Goal: Task Accomplishment & Management: Manage account settings

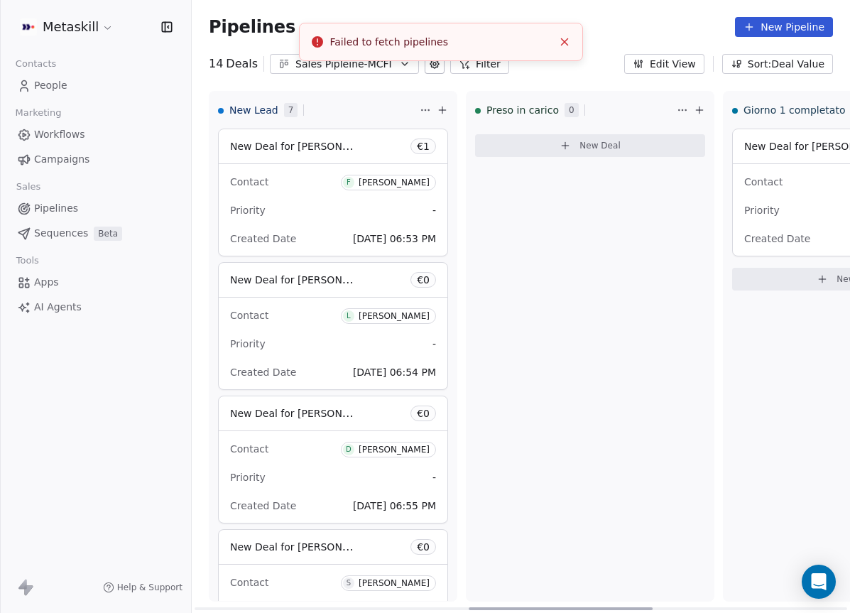
scroll to position [502, 0]
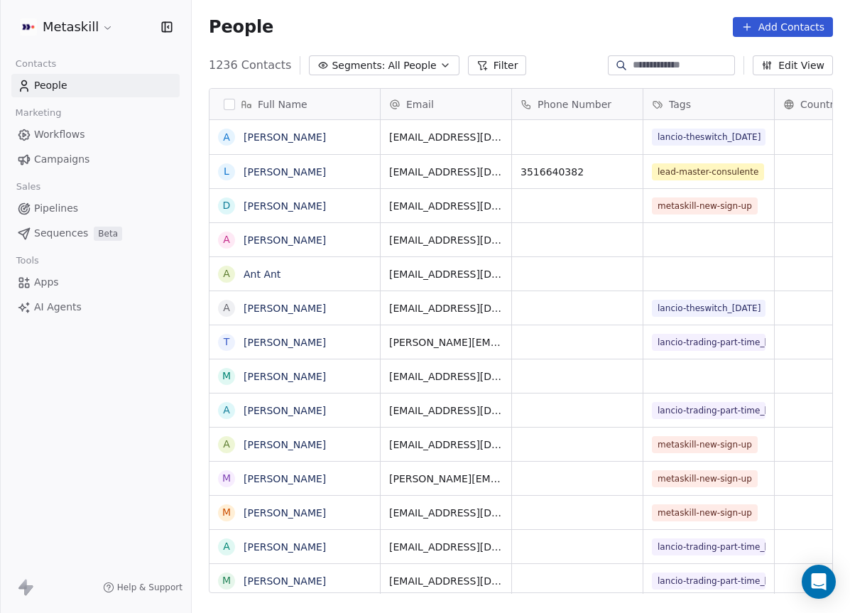
scroll to position [529, 647]
click at [85, 231] on span "Sequences" at bounding box center [61, 233] width 54 height 15
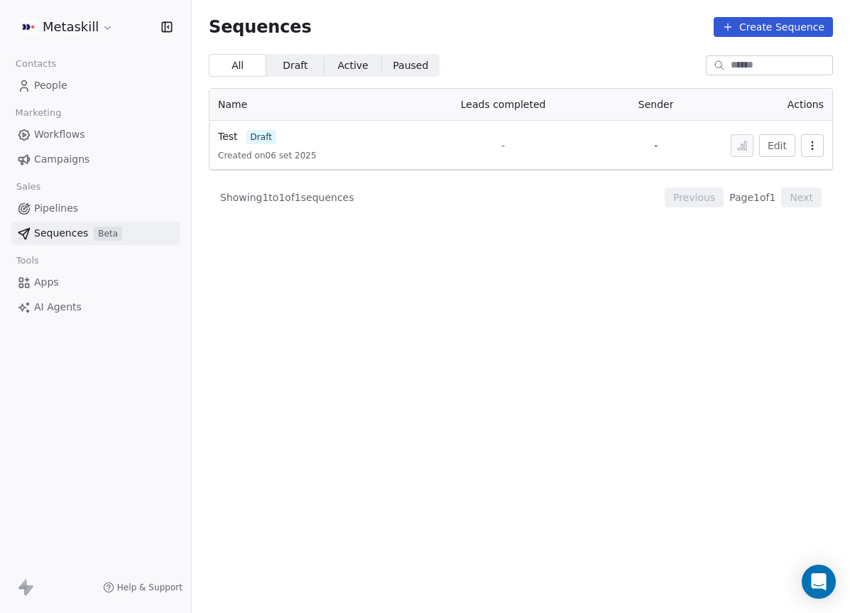
click at [96, 217] on link "Pipelines" at bounding box center [95, 208] width 168 height 23
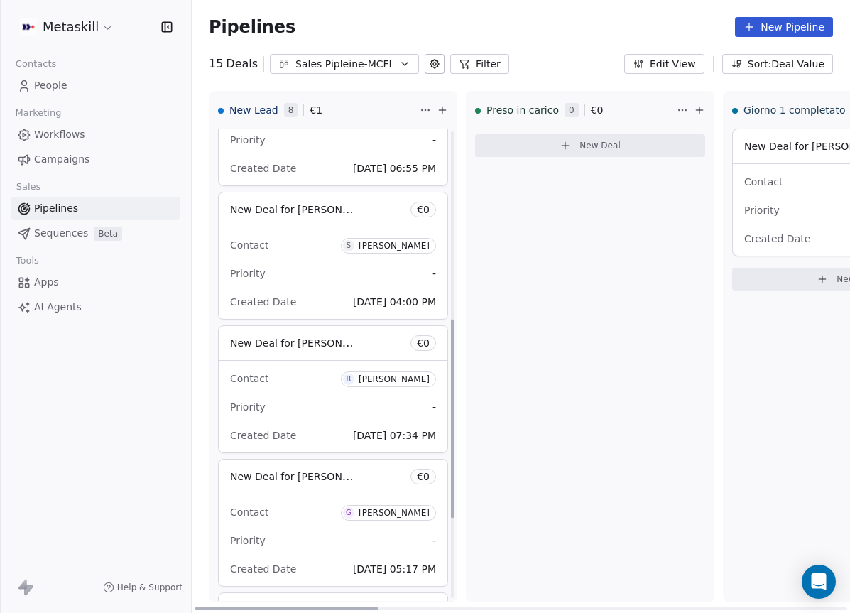
scroll to position [635, 0]
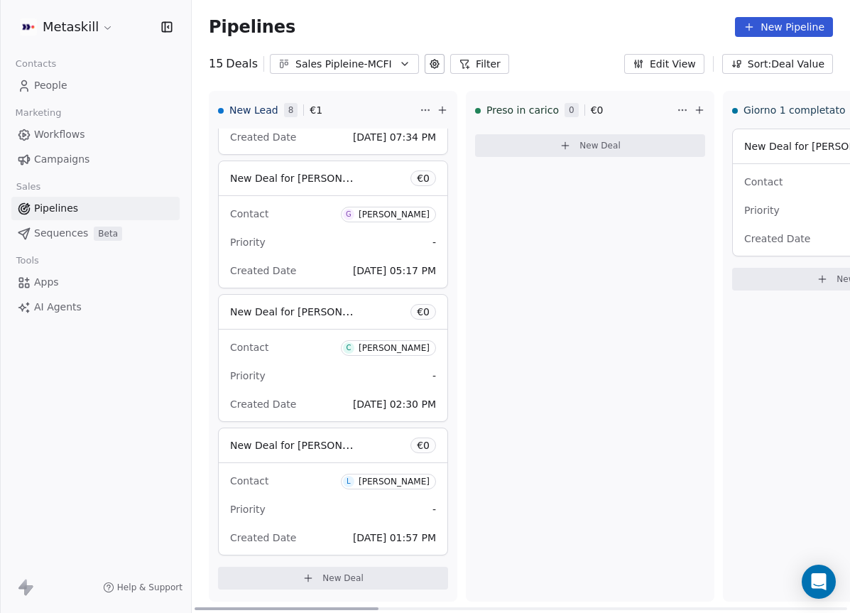
click at [362, 467] on div "Contact L [PERSON_NAME] Priority - Created Date [DATE] 01:57 PM" at bounding box center [333, 509] width 229 height 92
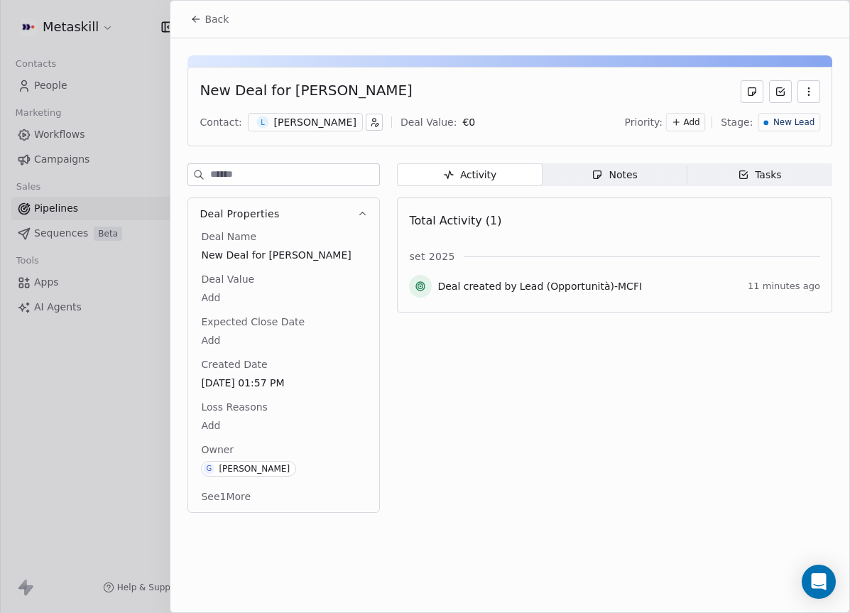
click at [302, 128] on div "[PERSON_NAME]" at bounding box center [315, 122] width 82 height 14
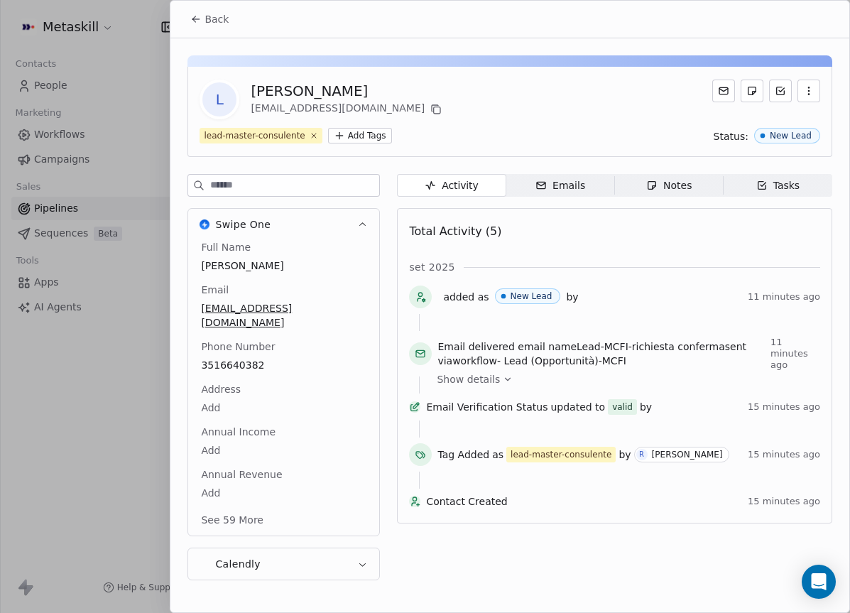
click at [243, 358] on span "3516640382" at bounding box center [283, 365] width 165 height 14
click at [252, 359] on span "3516640382" at bounding box center [284, 366] width 164 height 14
click at [251, 360] on input "**********" at bounding box center [277, 360] width 153 height 28
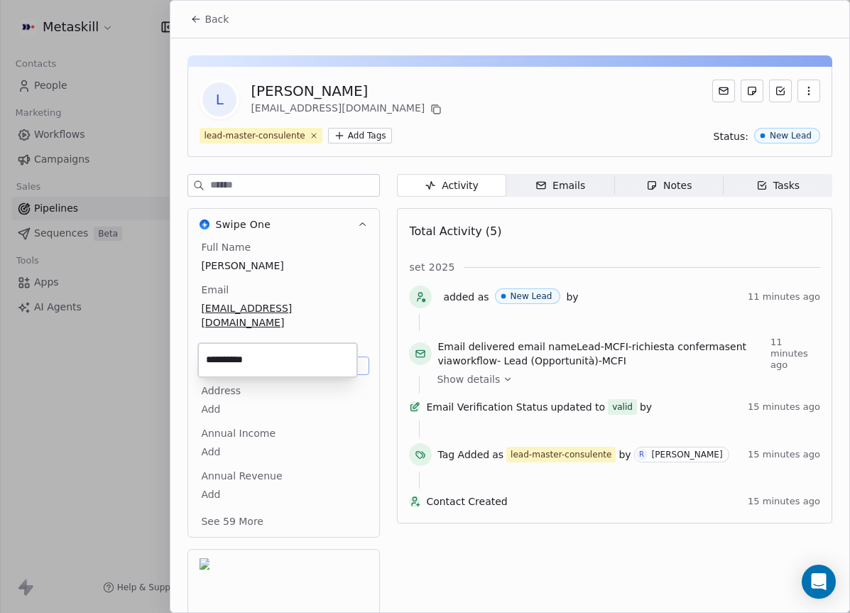
click at [468, 106] on html "Metaskill Contacts People Marketing Workflows Campaigns Sales Pipelines Sequenc…" at bounding box center [425, 306] width 850 height 613
click at [199, 13] on icon at bounding box center [195, 18] width 11 height 11
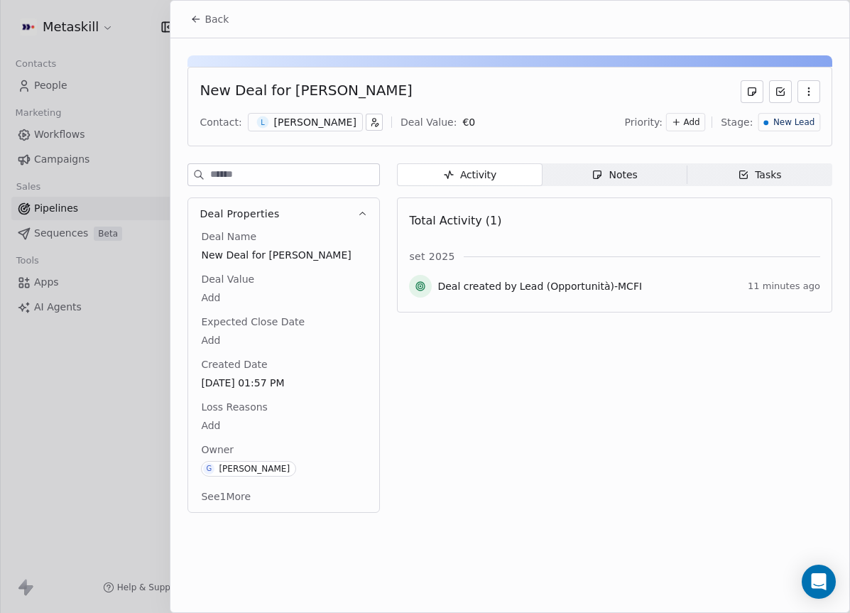
click at [316, 133] on div "New Deal for [PERSON_NAME] Contact: [PERSON_NAME] Deal Value: € 0 Priority: Add…" at bounding box center [509, 107] width 645 height 80
click at [297, 114] on div "L [PERSON_NAME]" at bounding box center [305, 122] width 115 height 18
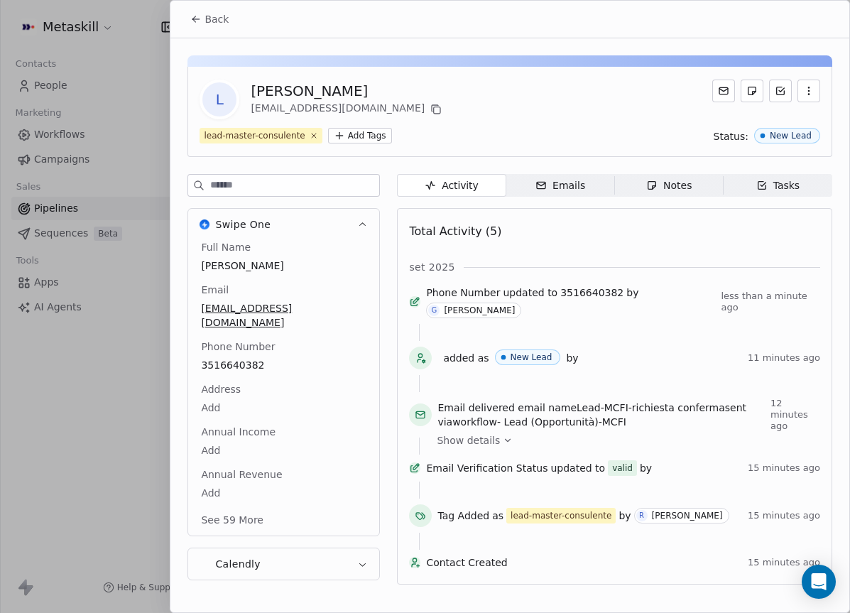
click at [782, 195] on span "Tasks Tasks" at bounding box center [777, 185] width 109 height 23
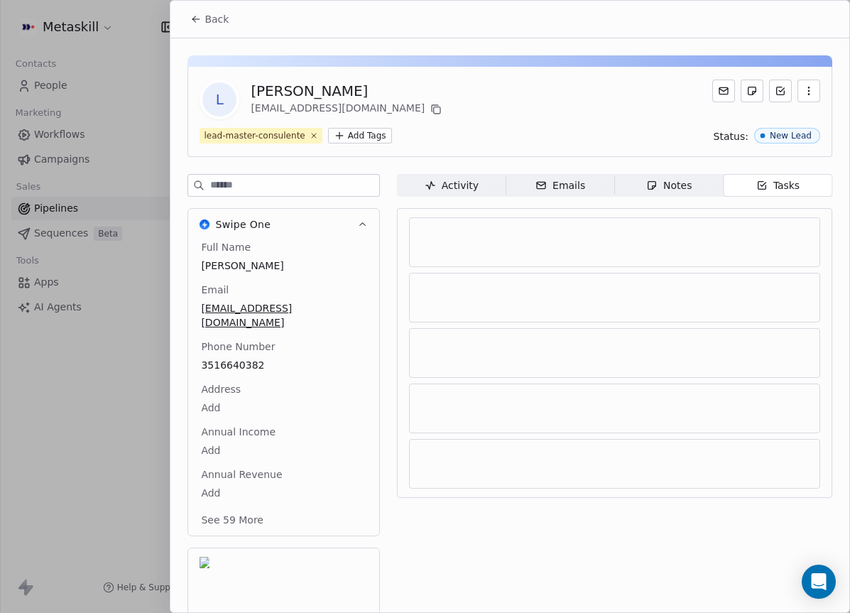
click at [679, 187] on div "Notes" at bounding box center [668, 185] width 45 height 15
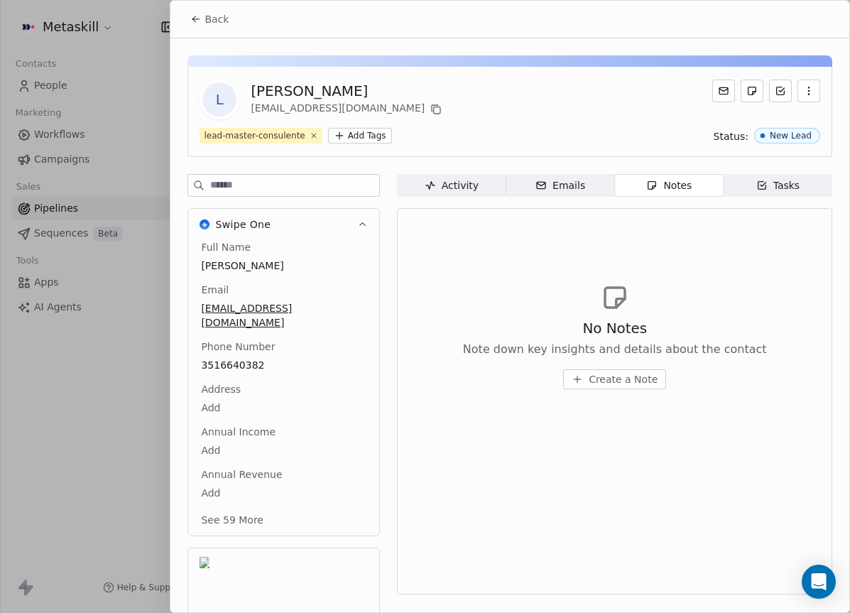
click at [596, 376] on span "Create a Note" at bounding box center [623, 379] width 69 height 14
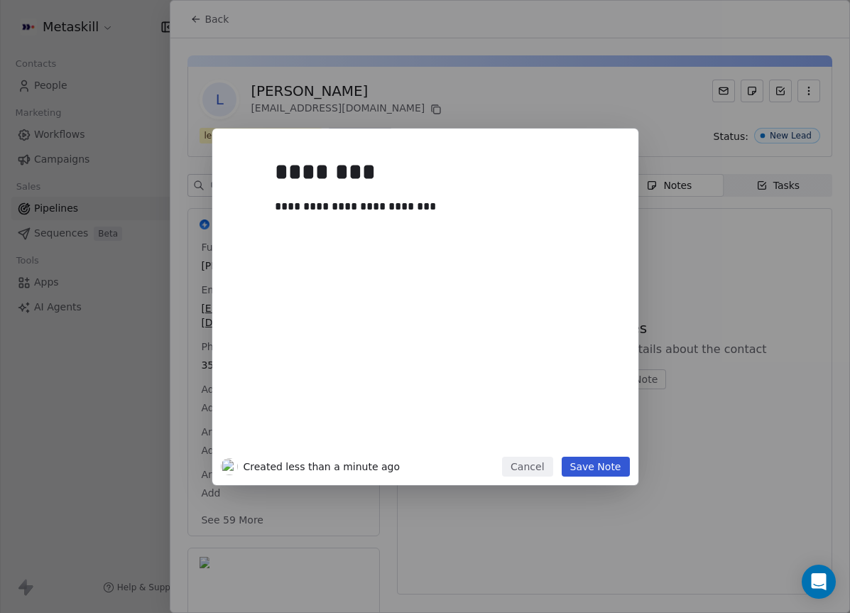
click at [584, 461] on button "Save Note" at bounding box center [596, 466] width 68 height 20
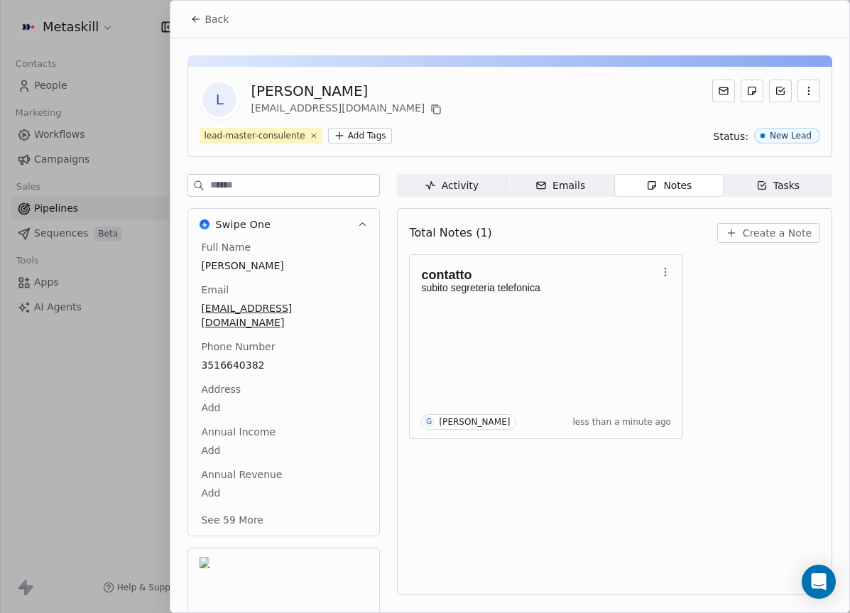
click at [564, 183] on div "Emails" at bounding box center [560, 185] width 50 height 15
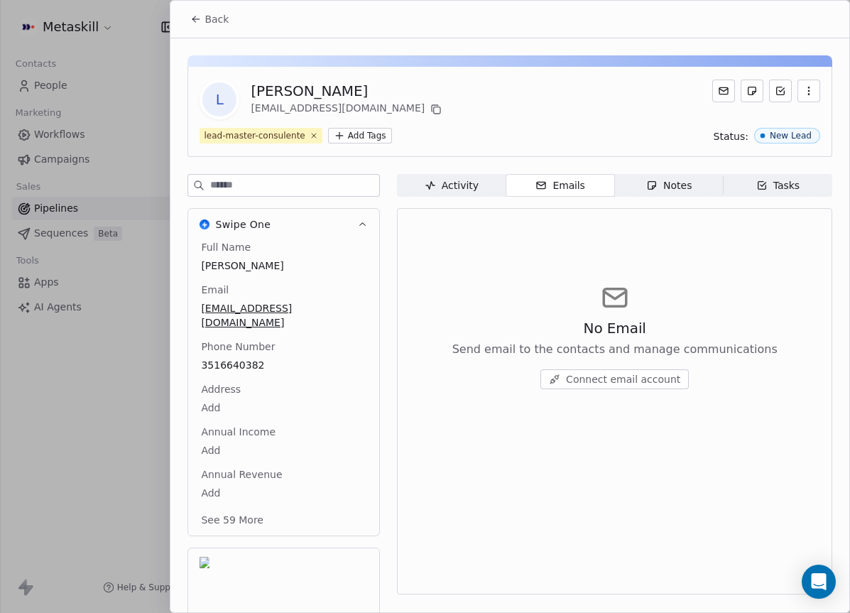
click at [716, 194] on span "Notes Notes" at bounding box center [669, 185] width 109 height 23
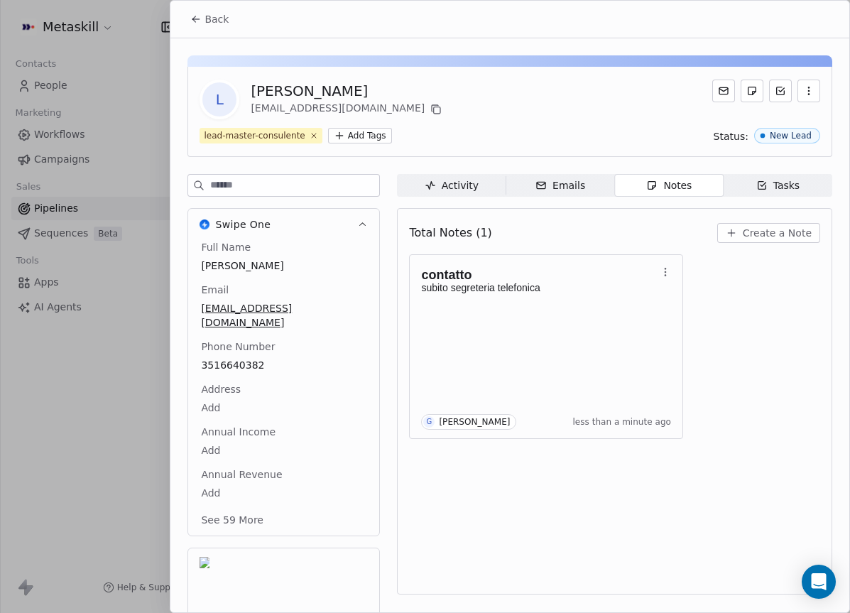
click at [197, 26] on button "Back" at bounding box center [209, 19] width 55 height 26
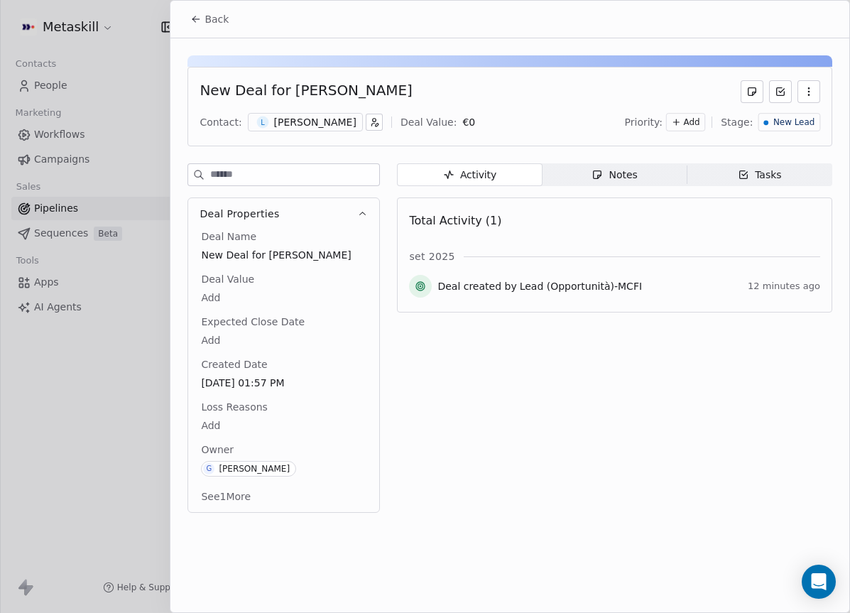
click at [793, 121] on span "New Lead" at bounding box center [793, 122] width 41 height 12
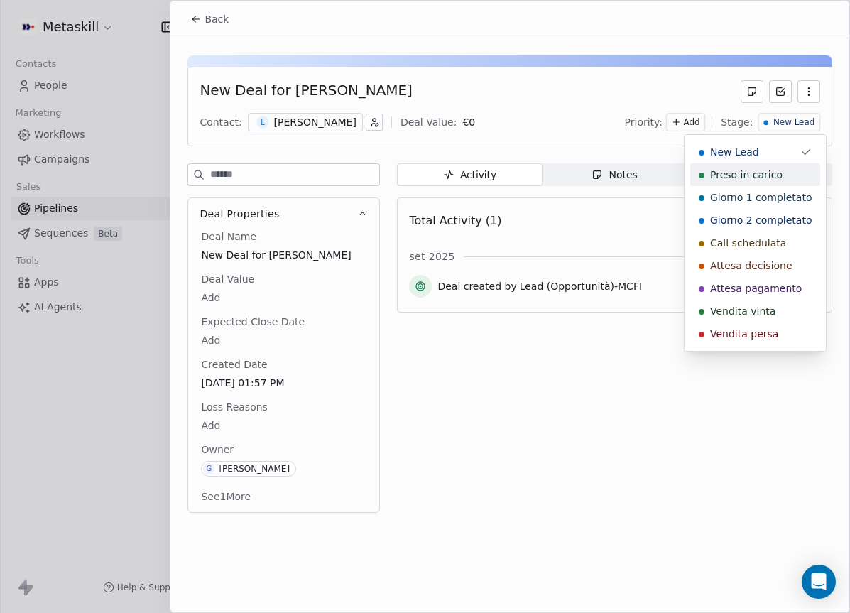
click at [770, 168] on span "Preso in carico" at bounding box center [746, 175] width 72 height 14
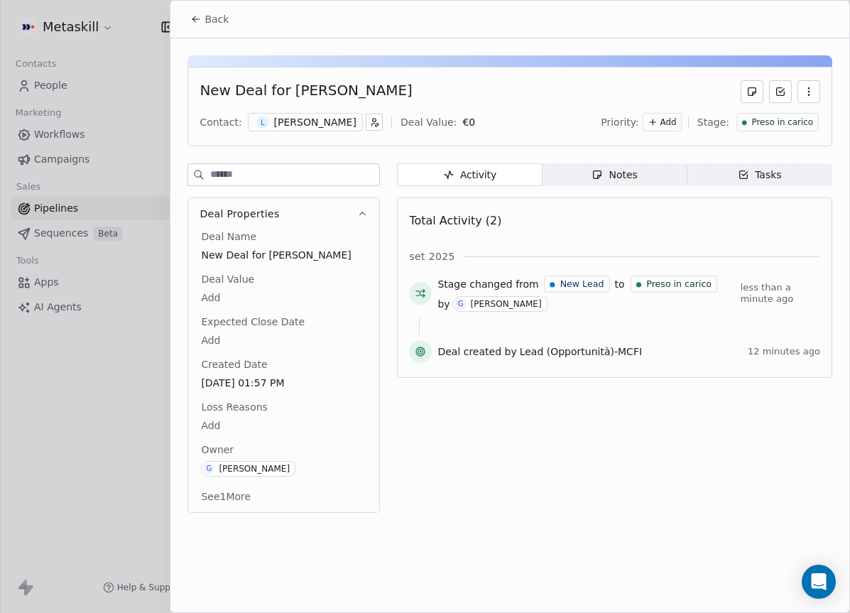
click at [307, 123] on div "[PERSON_NAME]" at bounding box center [315, 122] width 82 height 14
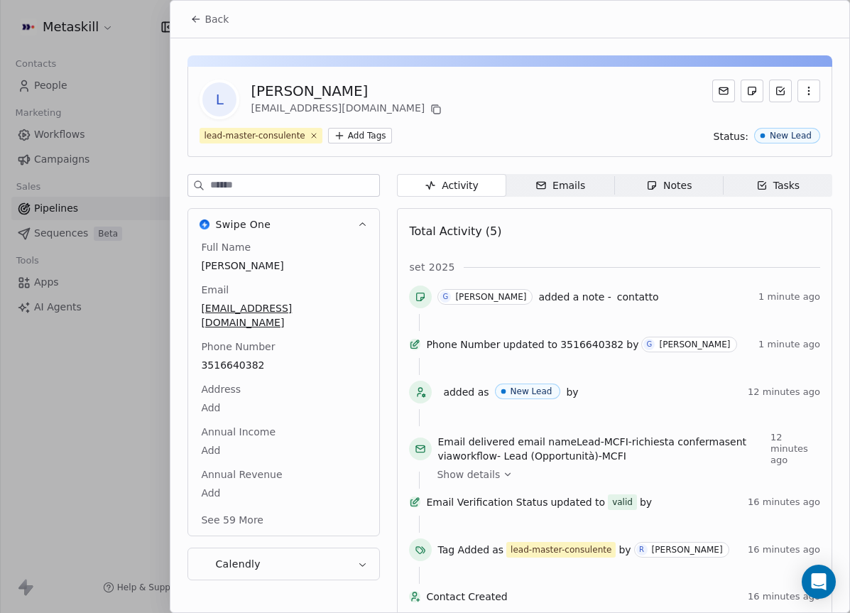
click at [207, 20] on span "Back" at bounding box center [216, 19] width 24 height 14
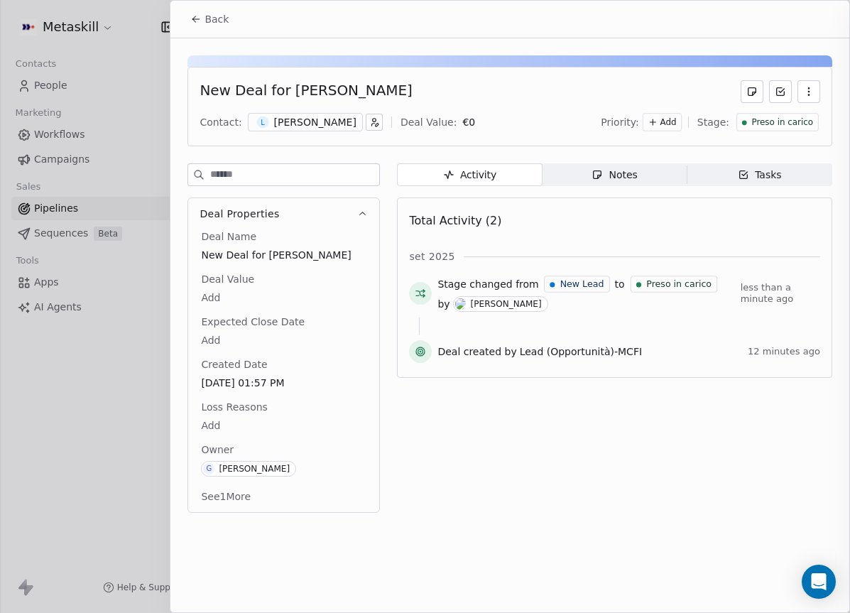
click at [204, 20] on span "Back" at bounding box center [216, 19] width 24 height 14
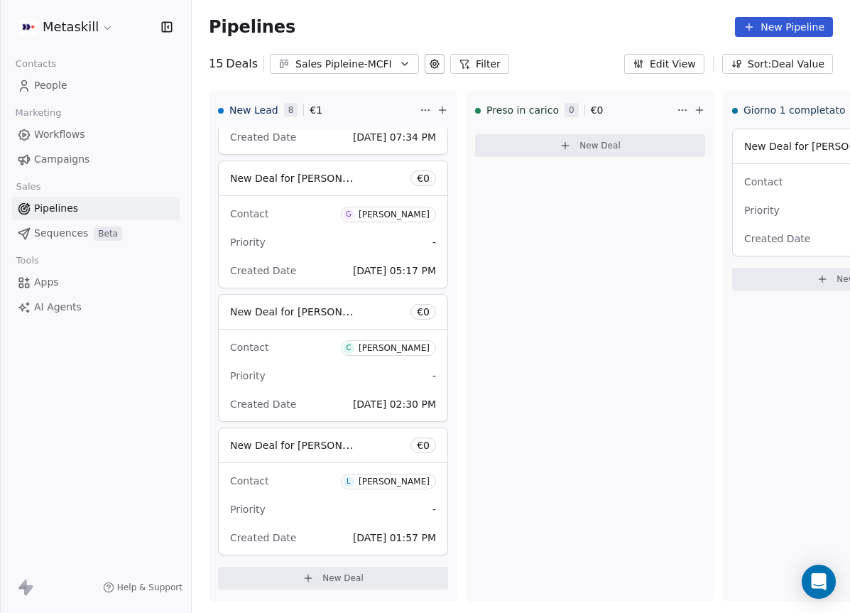
click at [363, 66] on div "Sales Pipleine-MCFI" at bounding box center [344, 64] width 98 height 15
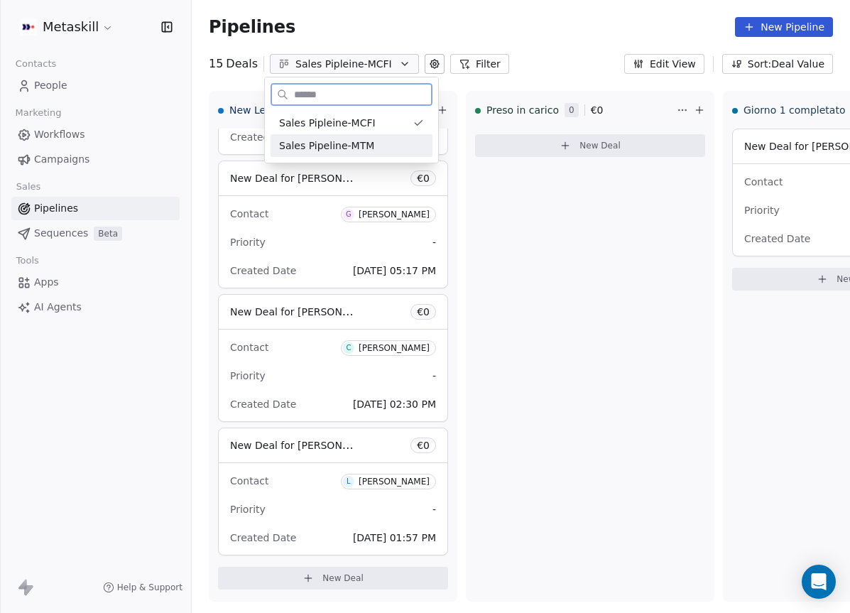
click at [362, 134] on div "Sales Pipeline-MTM" at bounding box center [351, 145] width 162 height 23
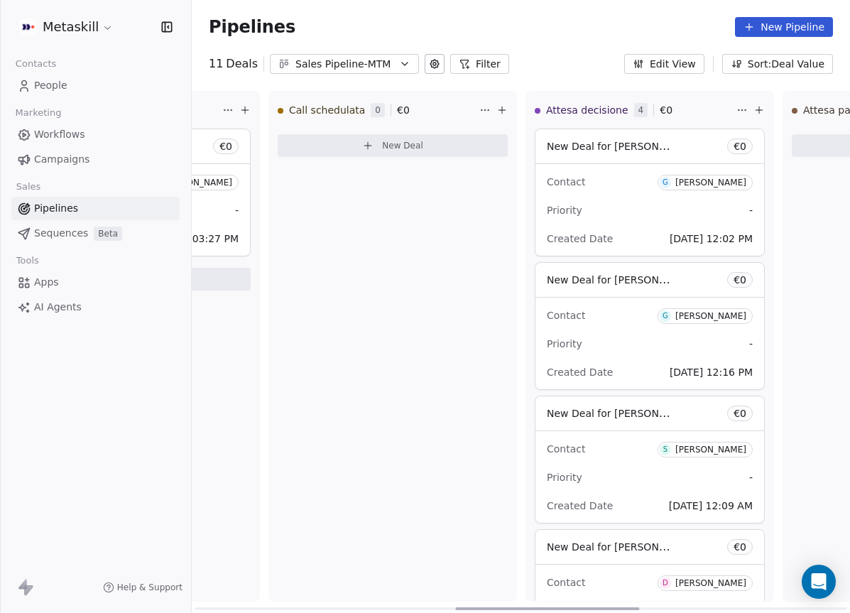
scroll to position [0, 991]
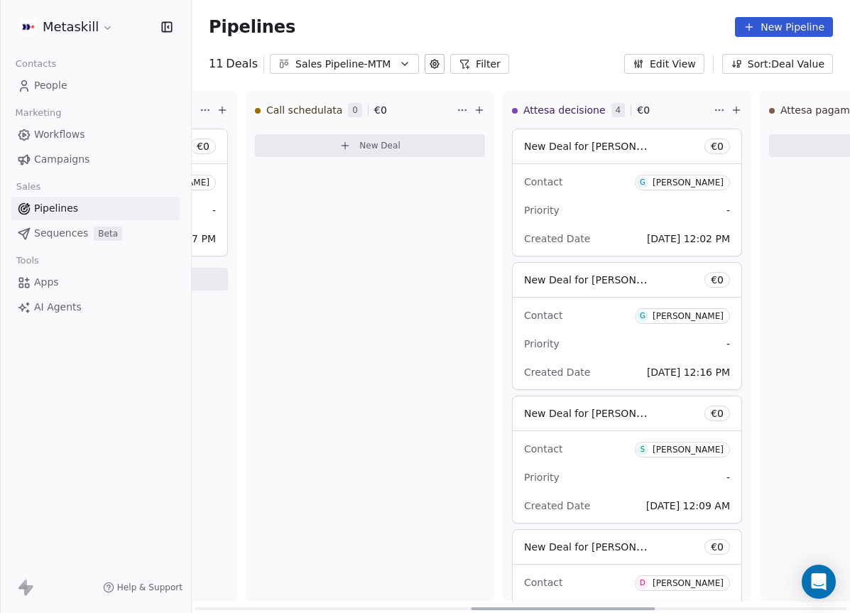
drag, startPoint x: 370, startPoint y: 607, endPoint x: 646, endPoint y: 589, distance: 276.8
click at [646, 607] on div at bounding box center [563, 608] width 184 height 3
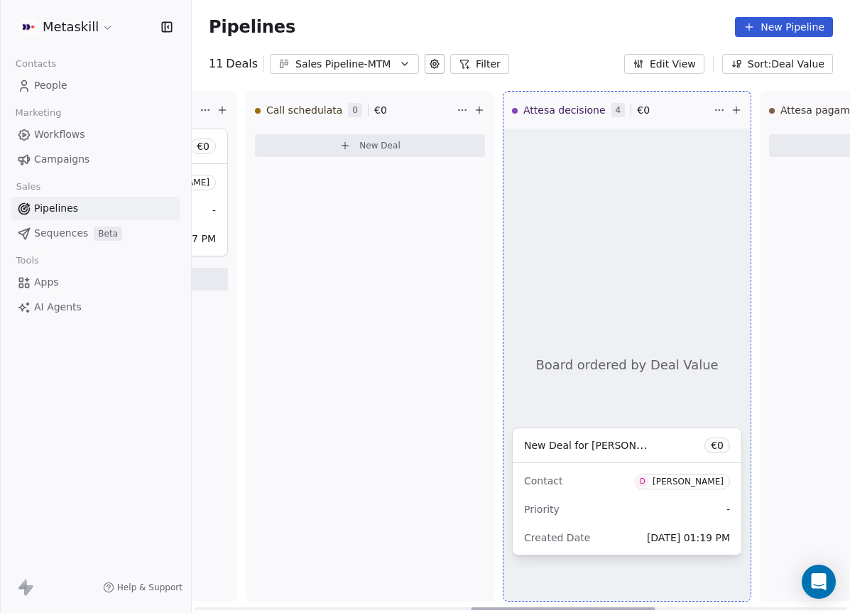
drag, startPoint x: 646, startPoint y: 589, endPoint x: 631, endPoint y: 586, distance: 15.1
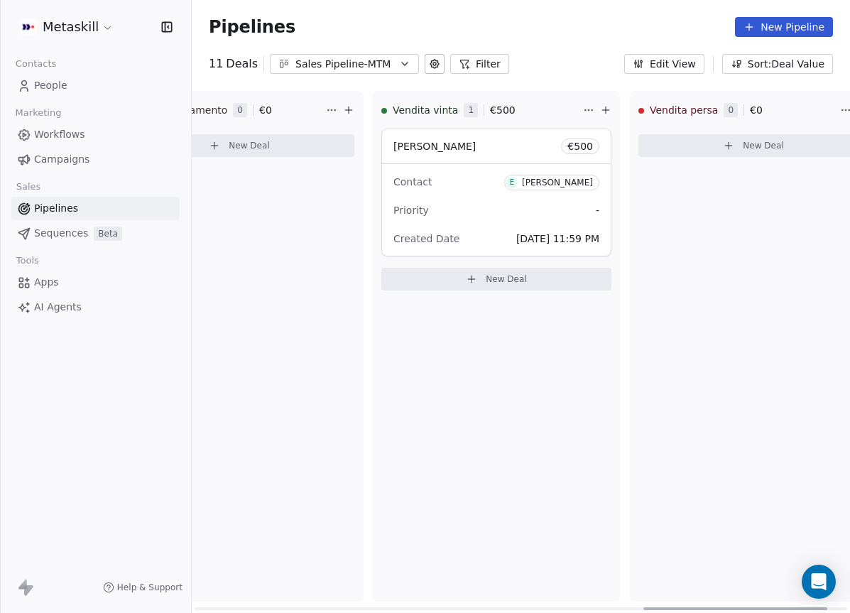
scroll to position [0, 1680]
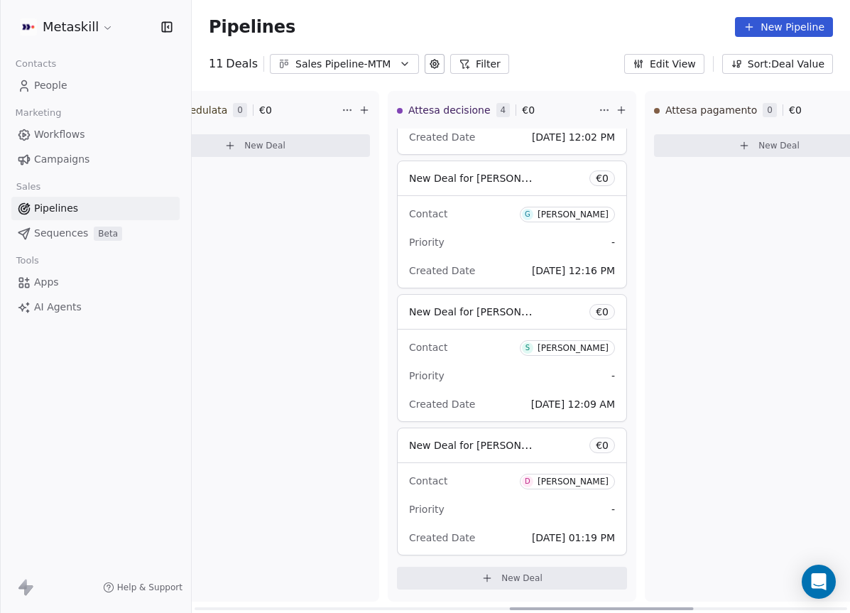
drag, startPoint x: 615, startPoint y: 605, endPoint x: 636, endPoint y: 579, distance: 32.8
click at [645, 607] on div at bounding box center [602, 608] width 184 height 3
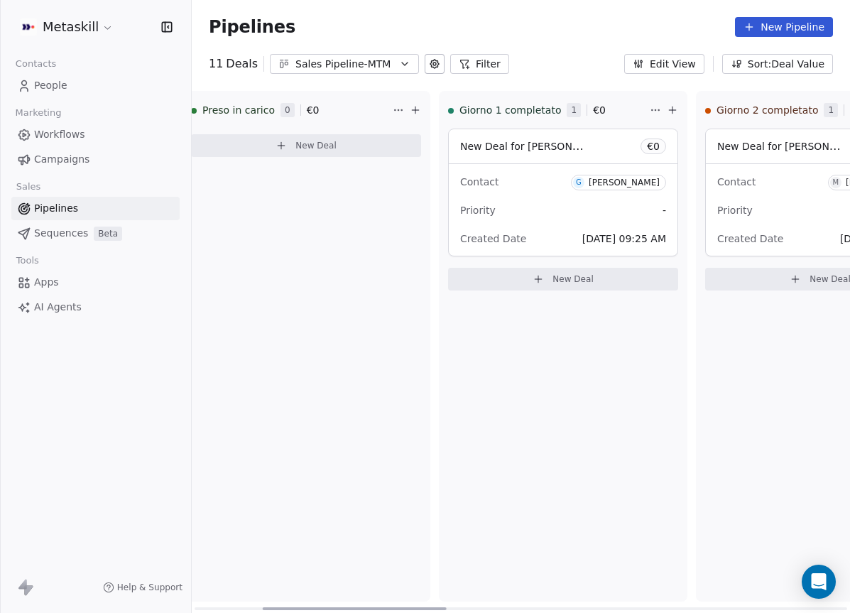
scroll to position [0, 290]
drag, startPoint x: 554, startPoint y: 606, endPoint x: 329, endPoint y: 576, distance: 226.3
click at [329, 607] on div at bounding box center [367, 608] width 184 height 3
click at [512, 211] on div "Priority -" at bounding box center [557, 210] width 206 height 23
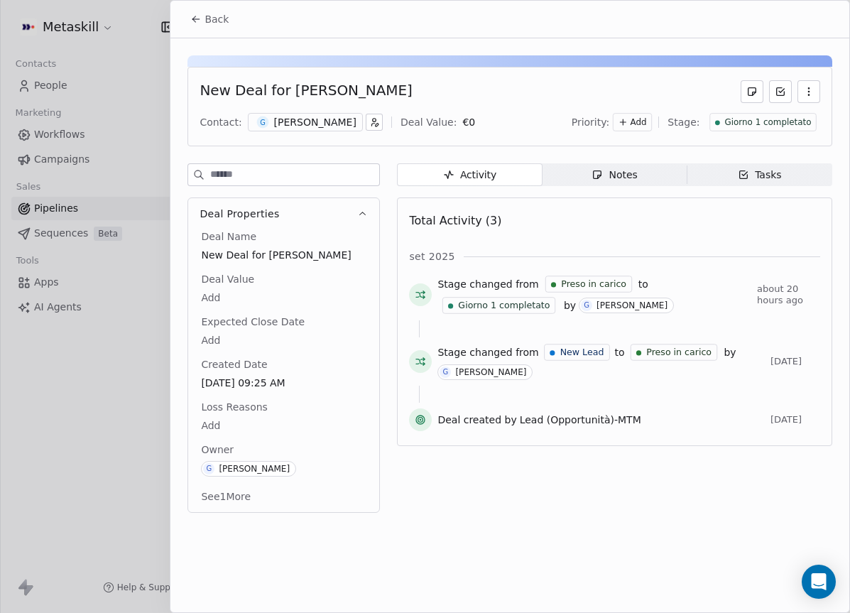
click at [350, 126] on div "[PERSON_NAME]" at bounding box center [315, 122] width 82 height 14
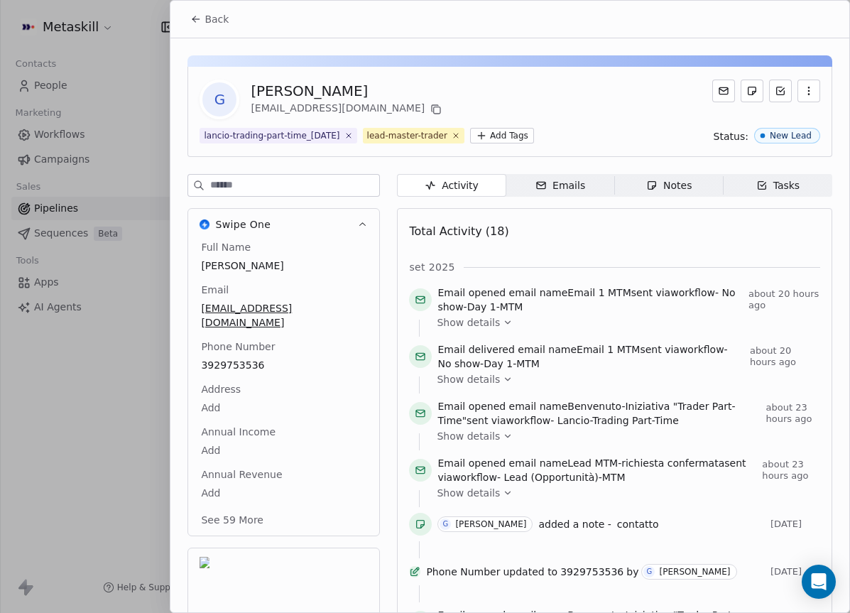
click at [768, 177] on span "Tasks Tasks" at bounding box center [777, 185] width 109 height 23
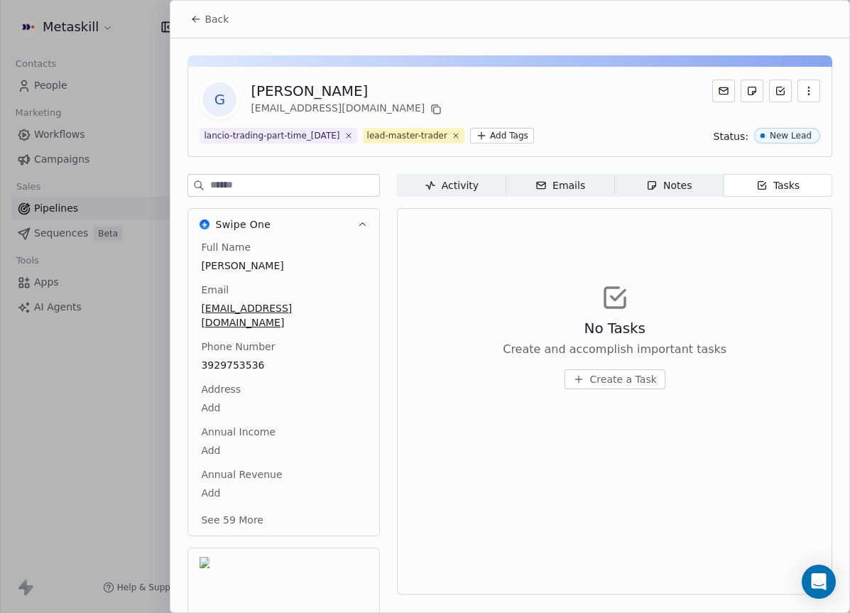
click at [182, 12] on button "Back" at bounding box center [209, 19] width 55 height 26
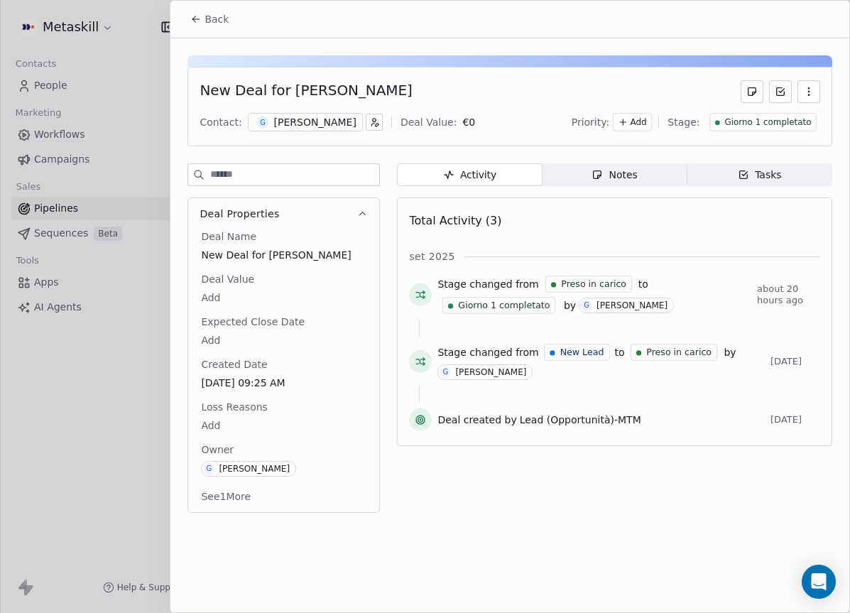
click at [206, 22] on span "Back" at bounding box center [216, 19] width 24 height 14
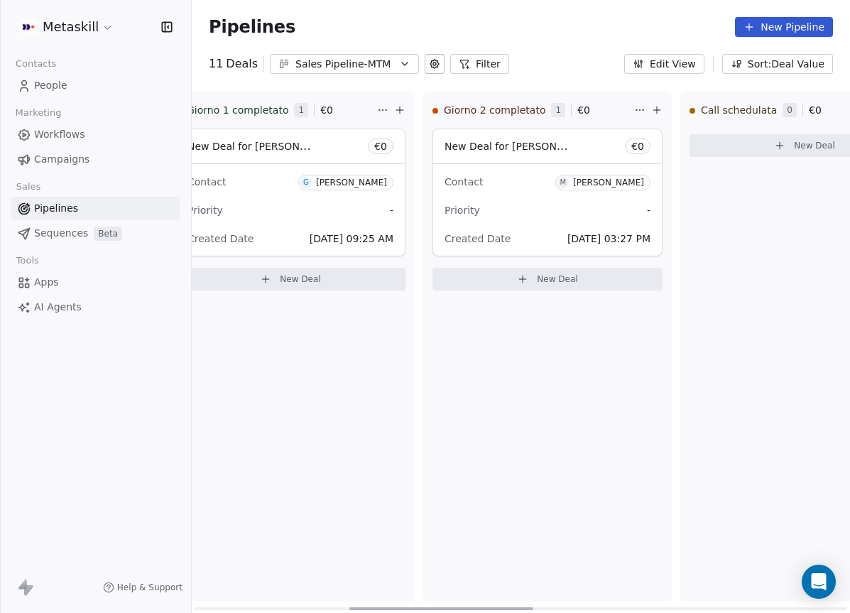
drag, startPoint x: 437, startPoint y: 608, endPoint x: 509, endPoint y: 601, distance: 72.1
click at [508, 607] on div at bounding box center [441, 608] width 184 height 3
click at [538, 209] on div "Priority -" at bounding box center [545, 210] width 206 height 23
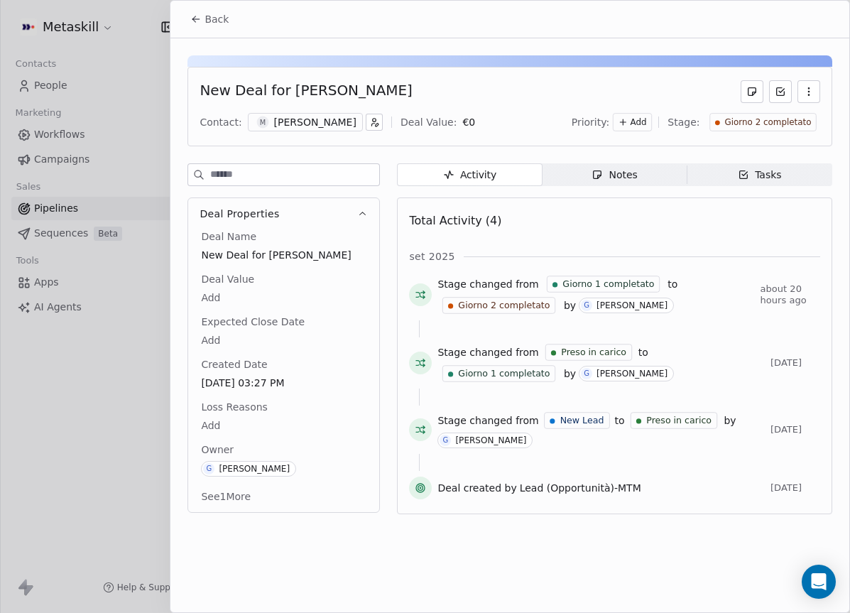
click at [622, 177] on div "Notes" at bounding box center [613, 175] width 45 height 15
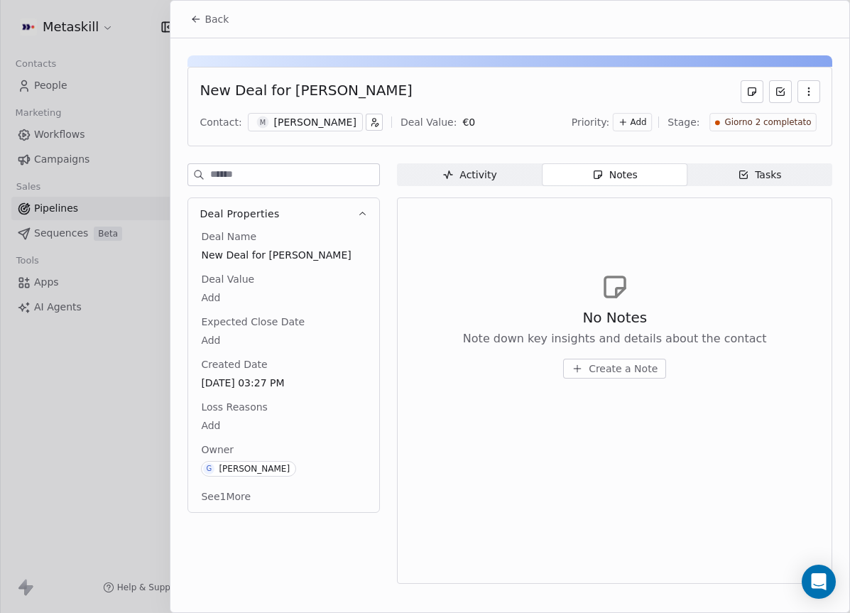
click at [274, 116] on div "[PERSON_NAME]" at bounding box center [315, 122] width 82 height 14
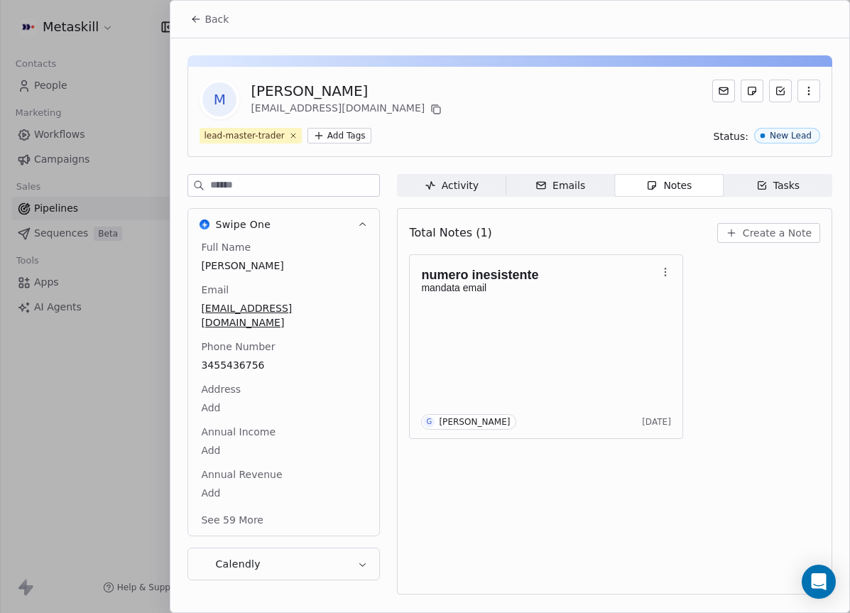
click at [561, 190] on div "Emails" at bounding box center [560, 185] width 50 height 15
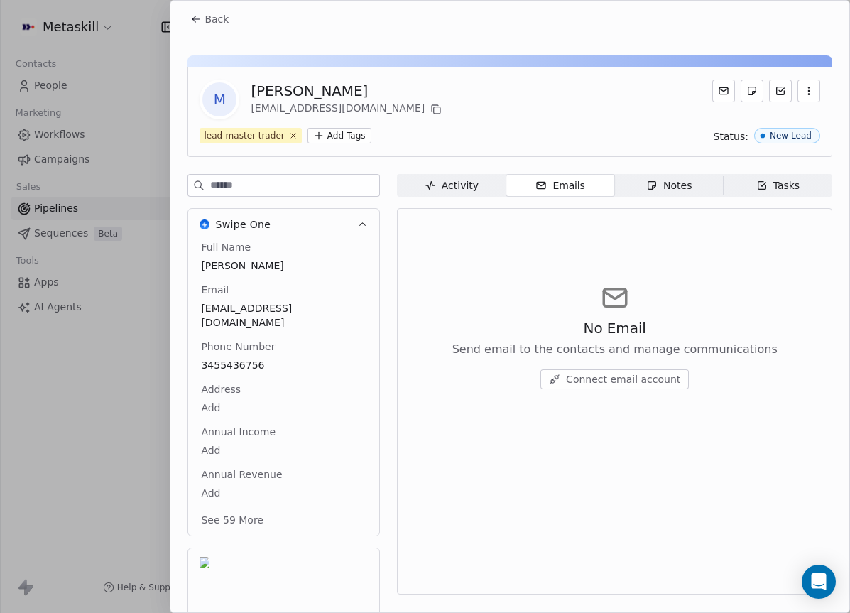
click at [645, 184] on span "Notes Notes" at bounding box center [669, 185] width 109 height 23
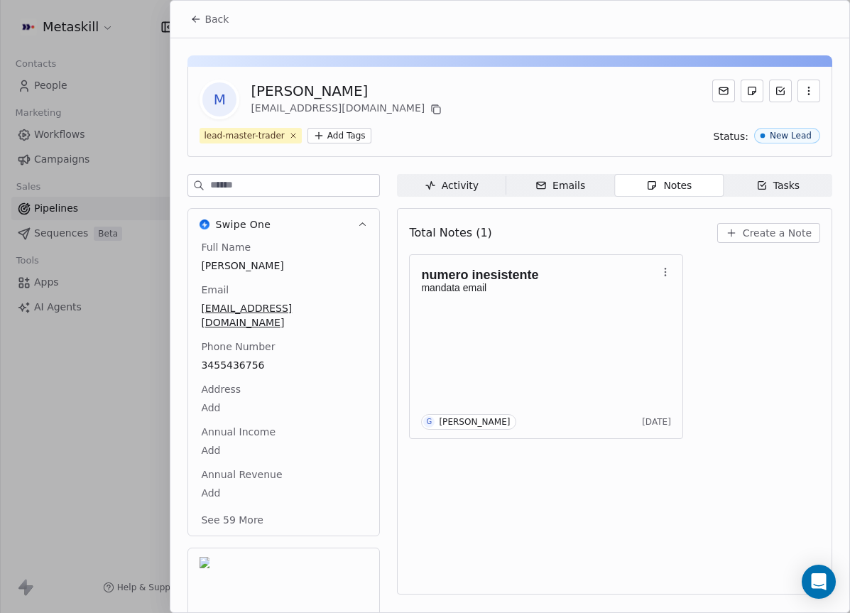
click at [188, 24] on button "Back" at bounding box center [209, 19] width 55 height 26
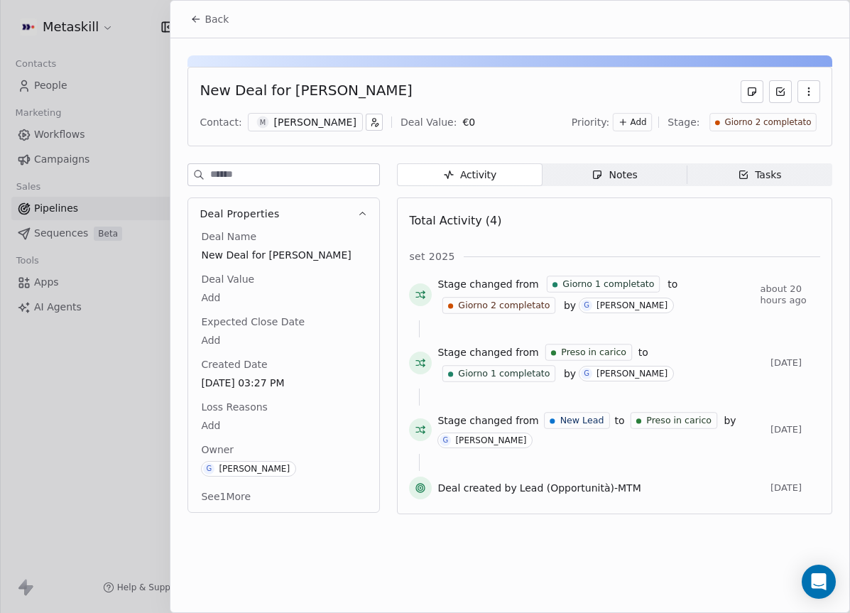
click at [797, 121] on span "Giorno 2 completato" at bounding box center [767, 122] width 87 height 12
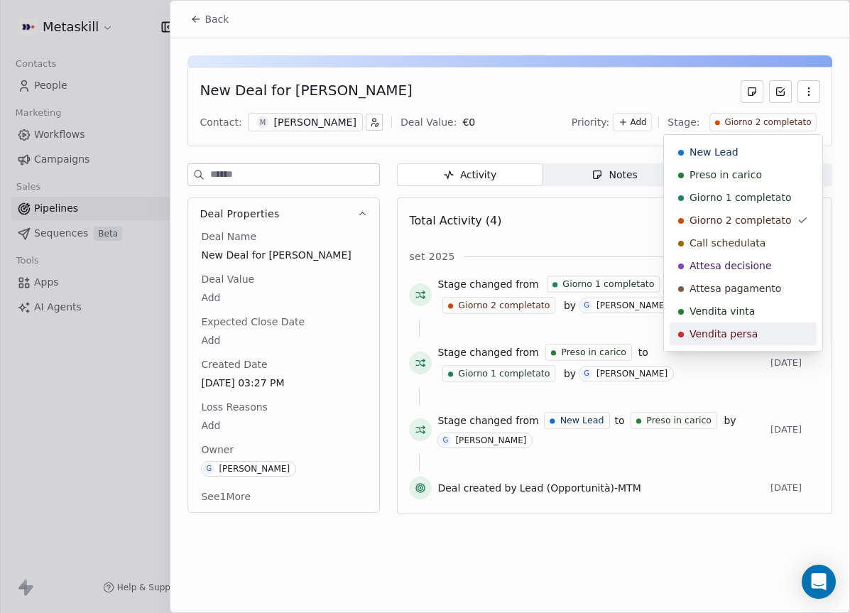
click at [750, 330] on span "Vendita persa" at bounding box center [723, 334] width 68 height 14
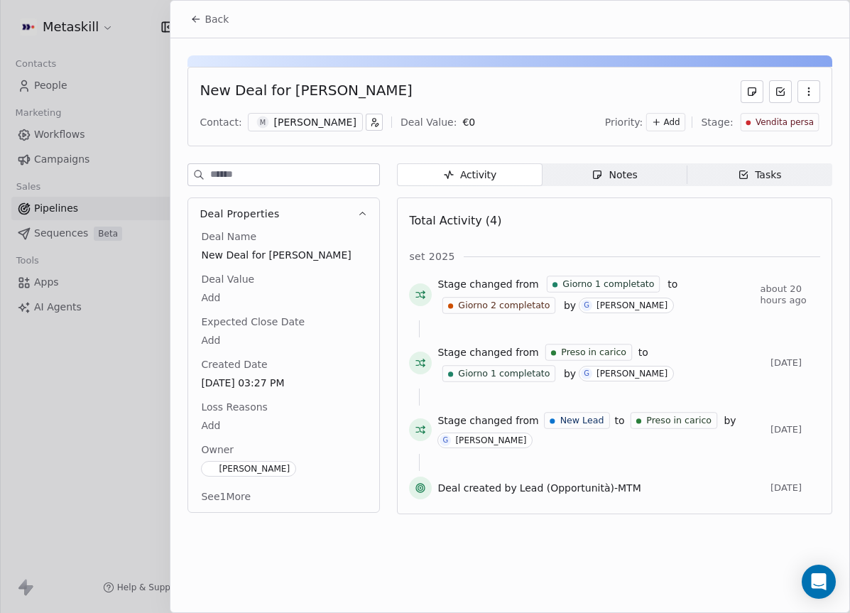
click at [233, 441] on div "Deal Name New Deal for [PERSON_NAME] Deal Value Add Expected Close Date Add Cre…" at bounding box center [283, 367] width 171 height 277
click at [223, 422] on body "Metaskill Contacts People Marketing Workflows Campaigns Sales Pipelines Sequenc…" at bounding box center [425, 306] width 850 height 613
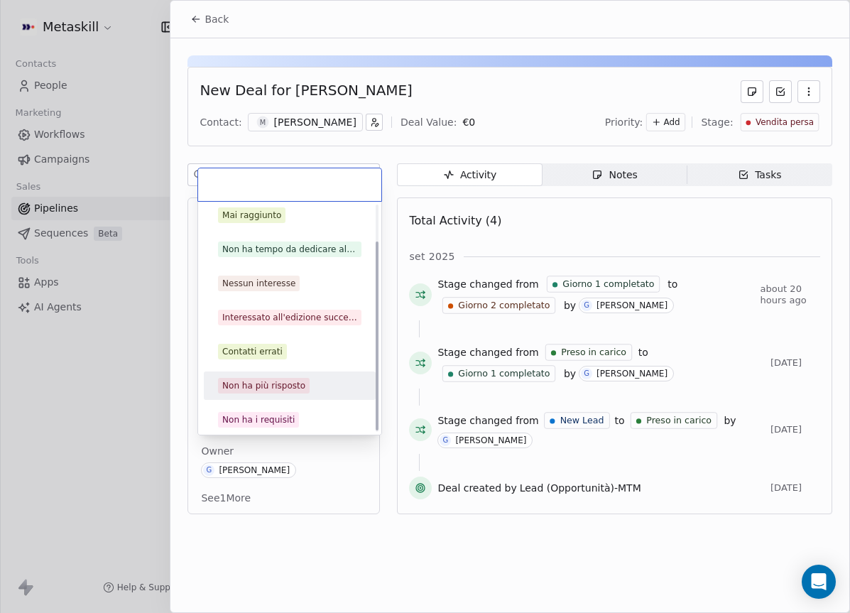
scroll to position [45, 0]
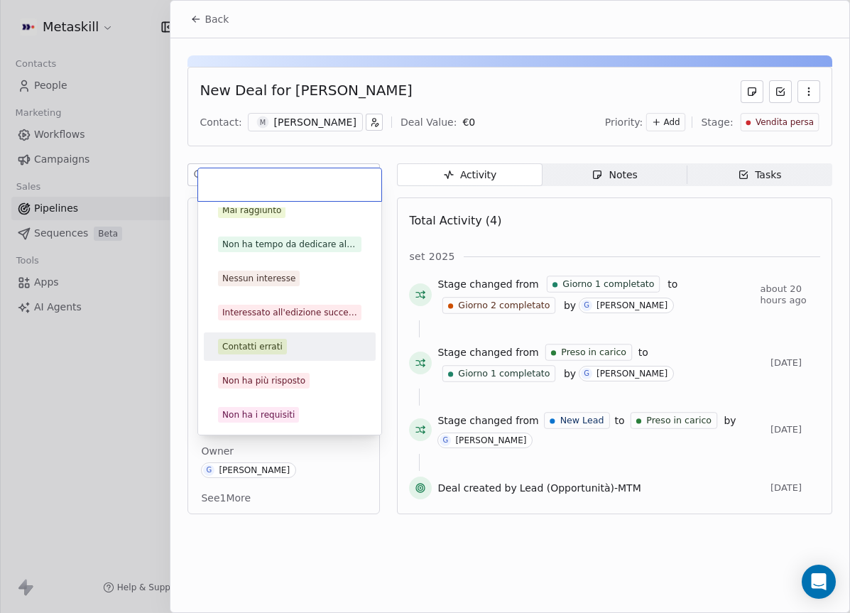
click at [295, 351] on div "Contatti errati" at bounding box center [289, 347] width 143 height 16
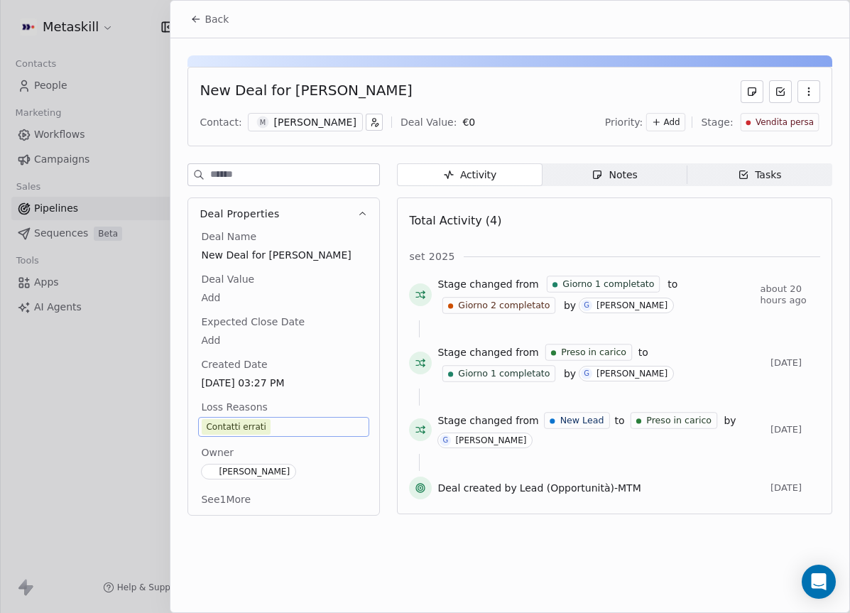
click at [204, 28] on button "Back" at bounding box center [209, 19] width 55 height 26
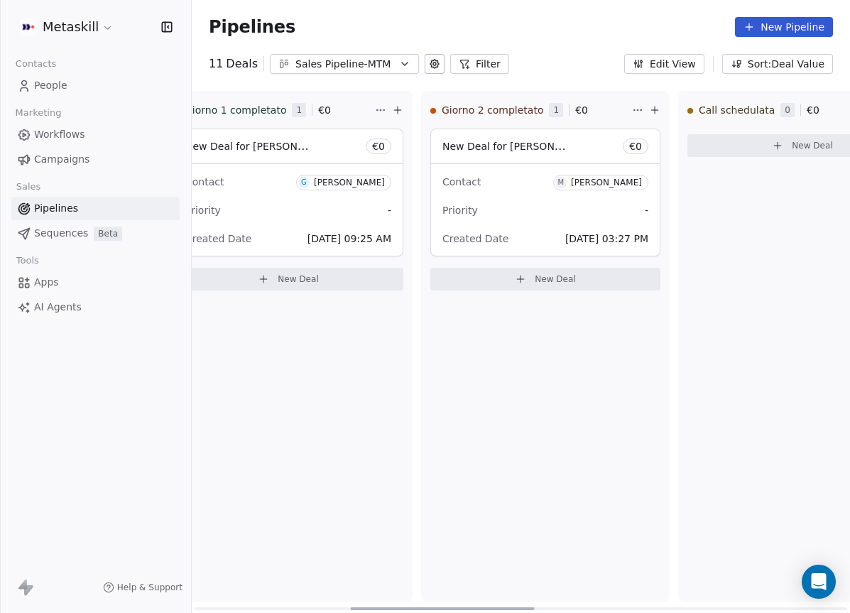
click at [273, 194] on div "Contact G [PERSON_NAME] Priority - Created Date [DATE] 09:25 AM" at bounding box center [288, 210] width 229 height 92
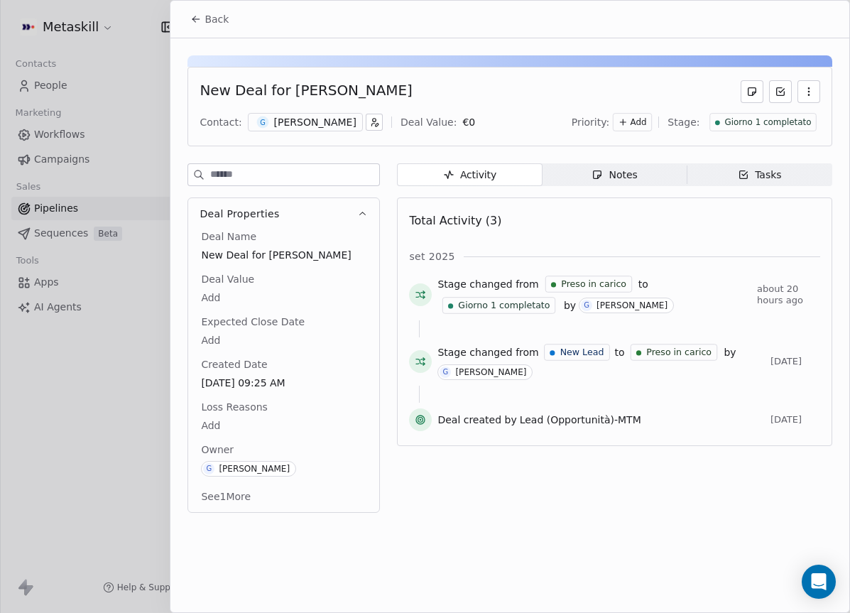
click at [347, 121] on div "[PERSON_NAME]" at bounding box center [315, 122] width 82 height 14
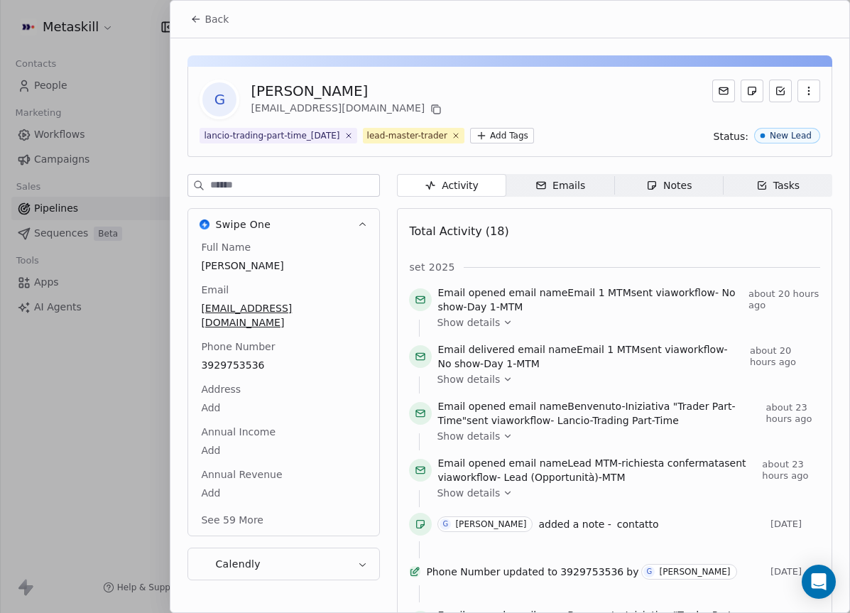
click at [615, 177] on span "Notes Notes" at bounding box center [669, 185] width 109 height 23
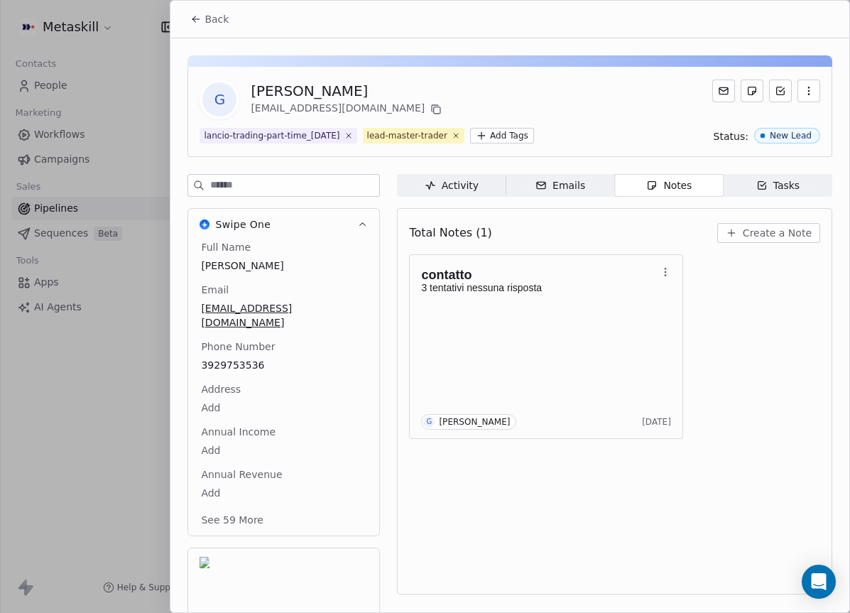
click at [244, 358] on span "3929753536" at bounding box center [283, 365] width 165 height 14
click at [254, 359] on span "3929753536" at bounding box center [284, 366] width 164 height 14
click at [253, 353] on input "**********" at bounding box center [277, 360] width 153 height 28
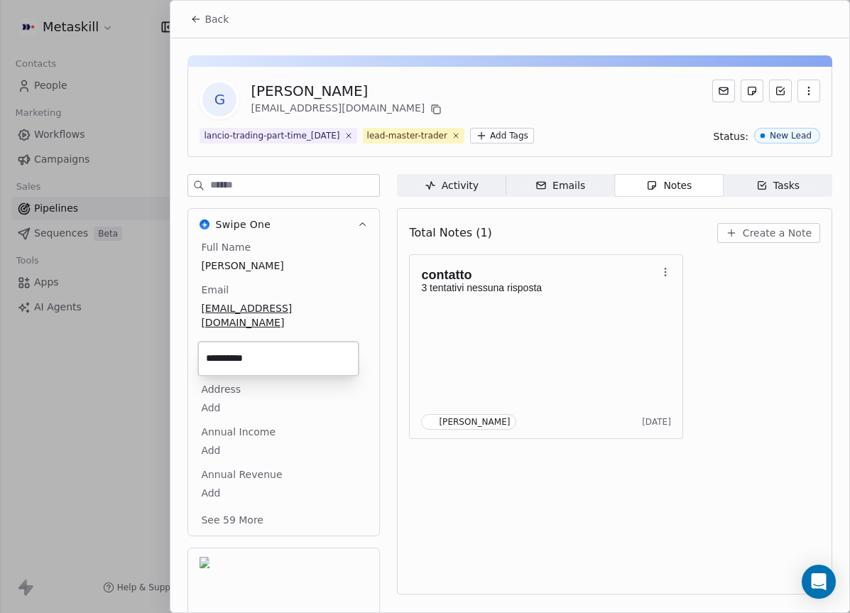
click at [664, 354] on html "Metaskill Contacts People Marketing Workflows Campaigns Sales Pipelines Sequenc…" at bounding box center [425, 306] width 850 height 613
click at [742, 273] on div "contatto 3 tentativi nessuna risposta G [PERSON_NAME] [DATE]" at bounding box center [614, 346] width 411 height 185
click at [753, 231] on span "Create a Note" at bounding box center [777, 233] width 69 height 14
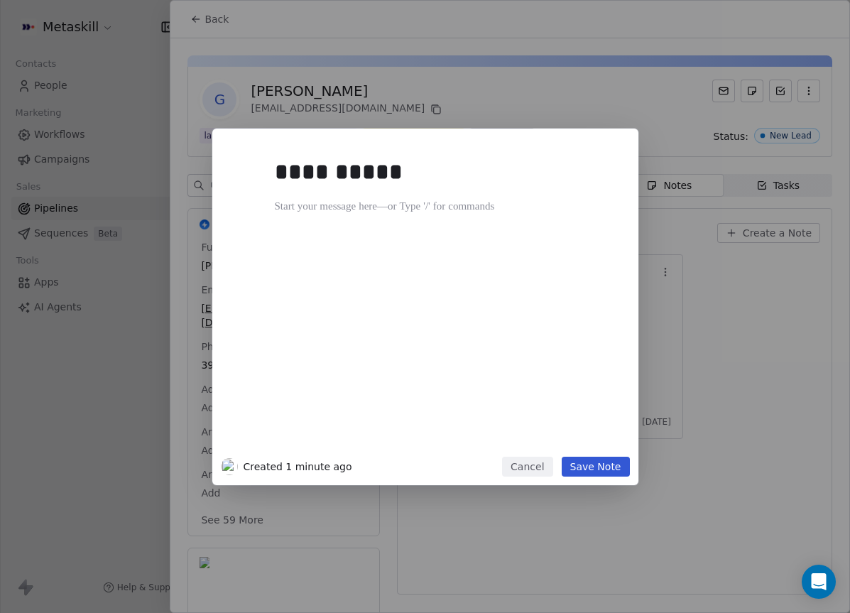
click at [533, 459] on button "Cancel" at bounding box center [527, 466] width 50 height 20
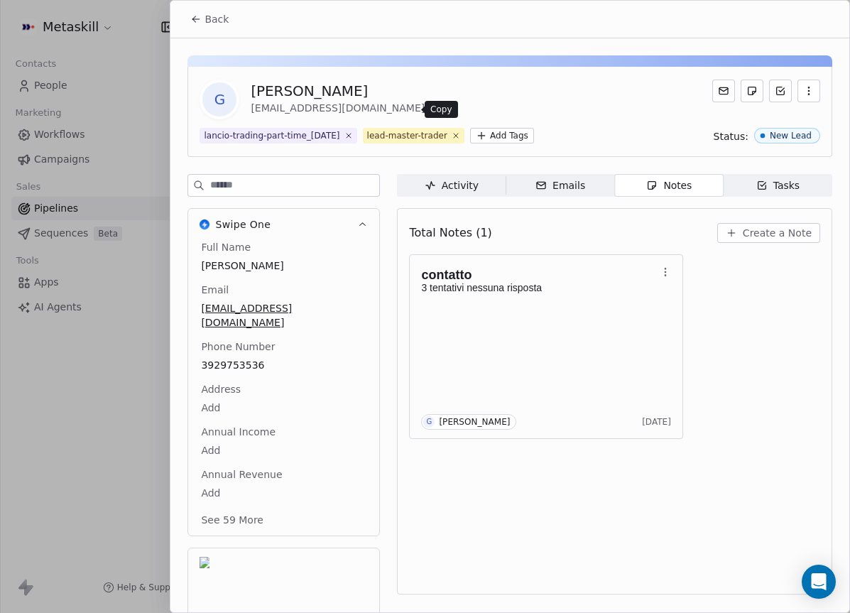
click at [430, 113] on icon at bounding box center [435, 109] width 11 height 11
click at [757, 231] on span "Create a Note" at bounding box center [777, 233] width 69 height 14
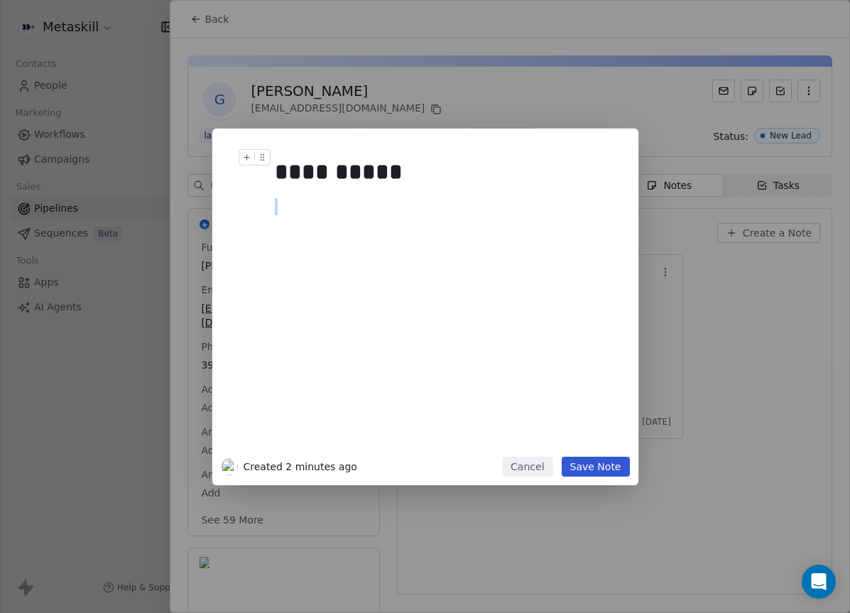
click at [455, 195] on div "**********" at bounding box center [447, 300] width 344 height 302
click at [461, 185] on div "**********" at bounding box center [441, 172] width 333 height 34
click at [469, 180] on div "**********" at bounding box center [441, 172] width 333 height 34
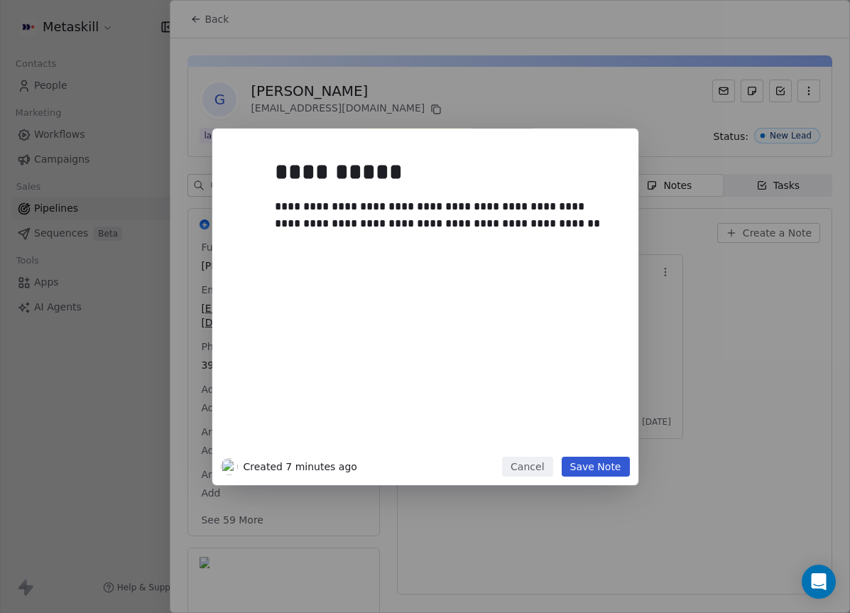
click at [603, 462] on button "Save Note" at bounding box center [596, 466] width 68 height 20
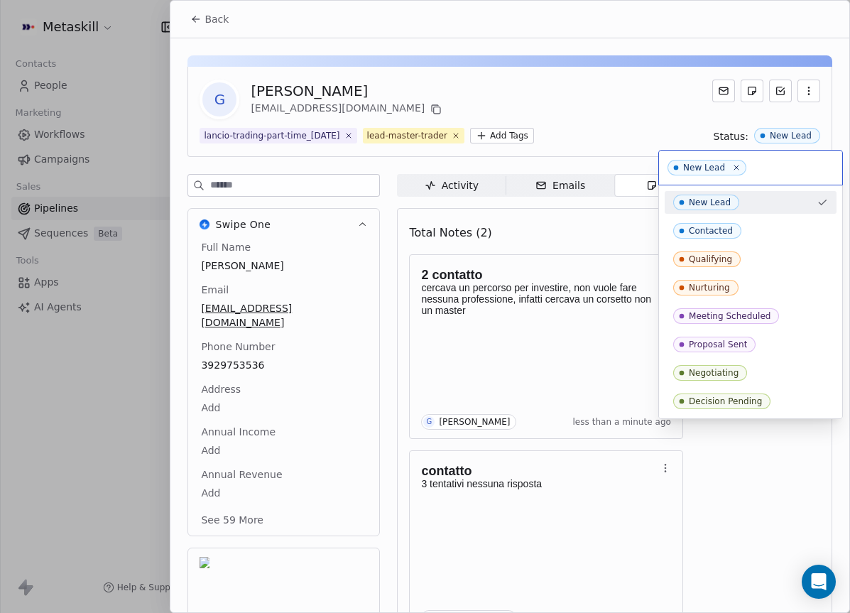
click at [558, 271] on html "Metaskill Contacts People Marketing Workflows Campaigns Sales Pipelines Sequenc…" at bounding box center [425, 306] width 850 height 613
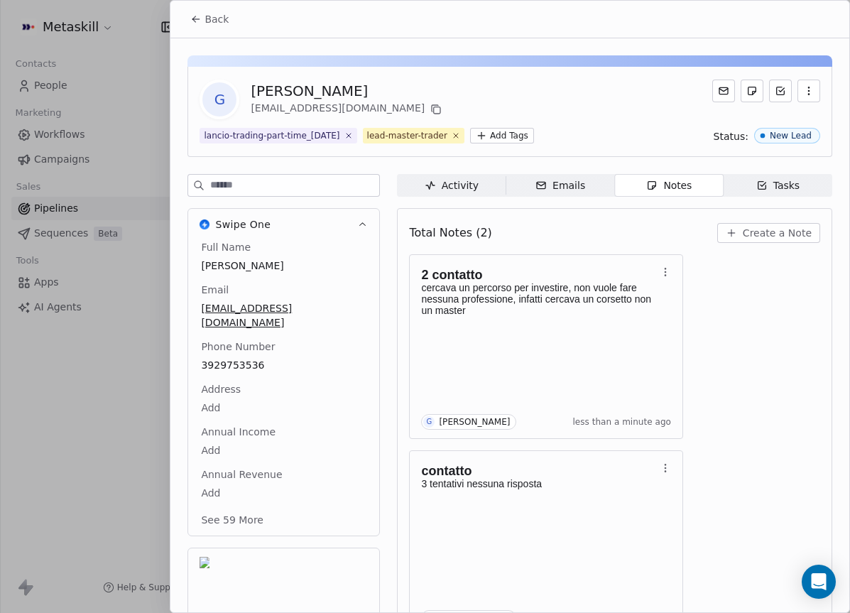
click at [202, 21] on icon at bounding box center [195, 18] width 11 height 11
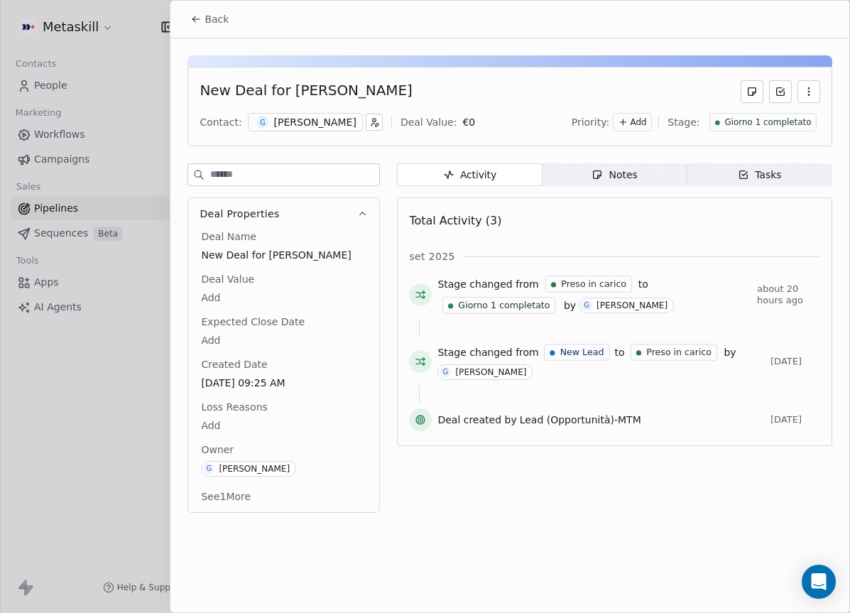
click at [777, 121] on span "Giorno 1 completato" at bounding box center [767, 122] width 87 height 12
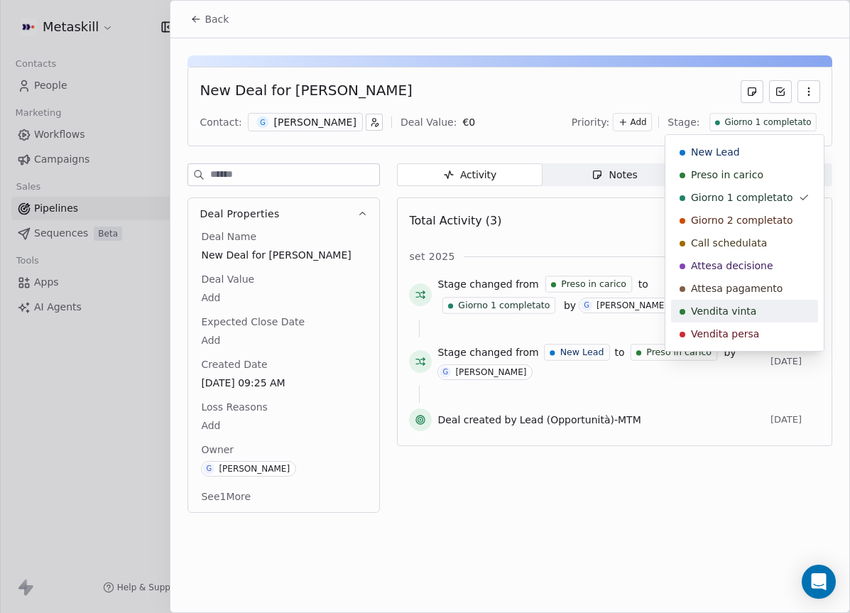
click at [749, 324] on div "Vendita persa" at bounding box center [744, 333] width 147 height 23
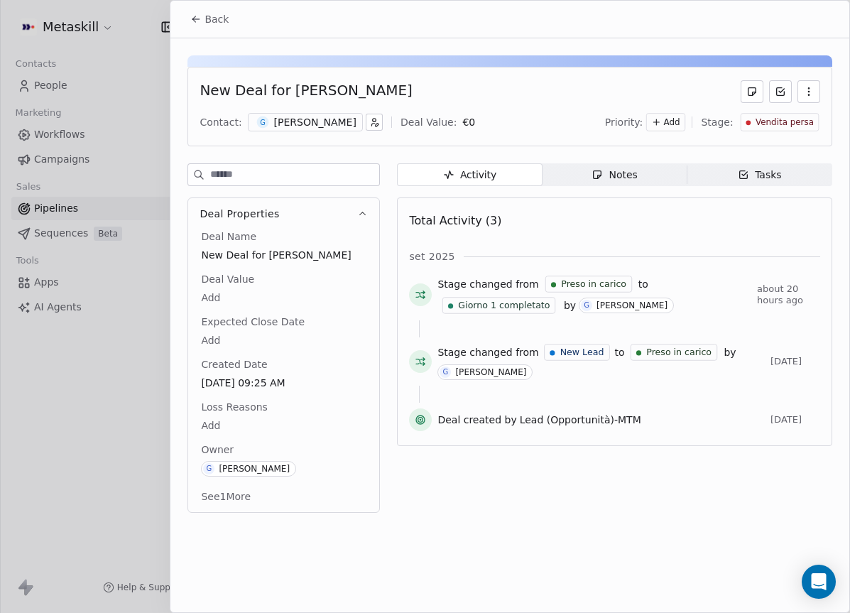
click at [265, 429] on body "Metaskill Contacts People Marketing Workflows Campaigns Sales Pipelines Sequenc…" at bounding box center [425, 306] width 850 height 613
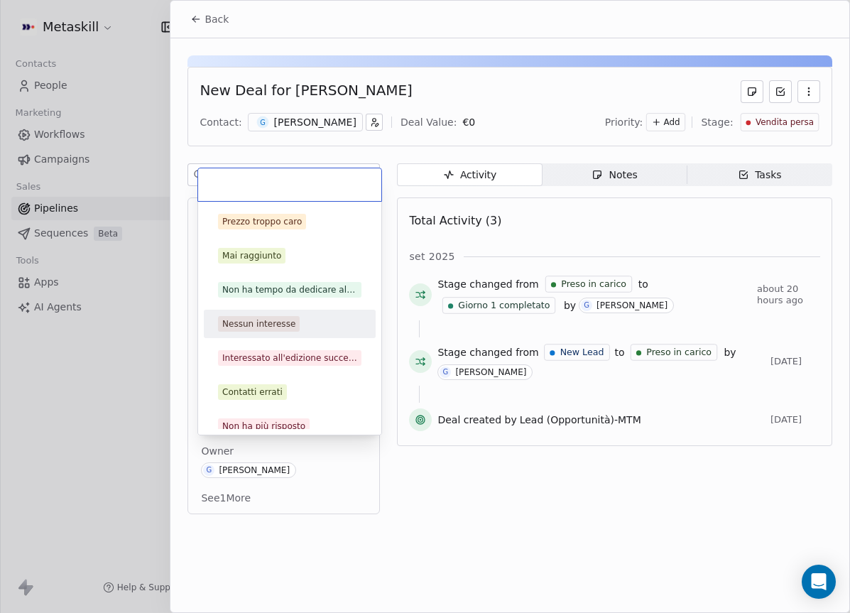
click at [311, 320] on div "Nessun interesse" at bounding box center [289, 324] width 143 height 16
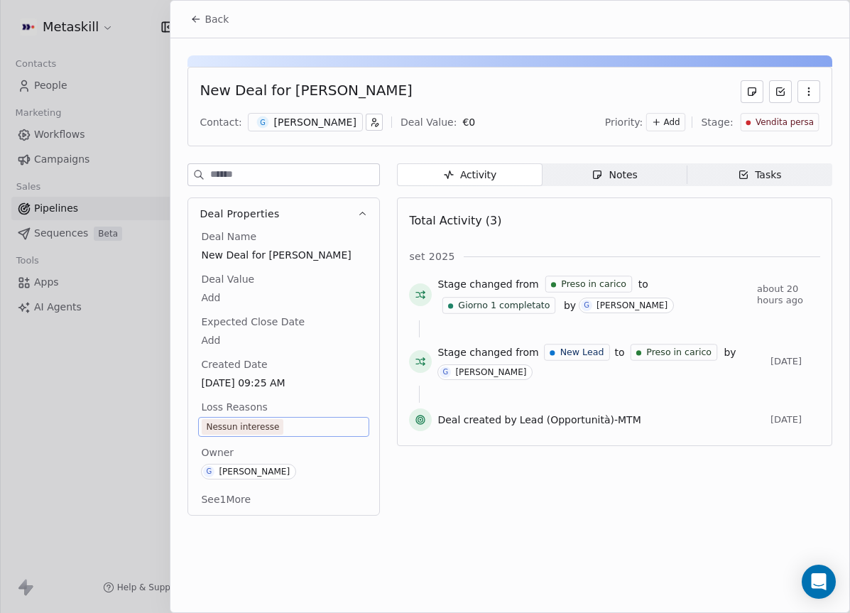
click at [187, 21] on button "Back" at bounding box center [209, 19] width 55 height 26
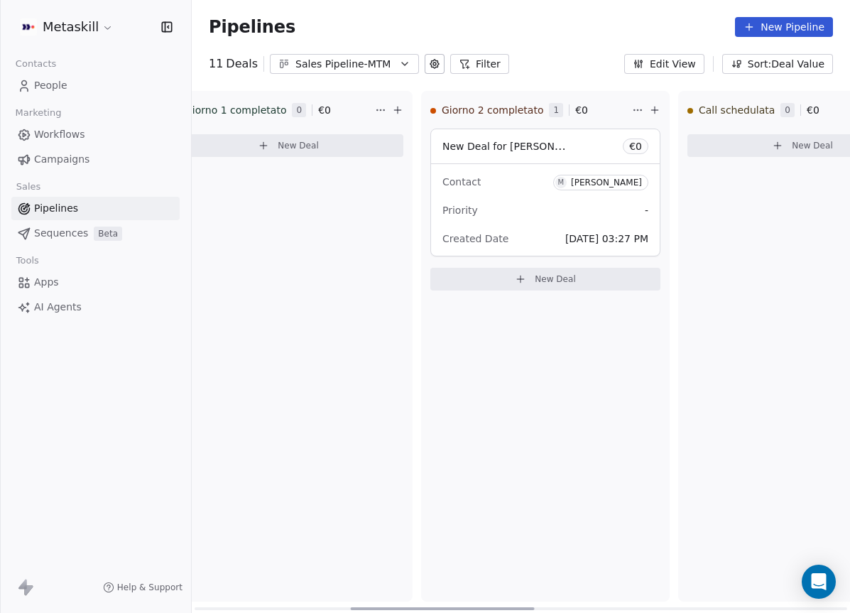
click at [518, 192] on div "Contact M [PERSON_NAME]" at bounding box center [545, 181] width 206 height 23
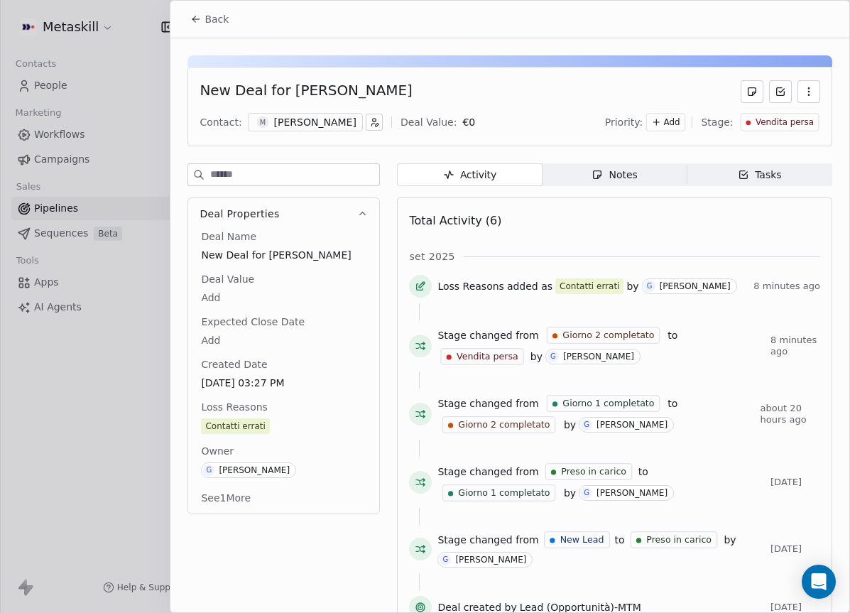
click at [591, 179] on icon "button" at bounding box center [596, 174] width 11 height 11
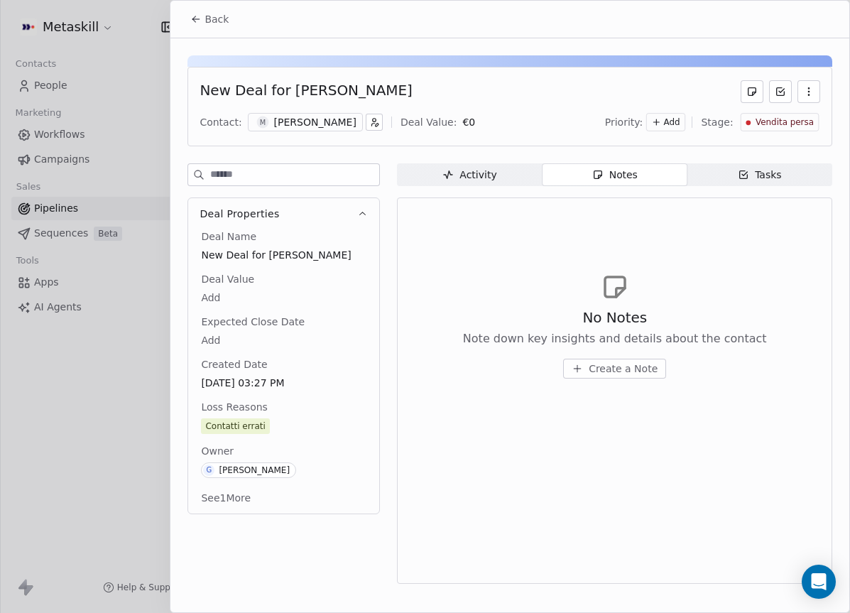
click at [197, 21] on icon at bounding box center [195, 18] width 11 height 11
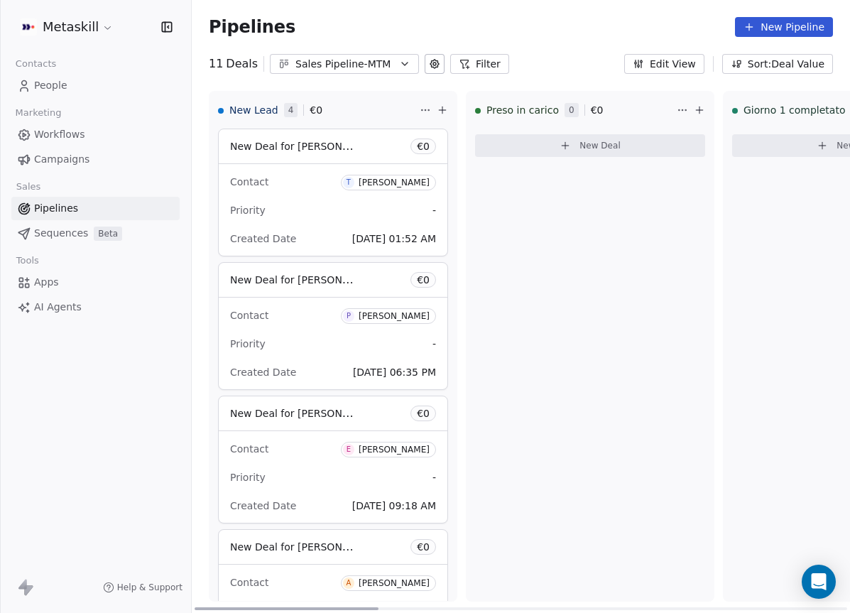
drag, startPoint x: 370, startPoint y: 606, endPoint x: 349, endPoint y: 534, distance: 75.5
click at [349, 607] on div at bounding box center [287, 608] width 184 height 3
click at [364, 65] on div "Sales Pipeline-MTM" at bounding box center [344, 64] width 98 height 15
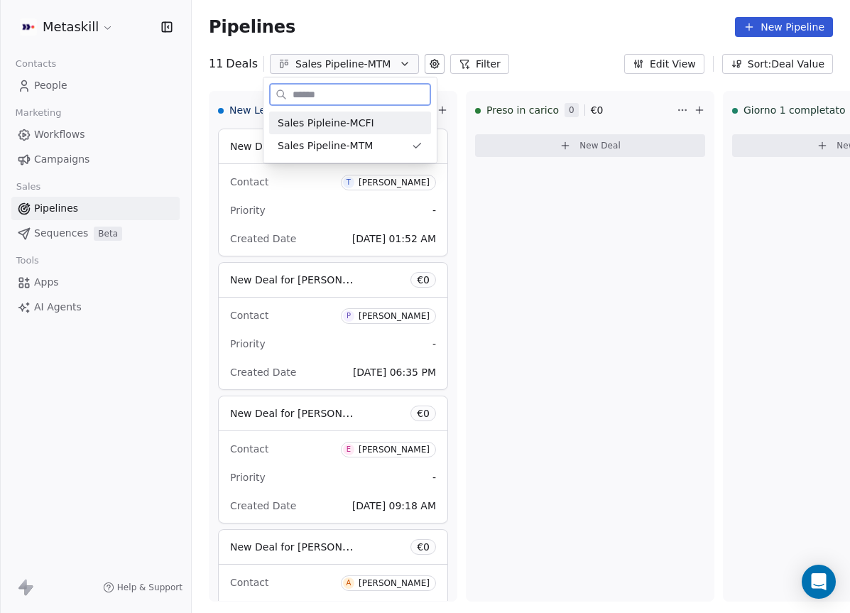
click at [367, 113] on div "Sales Pipleine-MCFI" at bounding box center [350, 122] width 162 height 23
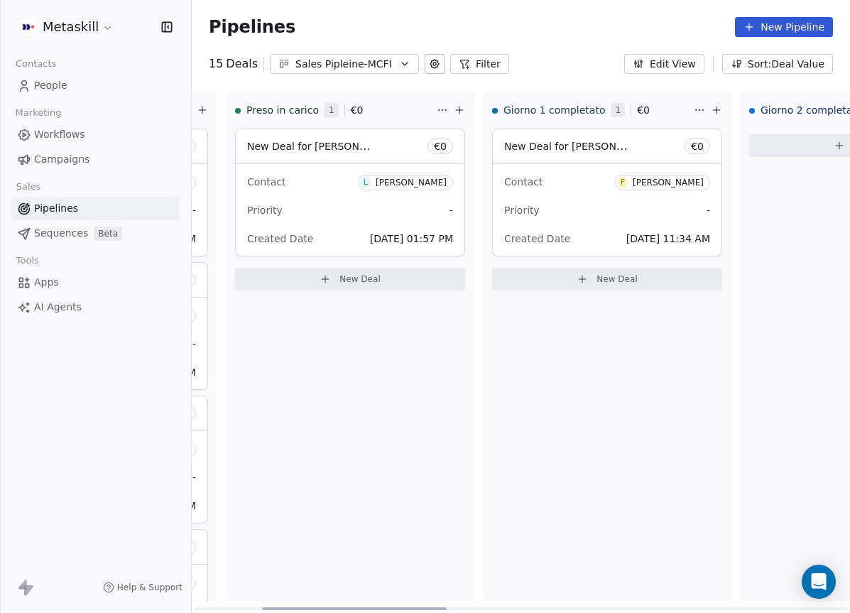
scroll to position [0, 244]
drag, startPoint x: 360, startPoint y: 608, endPoint x: 432, endPoint y: 603, distance: 71.9
click at [424, 607] on div at bounding box center [355, 608] width 184 height 3
click at [578, 174] on div "Contact F Fabio Passarani" at bounding box center [603, 181] width 206 height 23
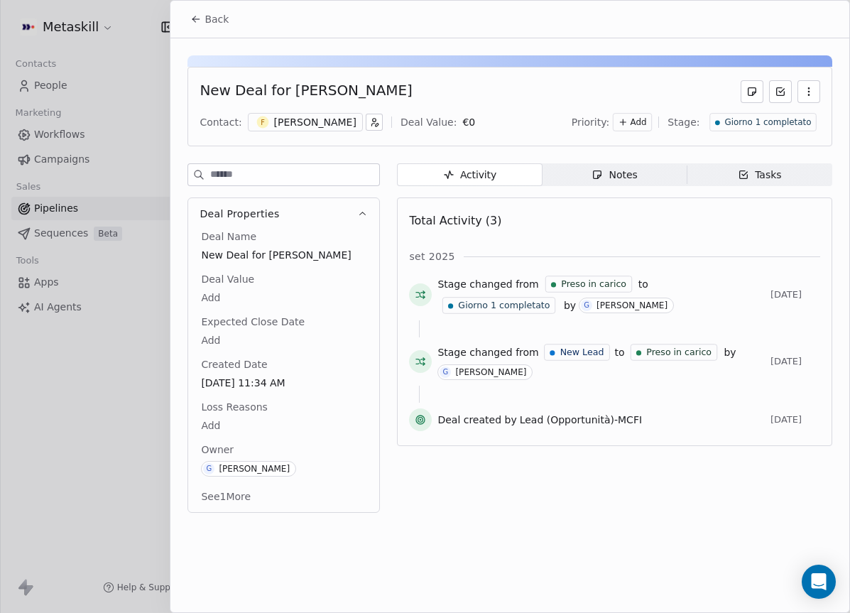
click at [319, 119] on div "[PERSON_NAME]" at bounding box center [315, 122] width 82 height 14
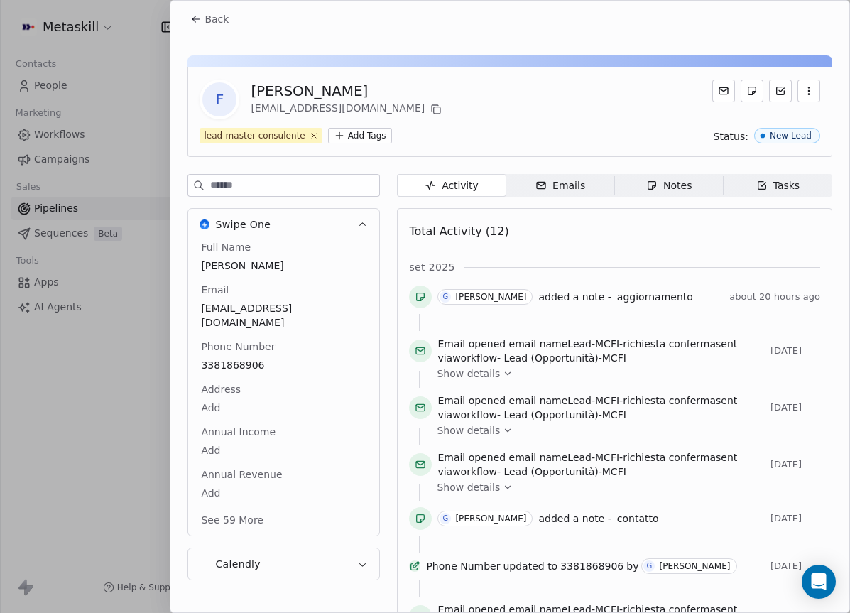
click at [252, 355] on div "Full Name Fabio Passarani Email fabio.passarani7@gmail.com Phone Number 3381868…" at bounding box center [283, 385] width 171 height 290
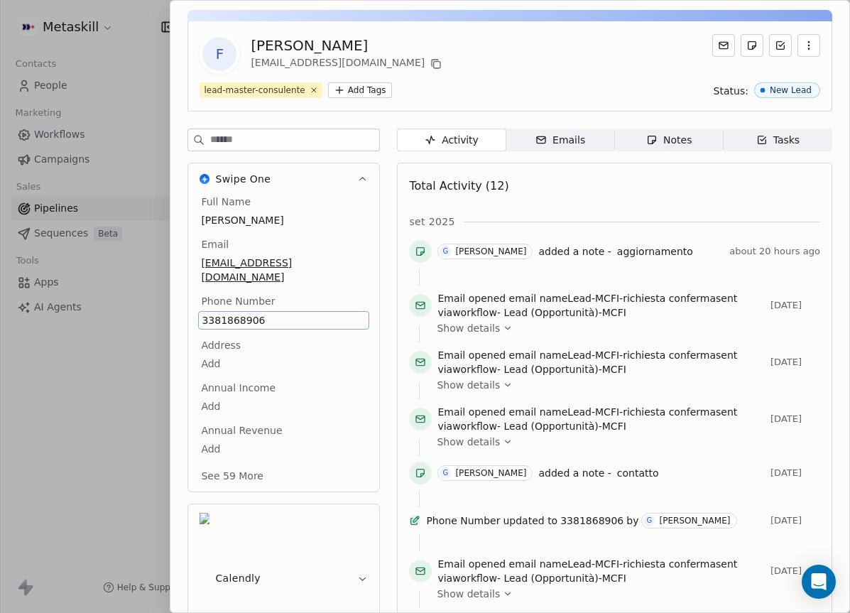
click at [262, 313] on span "3381868906" at bounding box center [284, 320] width 164 height 14
click at [256, 308] on input "**********" at bounding box center [277, 314] width 153 height 28
click at [699, 152] on html "Metaskill Contacts People Marketing Workflows Campaigns Sales Pipelines Sequenc…" at bounding box center [425, 306] width 850 height 613
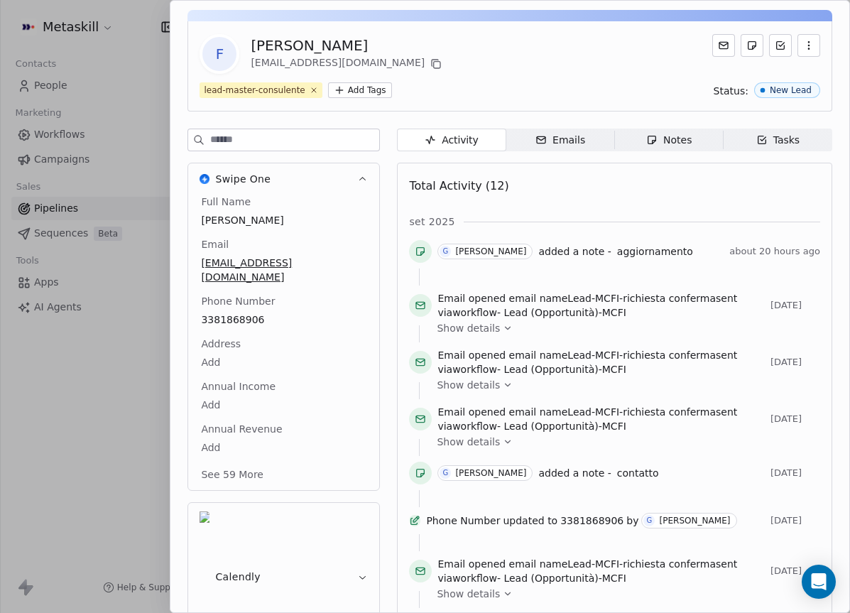
click at [691, 139] on span "Notes Notes" at bounding box center [669, 139] width 109 height 23
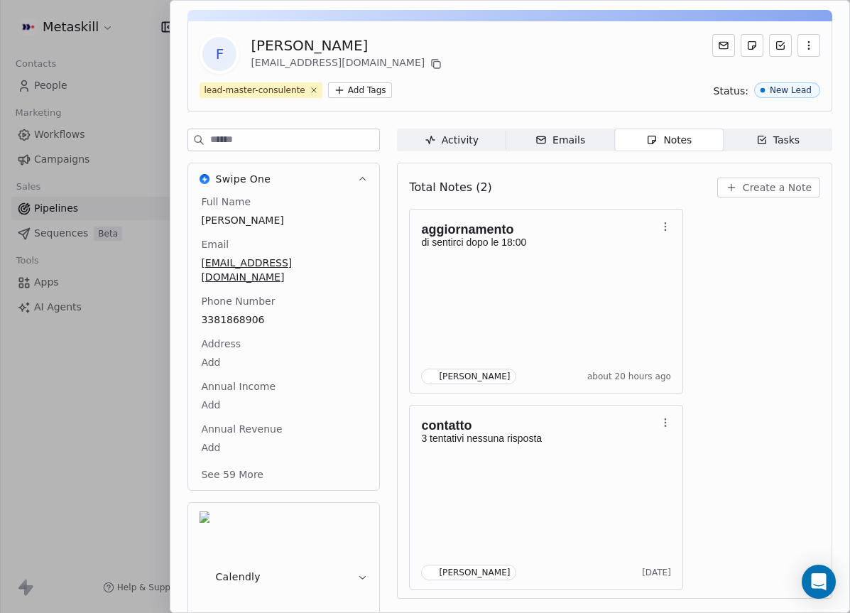
scroll to position [40, 0]
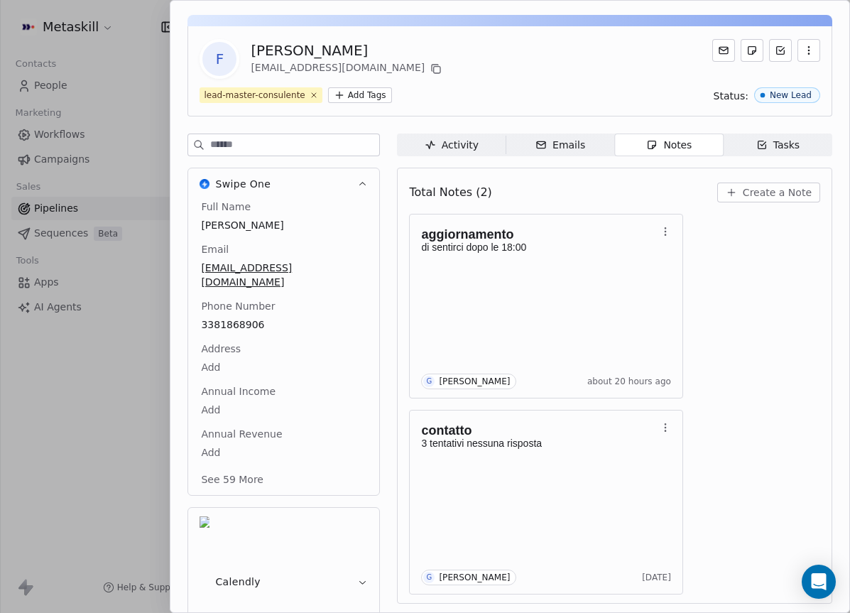
click at [760, 197] on span "Create a Note" at bounding box center [777, 192] width 69 height 14
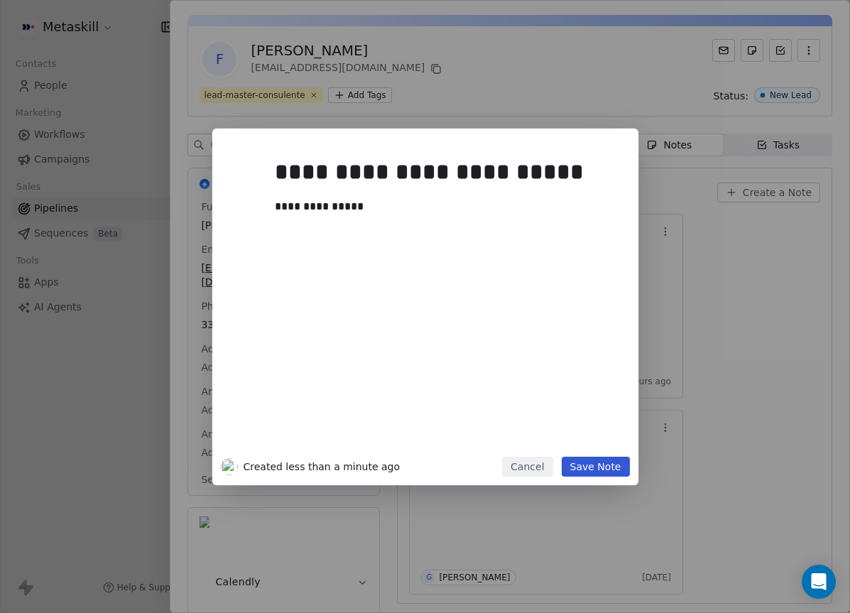
click at [615, 464] on button "Save Note" at bounding box center [596, 466] width 68 height 20
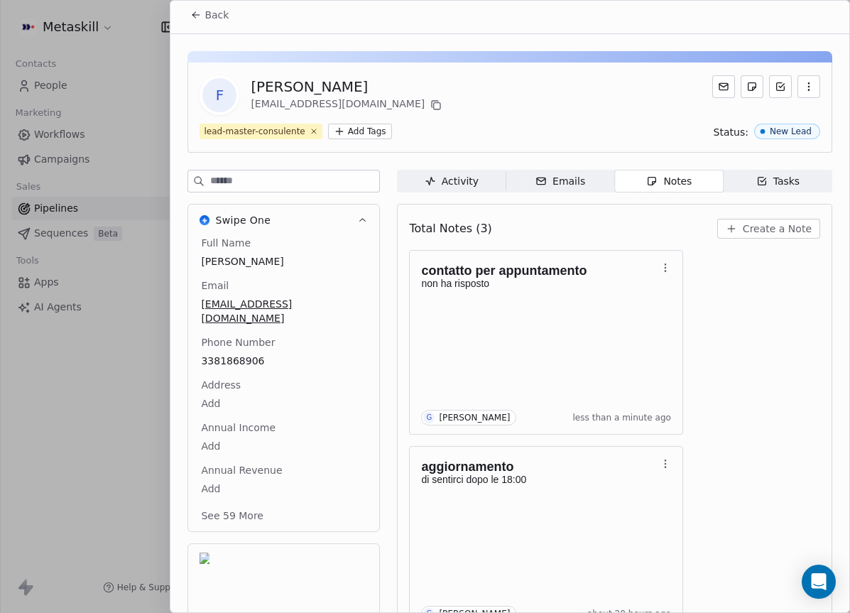
scroll to position [0, 0]
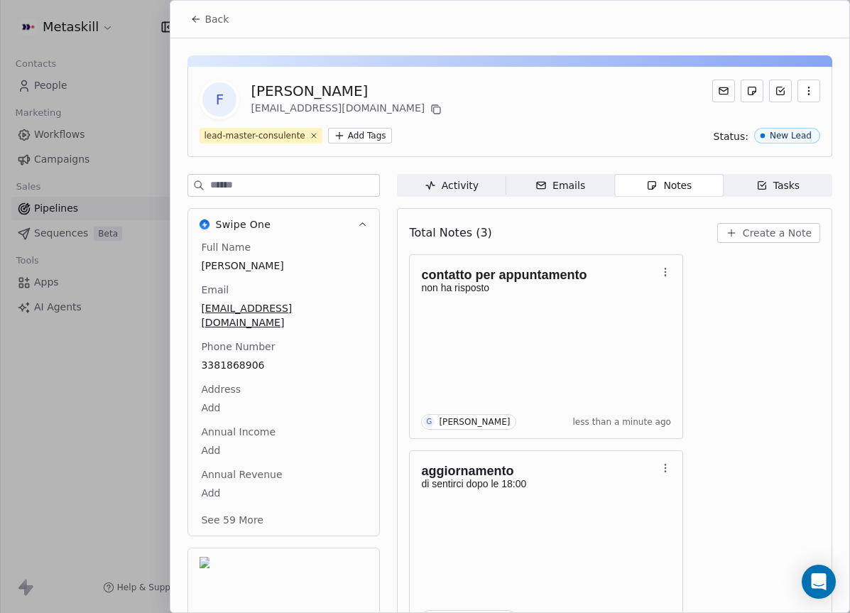
click at [195, 23] on icon at bounding box center [195, 18] width 11 height 11
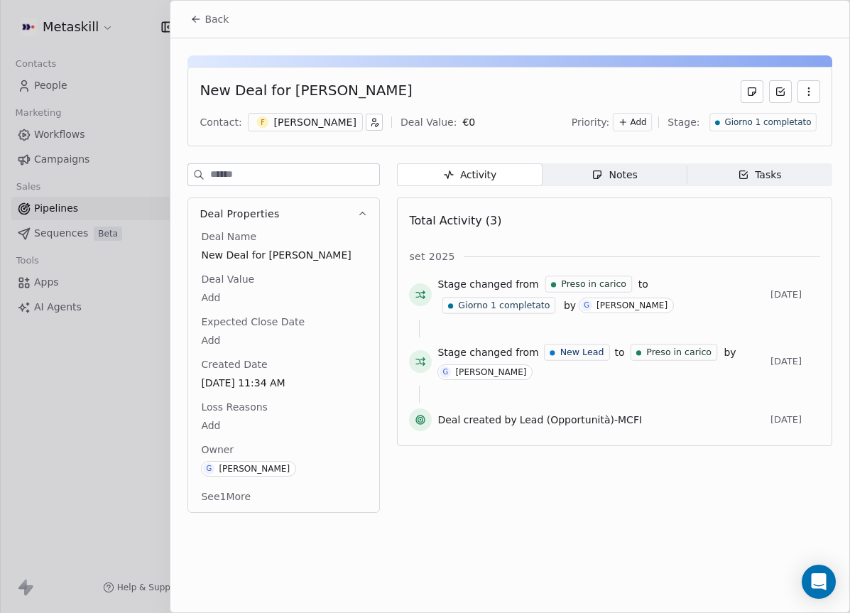
click at [209, 21] on span "Back" at bounding box center [216, 19] width 24 height 14
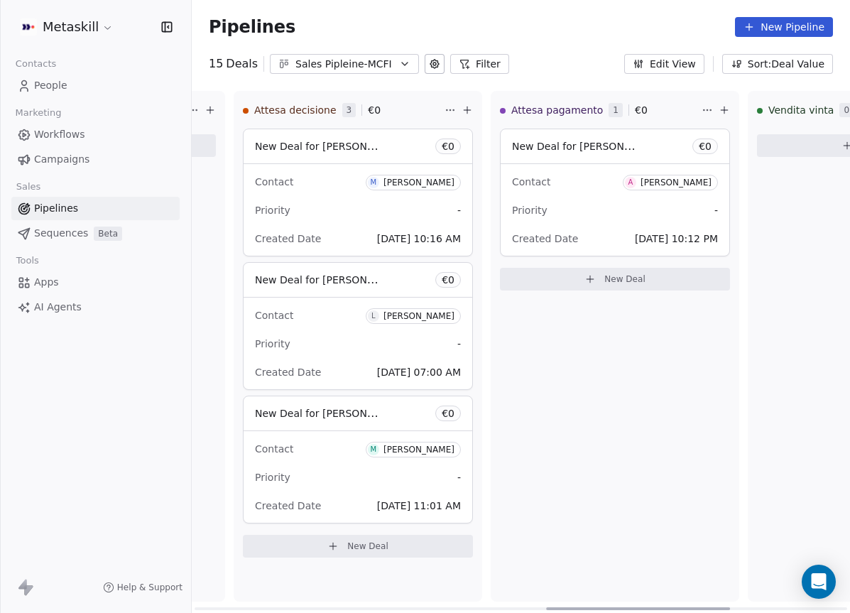
drag, startPoint x: 425, startPoint y: 608, endPoint x: 704, endPoint y: 581, distance: 279.7
click at [708, 607] on div at bounding box center [638, 608] width 184 height 3
click at [369, 213] on div "Priority -" at bounding box center [359, 210] width 206 height 23
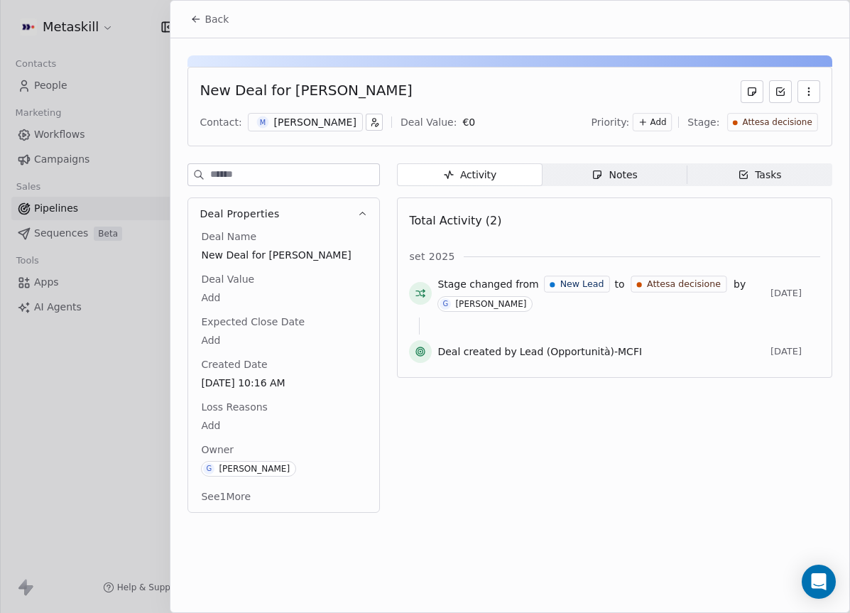
click at [671, 163] on span "Notes Notes" at bounding box center [614, 174] width 145 height 23
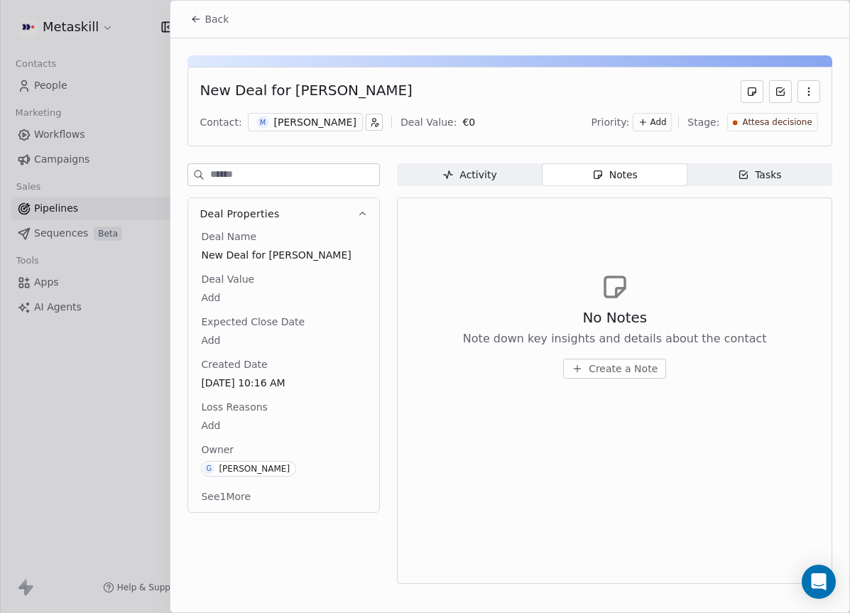
click at [716, 179] on span "Tasks Tasks" at bounding box center [759, 174] width 145 height 23
click at [290, 116] on div "[PERSON_NAME]" at bounding box center [315, 122] width 82 height 14
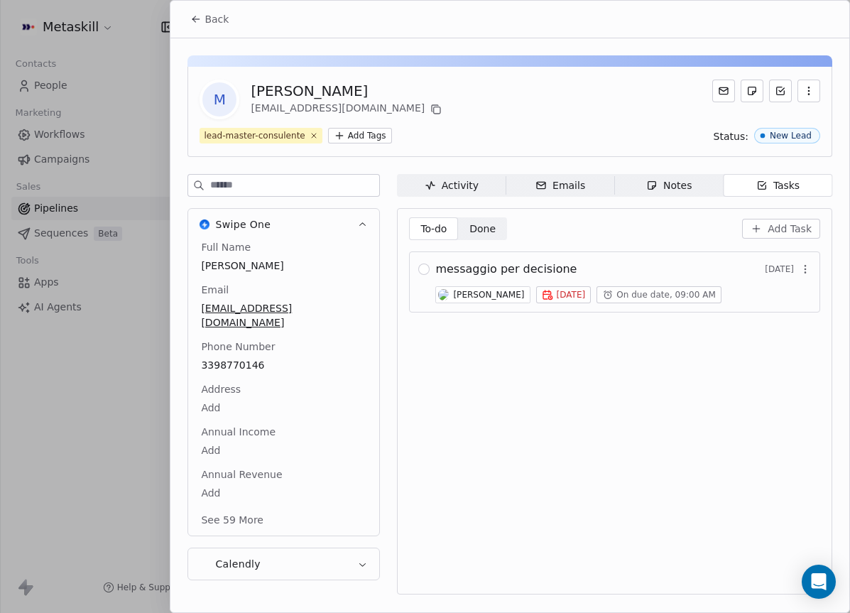
click at [686, 191] on div "Notes" at bounding box center [668, 185] width 45 height 15
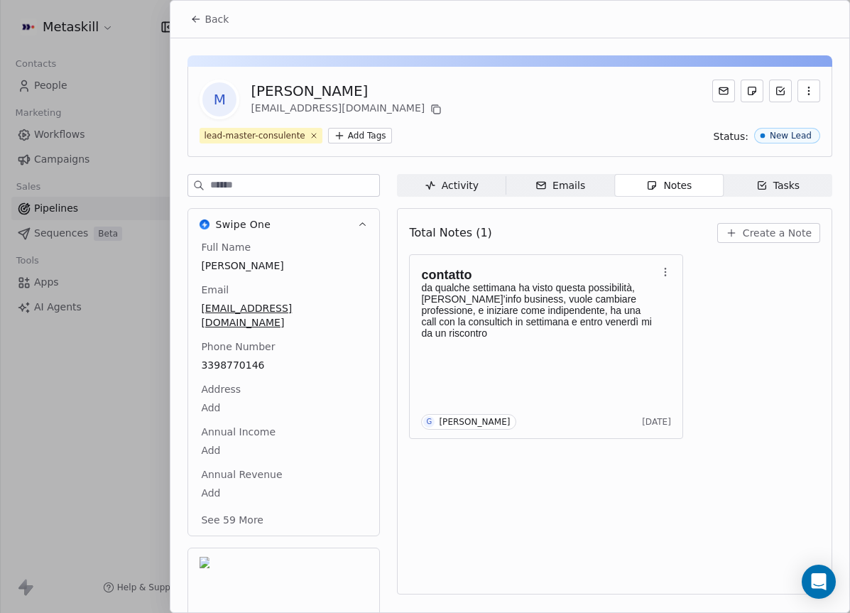
click at [737, 182] on span "Tasks Tasks" at bounding box center [777, 185] width 109 height 23
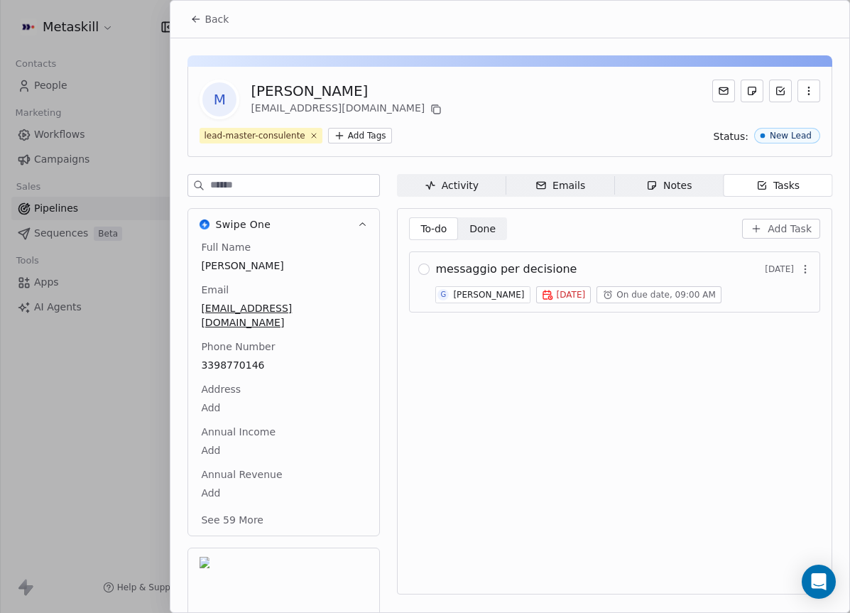
click at [679, 182] on div "Notes" at bounding box center [668, 185] width 45 height 15
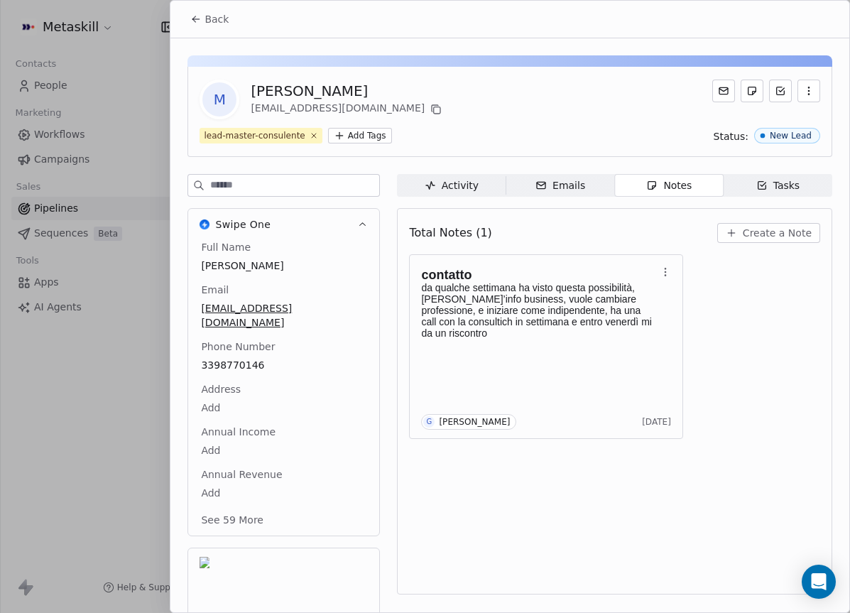
click at [199, 21] on icon at bounding box center [195, 18] width 11 height 11
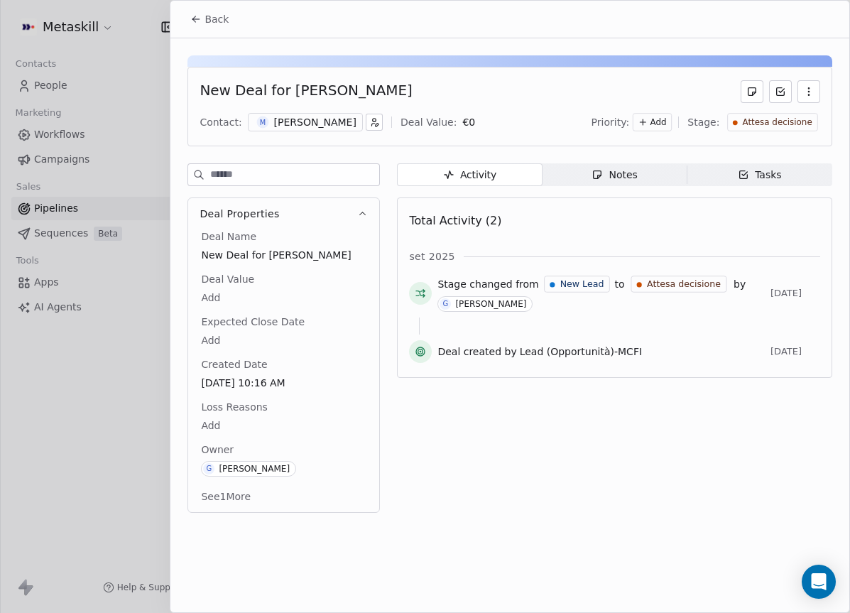
click at [208, 26] on button "Back" at bounding box center [209, 19] width 55 height 26
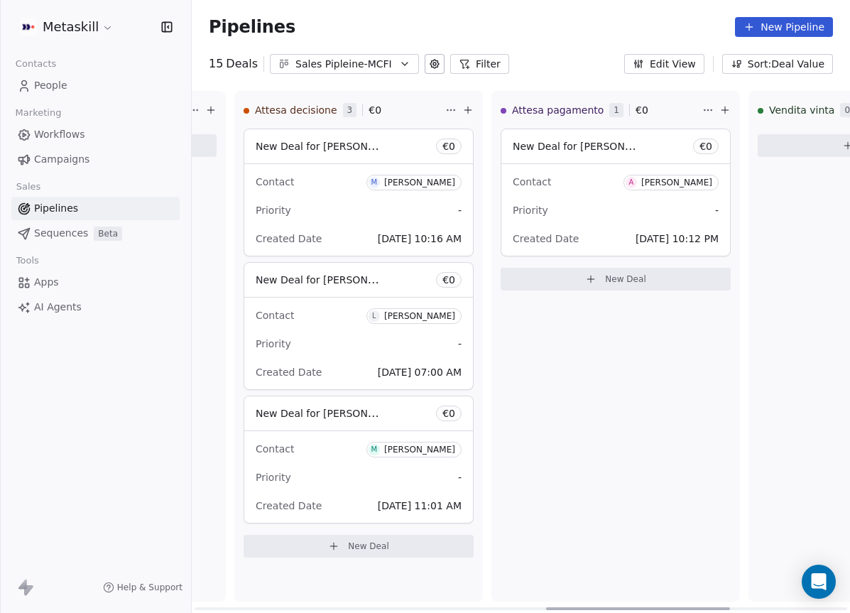
click at [322, 293] on div "New Deal for Luca Bergami € 0" at bounding box center [358, 280] width 229 height 34
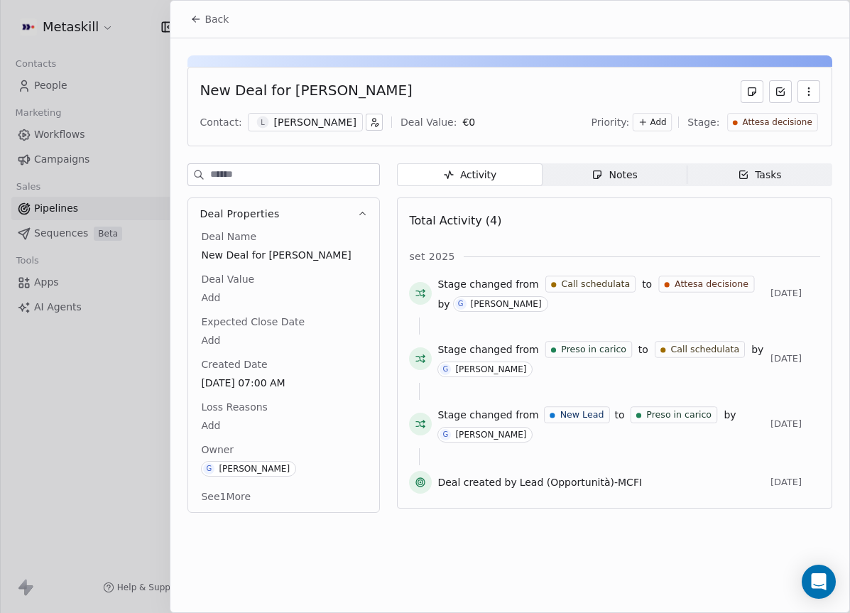
click at [743, 170] on icon "button" at bounding box center [743, 174] width 11 height 11
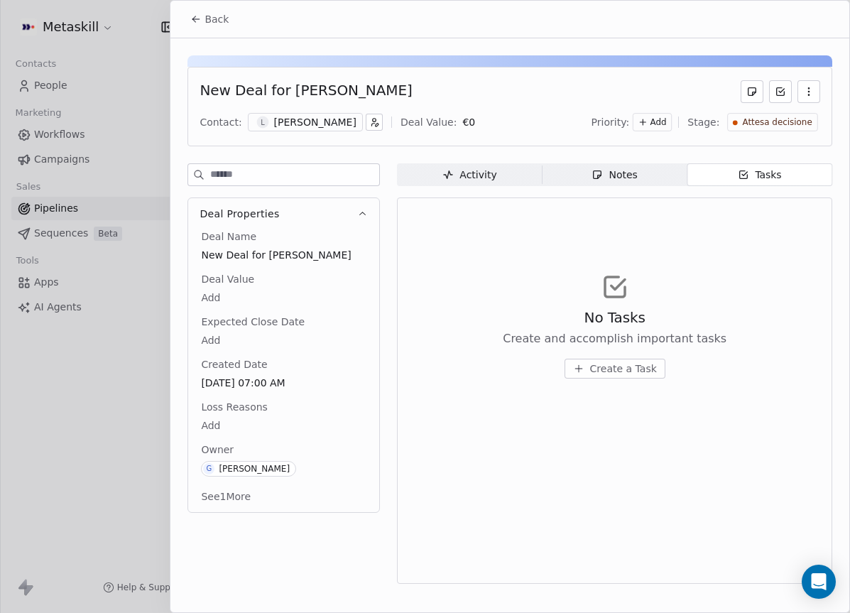
click at [305, 119] on div "[PERSON_NAME]" at bounding box center [315, 122] width 82 height 14
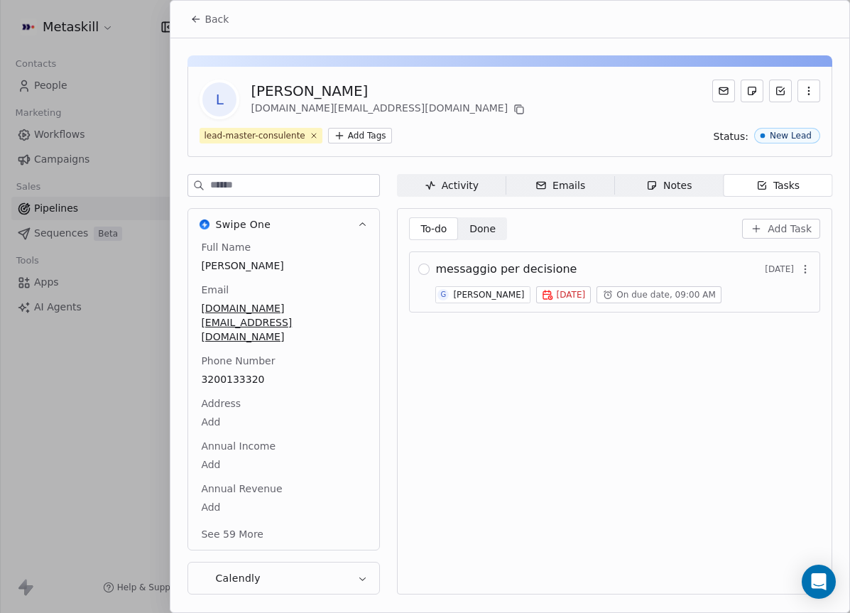
click at [659, 184] on div "Notes" at bounding box center [668, 185] width 45 height 15
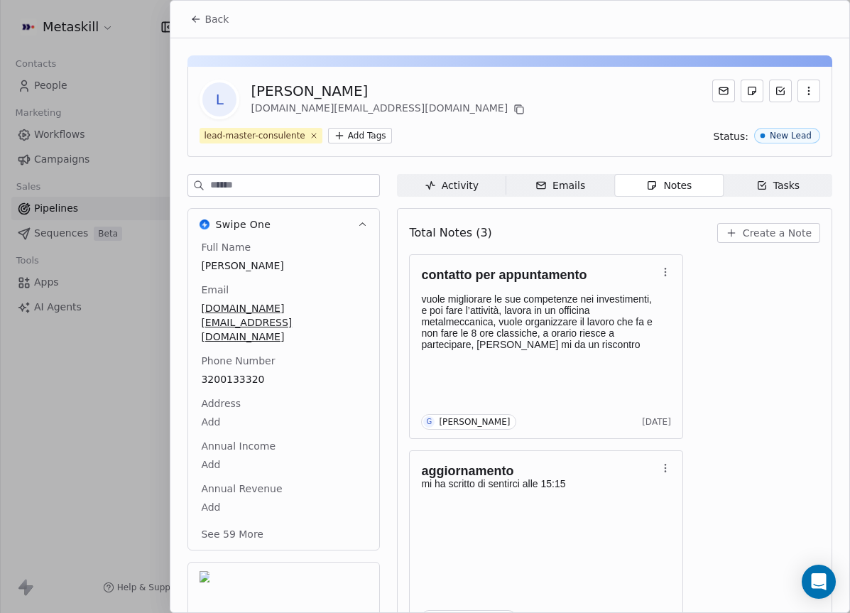
click at [756, 190] on icon "button" at bounding box center [761, 185] width 11 height 11
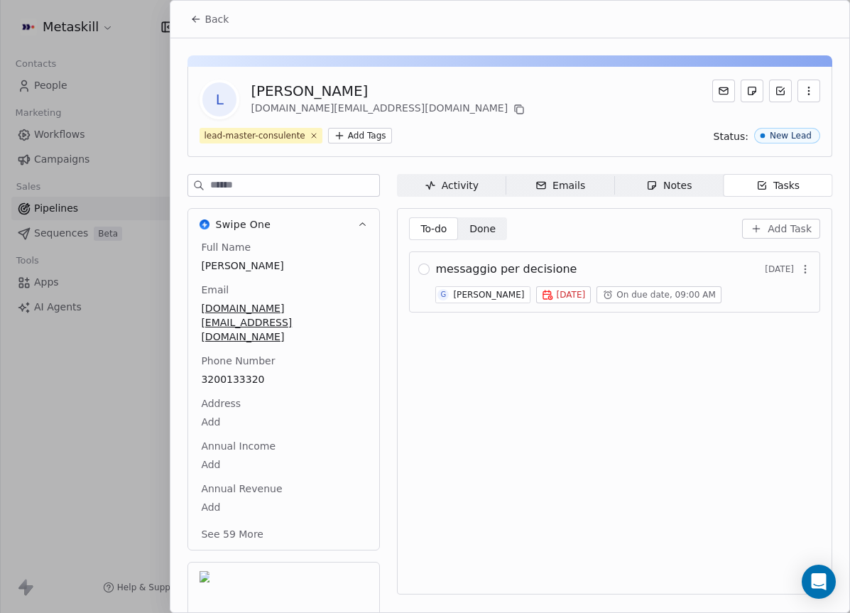
click at [662, 181] on div "Notes" at bounding box center [668, 185] width 45 height 15
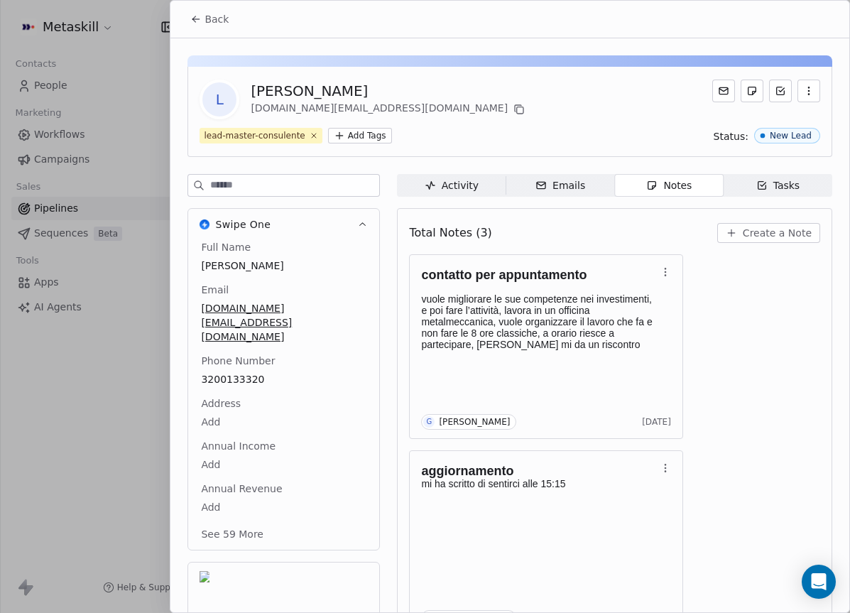
click at [248, 353] on div "Full Name Luca Bergami Email lucabergami.lb@gmail.com Phone Number 3200133320 A…" at bounding box center [283, 392] width 171 height 304
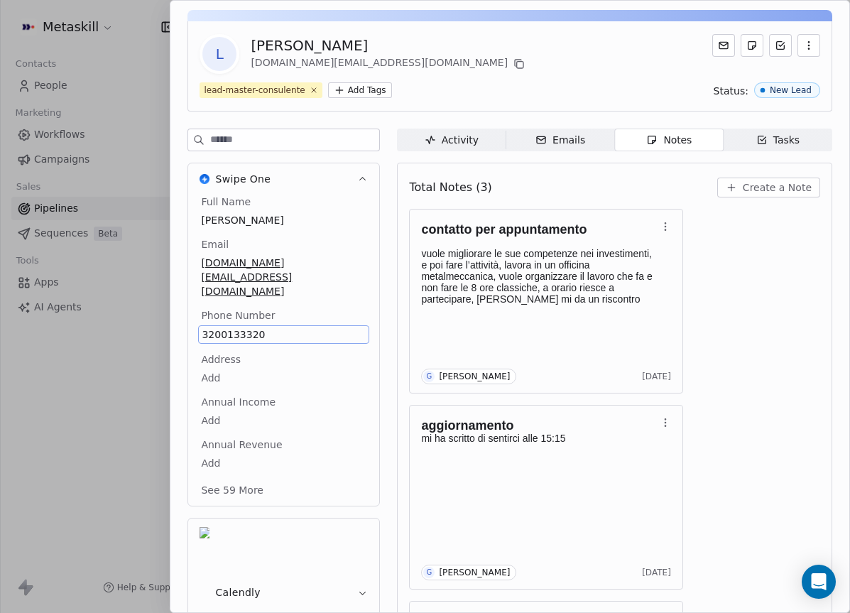
click at [246, 327] on span "3200133320" at bounding box center [284, 334] width 164 height 14
click at [662, 251] on html "Metaskill Contacts People Marketing Workflows Campaigns Sales Pipelines Sequenc…" at bounding box center [425, 306] width 850 height 613
click at [757, 190] on span "Create a Note" at bounding box center [777, 187] width 69 height 14
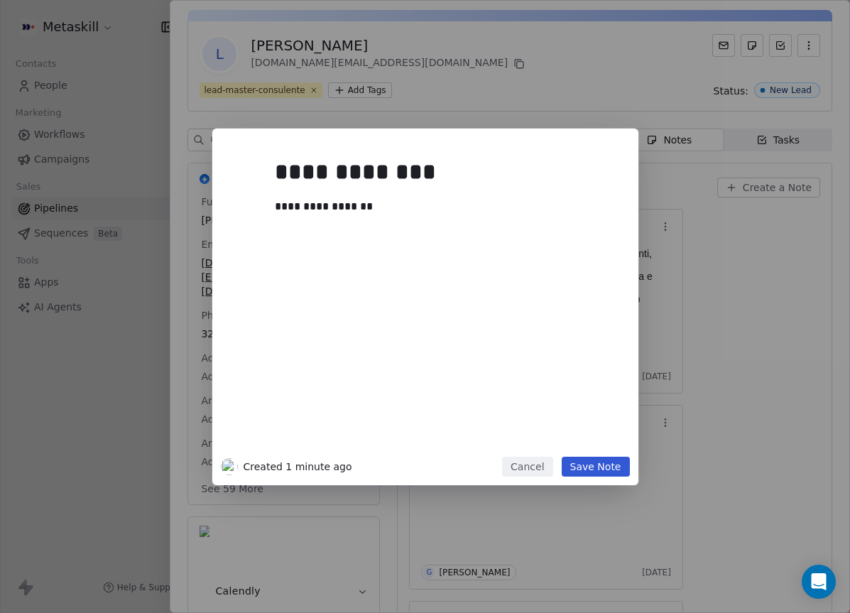
click at [577, 457] on button "Save Note" at bounding box center [596, 466] width 68 height 20
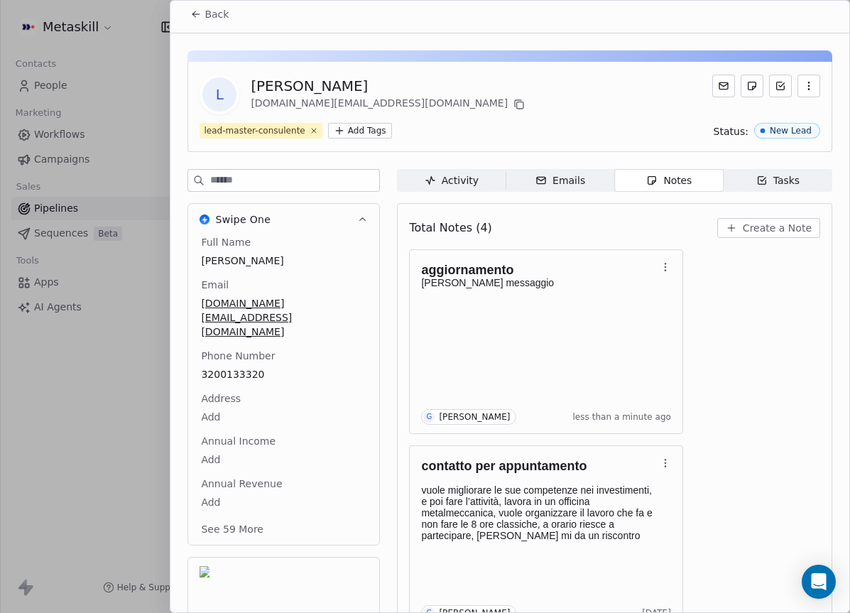
scroll to position [0, 0]
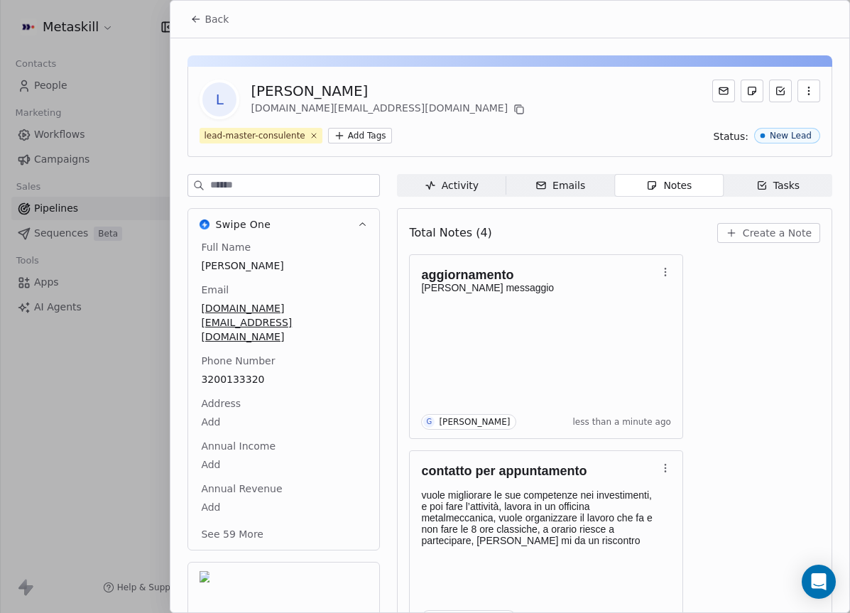
click at [221, 26] on button "Back" at bounding box center [209, 19] width 55 height 26
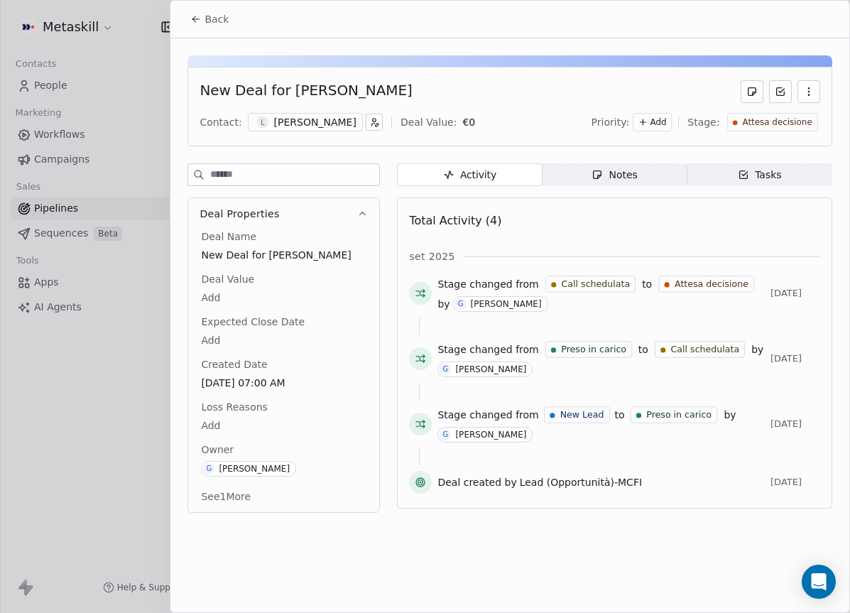
click at [620, 177] on div "Notes" at bounding box center [613, 175] width 45 height 15
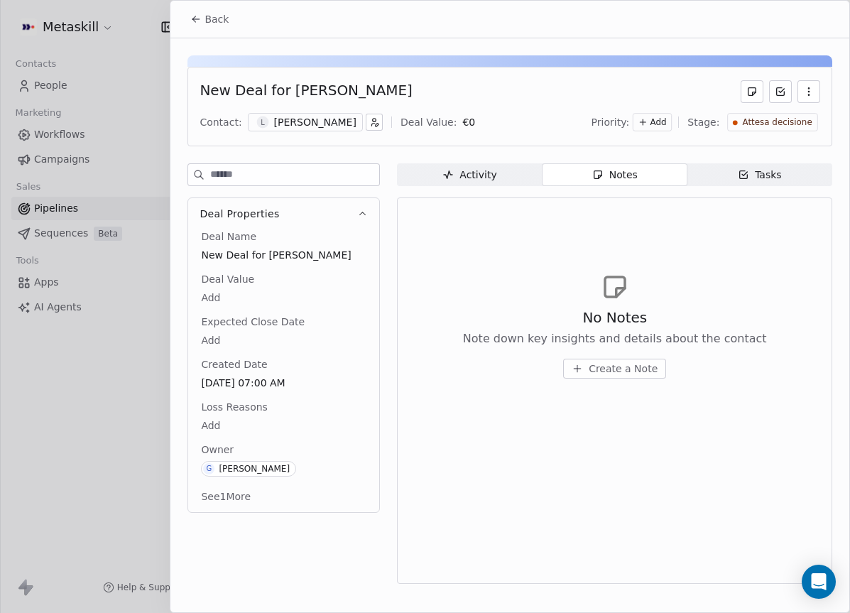
click at [744, 175] on icon "button" at bounding box center [744, 174] width 5 height 4
click at [305, 119] on div "[PERSON_NAME]" at bounding box center [315, 122] width 82 height 14
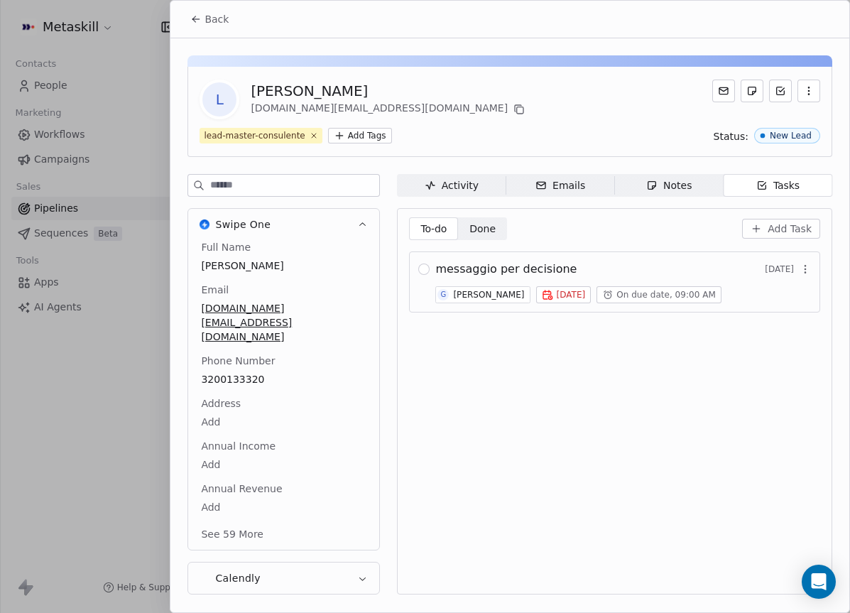
click at [772, 188] on div "Tasks" at bounding box center [778, 185] width 44 height 15
click at [558, 297] on span "Today" at bounding box center [570, 294] width 29 height 11
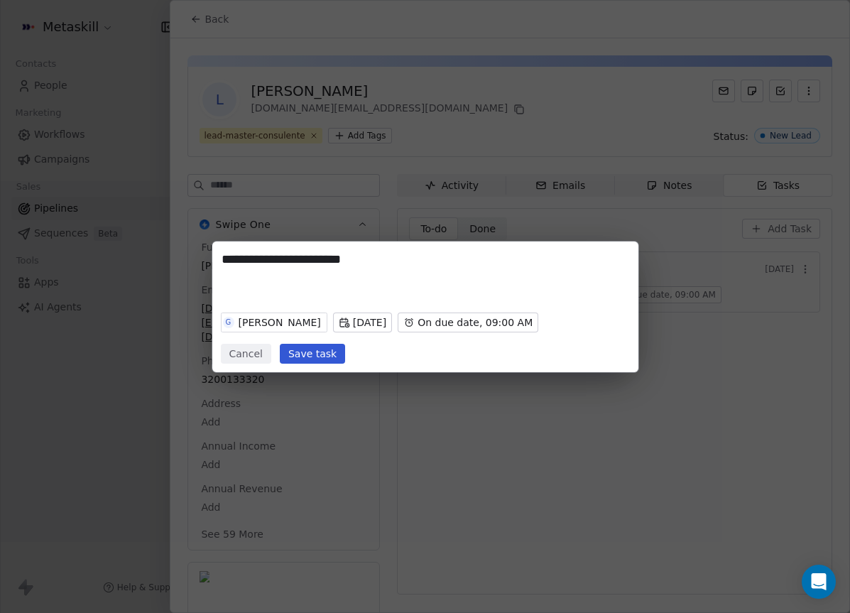
click at [345, 325] on body "Metaskill Contacts People Marketing Workflows Campaigns Sales Pipelines Sequenc…" at bounding box center [425, 306] width 850 height 613
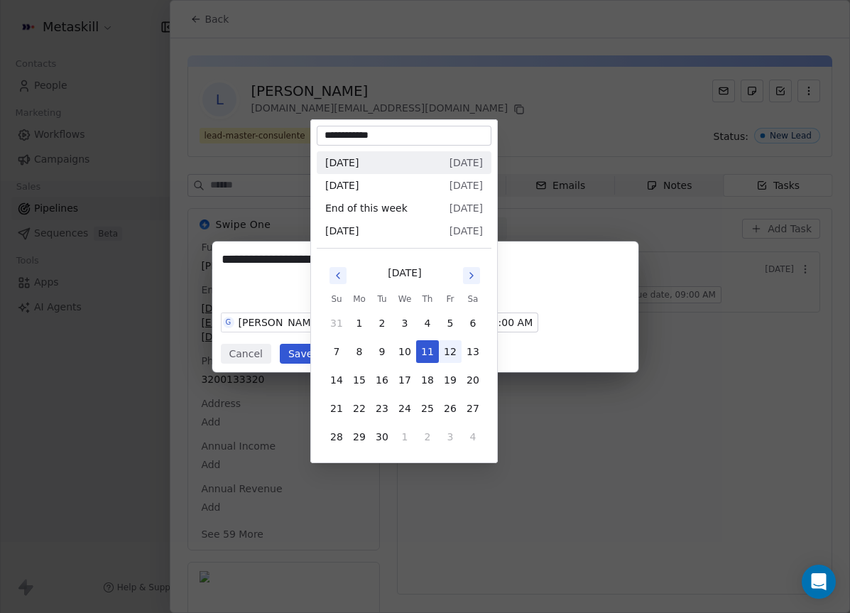
click at [452, 346] on button "12" at bounding box center [450, 351] width 23 height 23
type input "**********"
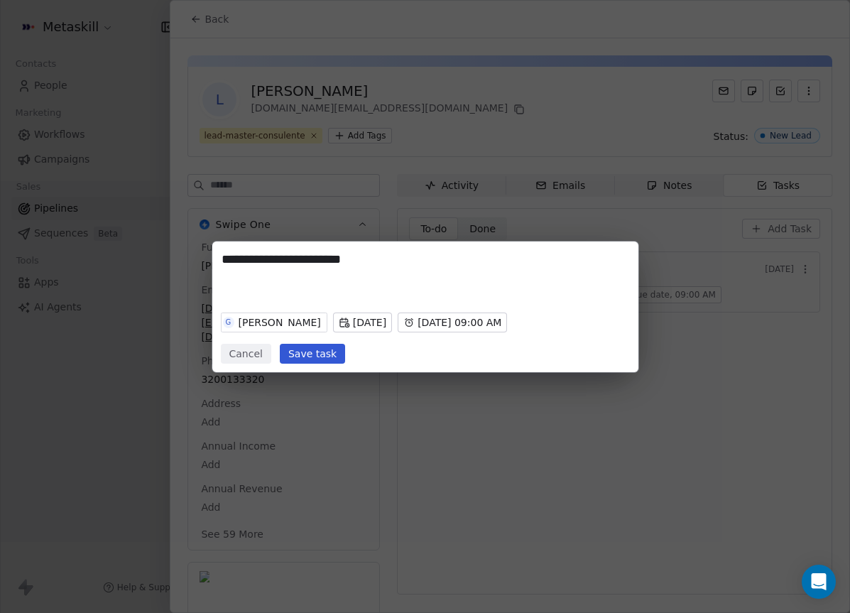
click at [456, 327] on body "Metaskill Contacts People Marketing Workflows Campaigns Sales Pipelines Sequenc…" at bounding box center [425, 306] width 850 height 613
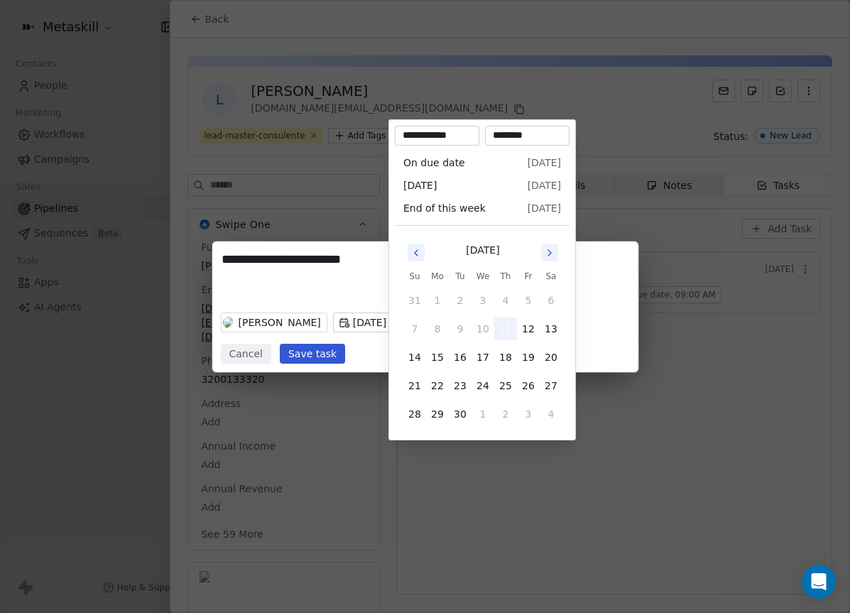
click at [514, 327] on button "11" at bounding box center [505, 328] width 23 height 23
click at [523, 328] on button "12" at bounding box center [528, 328] width 23 height 23
type input "**********"
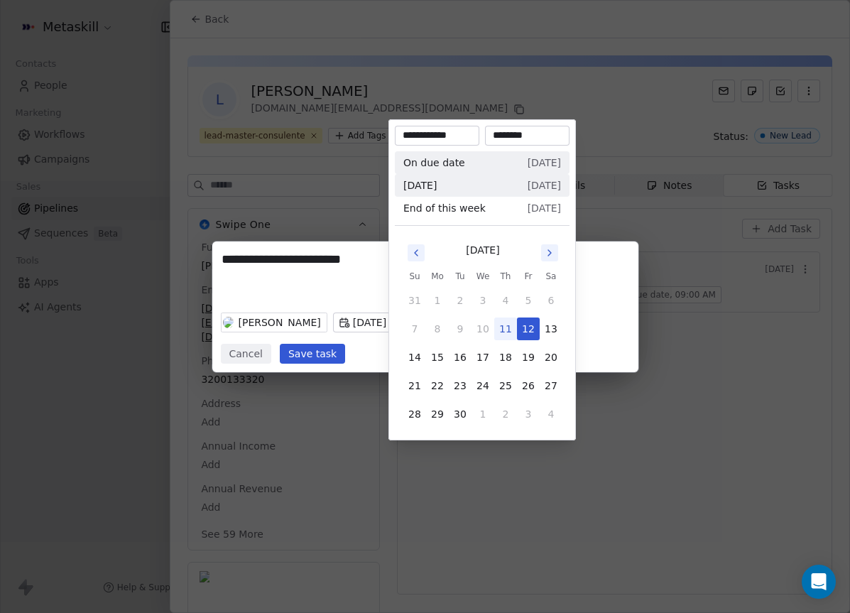
click at [671, 395] on div "**********" at bounding box center [425, 306] width 850 height 613
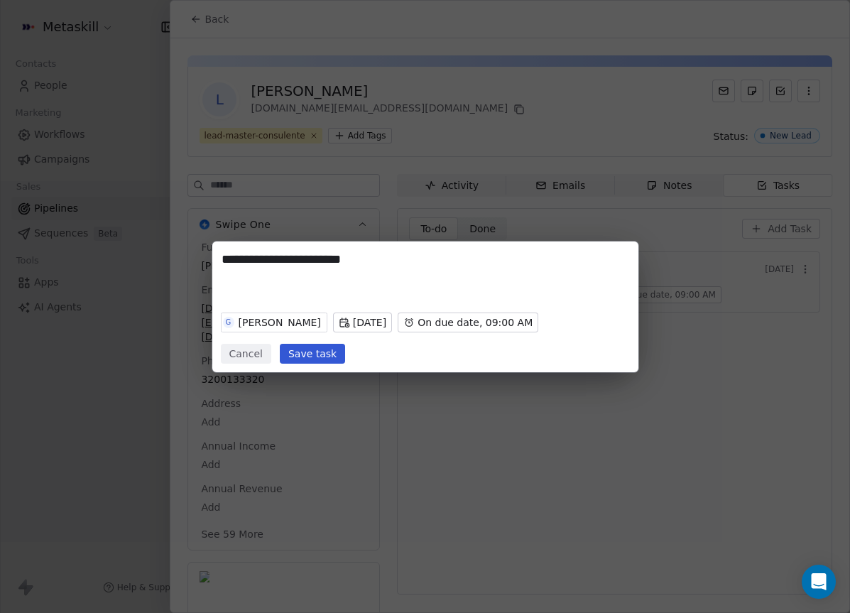
click at [307, 355] on button "Save task" at bounding box center [312, 354] width 65 height 20
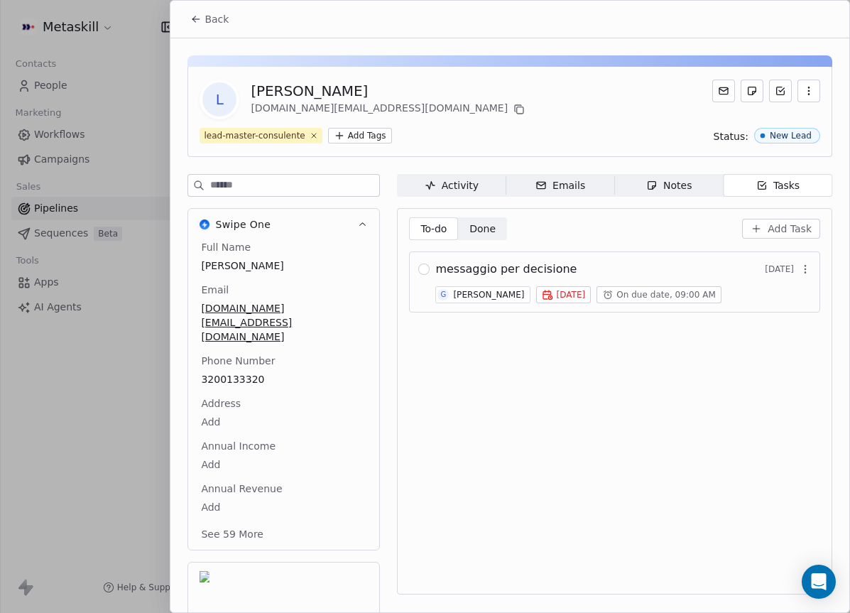
click at [211, 20] on span "Back" at bounding box center [216, 19] width 24 height 14
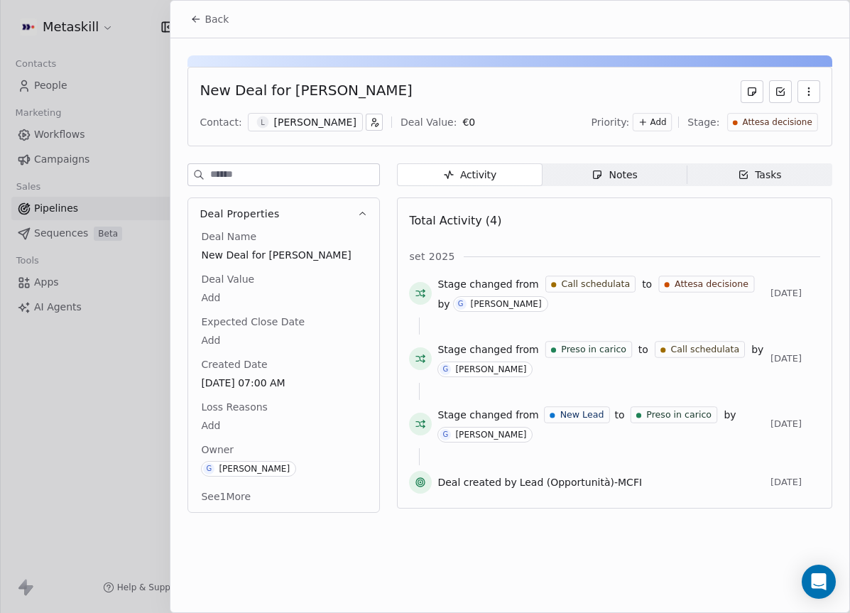
click at [214, 16] on span "Back" at bounding box center [216, 19] width 24 height 14
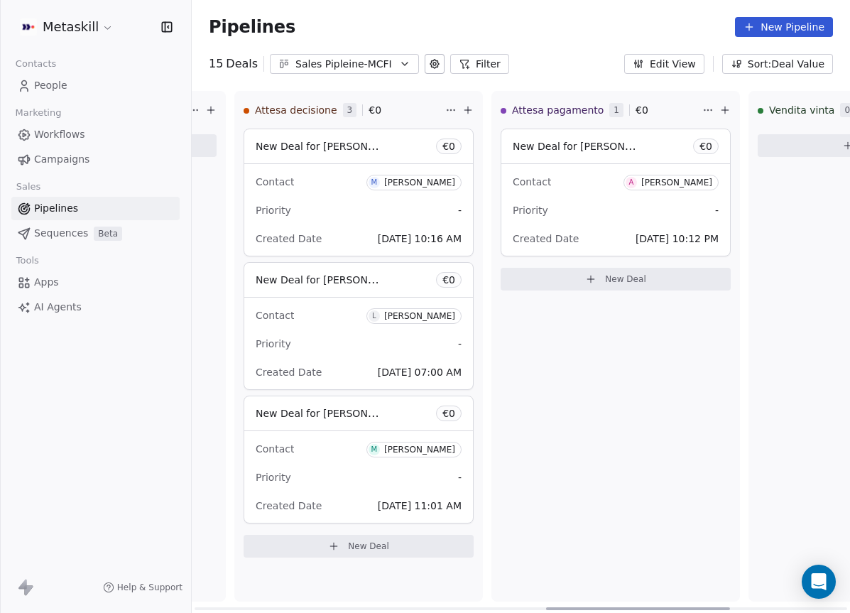
click at [339, 442] on div "Contact M Mattia Cornelli" at bounding box center [359, 448] width 206 height 23
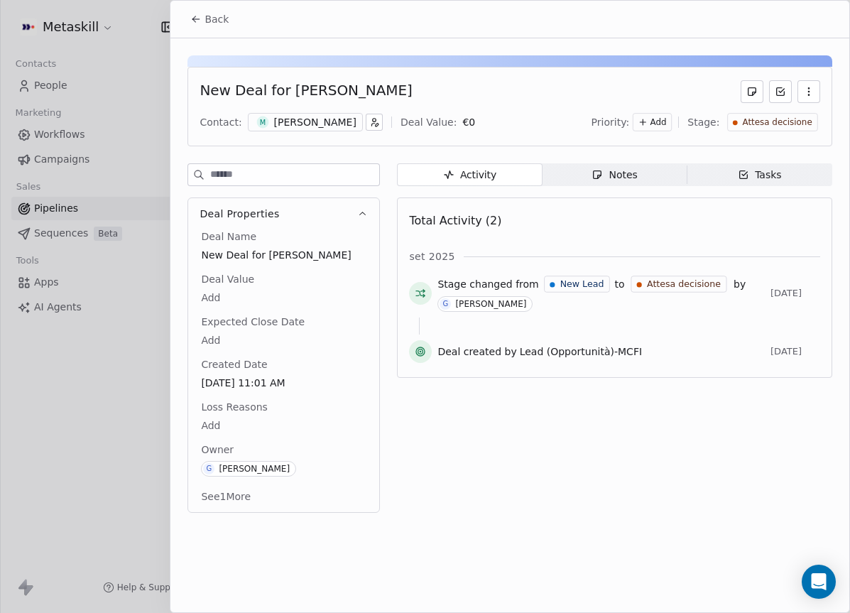
click at [735, 176] on span "Tasks Tasks" at bounding box center [759, 174] width 145 height 23
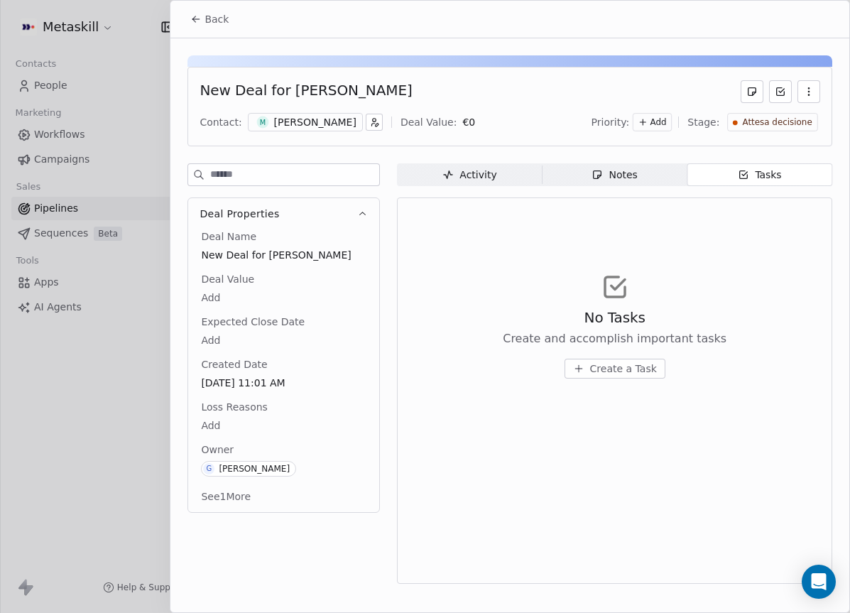
click at [635, 171] on div "Notes" at bounding box center [613, 175] width 45 height 15
click at [267, 122] on div "M Mattia Cornelli" at bounding box center [305, 122] width 115 height 18
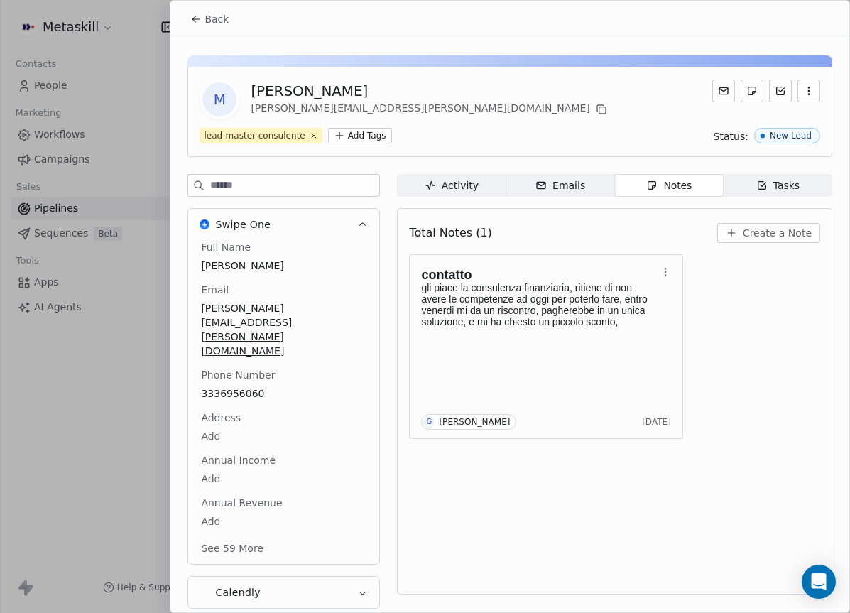
click at [804, 194] on span "Tasks Tasks" at bounding box center [777, 185] width 109 height 23
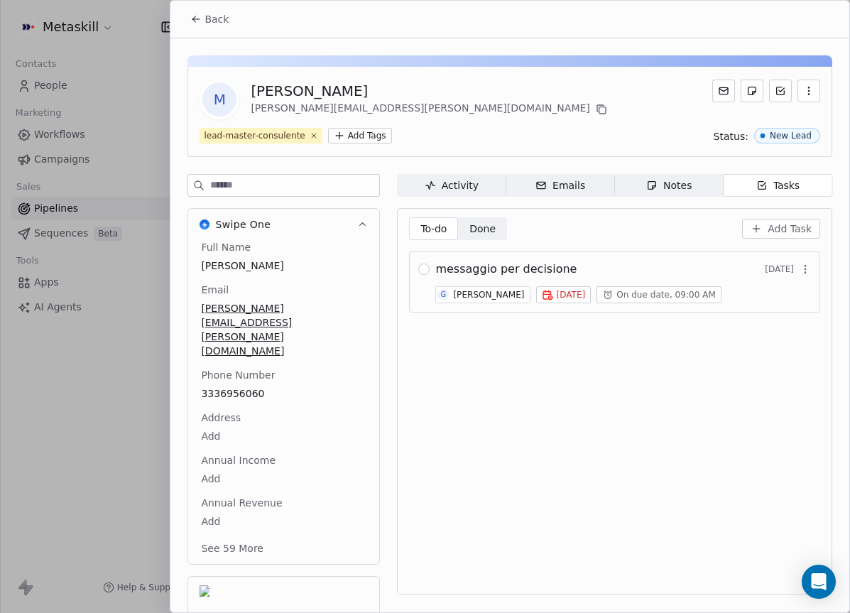
click at [671, 185] on div "Notes" at bounding box center [668, 185] width 45 height 15
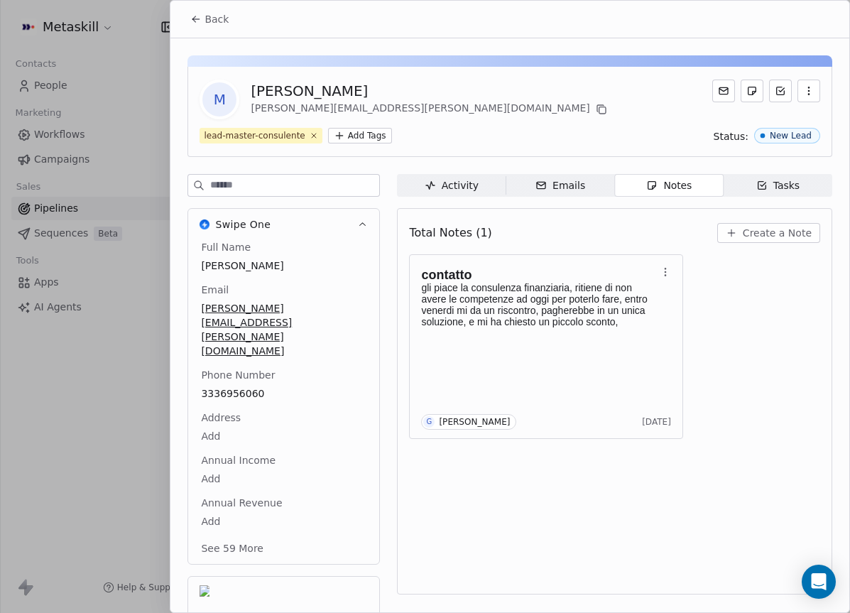
click at [248, 386] on span "3336956060" at bounding box center [283, 393] width 165 height 14
click at [248, 387] on span "3336956060" at bounding box center [284, 394] width 164 height 14
click at [247, 387] on span "3336956060" at bounding box center [284, 394] width 164 height 14
click at [248, 359] on input "**********" at bounding box center [277, 360] width 153 height 28
click at [247, 359] on input "**********" at bounding box center [277, 360] width 153 height 28
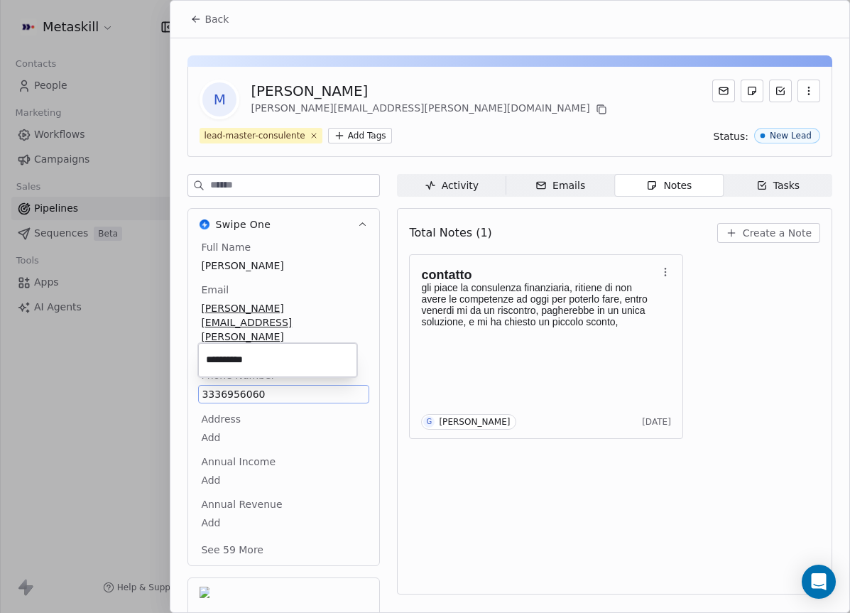
click at [395, 341] on html "Metaskill Contacts People Marketing Workflows Campaigns Sales Pipelines Sequenc…" at bounding box center [425, 306] width 850 height 613
click at [780, 226] on span "Create a Note" at bounding box center [777, 233] width 69 height 14
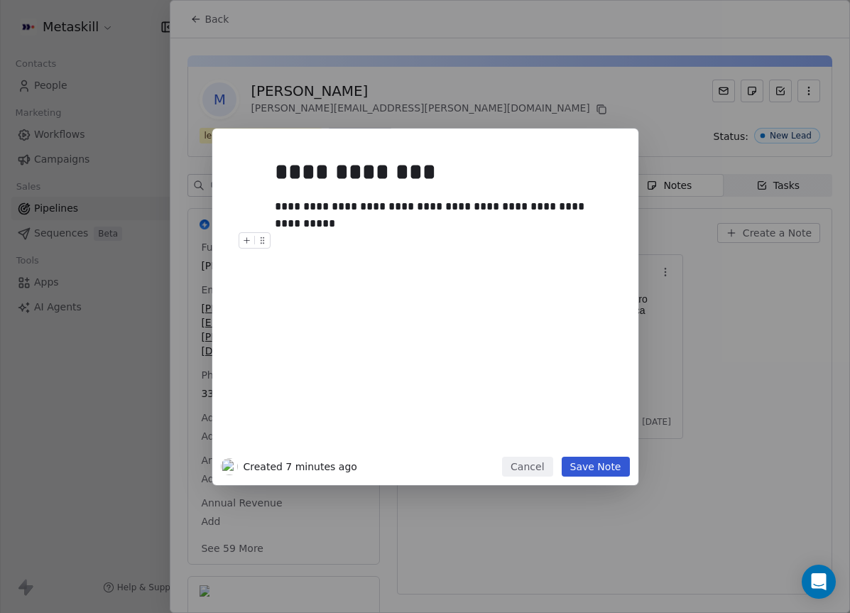
click at [583, 474] on button "Save Note" at bounding box center [596, 466] width 68 height 20
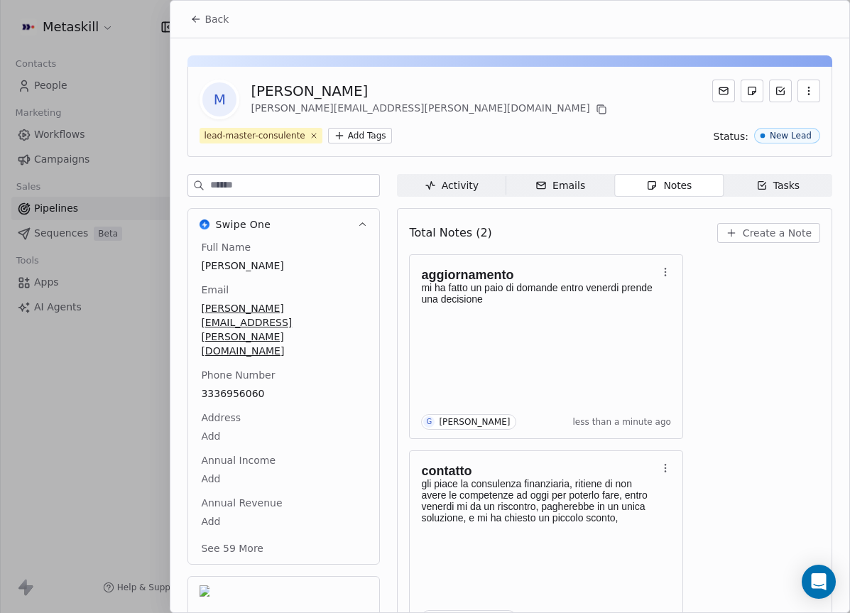
click at [784, 189] on div "Tasks" at bounding box center [778, 185] width 44 height 15
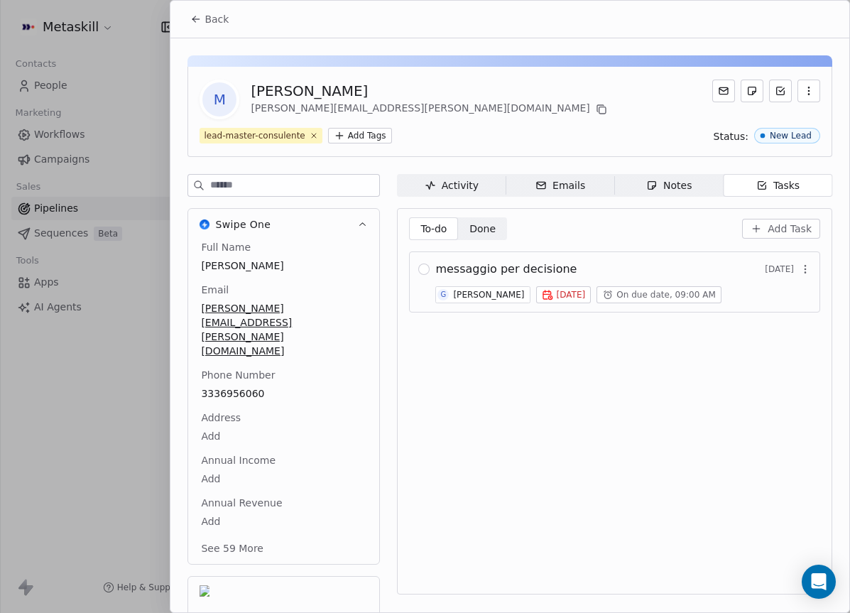
click at [556, 294] on span "Today" at bounding box center [570, 294] width 29 height 11
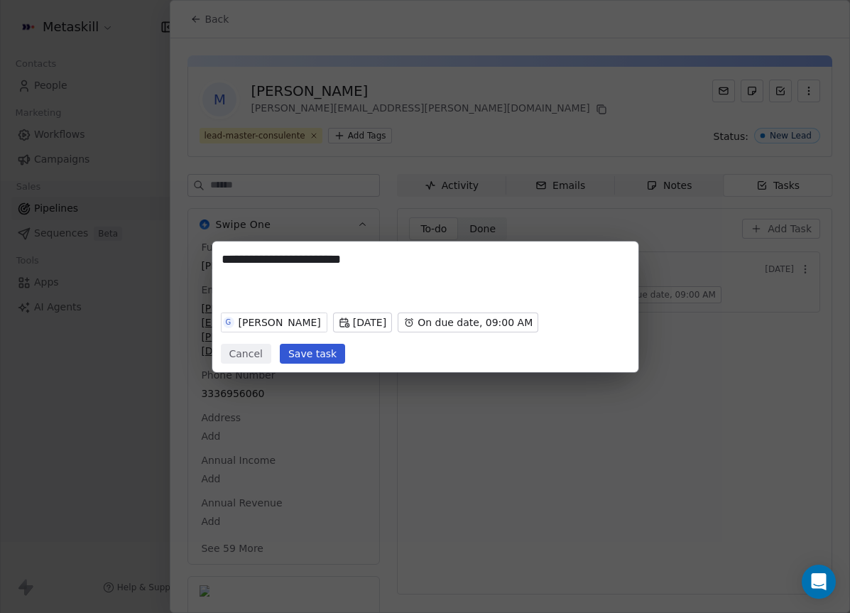
click at [354, 322] on body "Metaskill Contacts People Marketing Workflows Campaigns Sales Pipelines Sequenc…" at bounding box center [425, 306] width 850 height 613
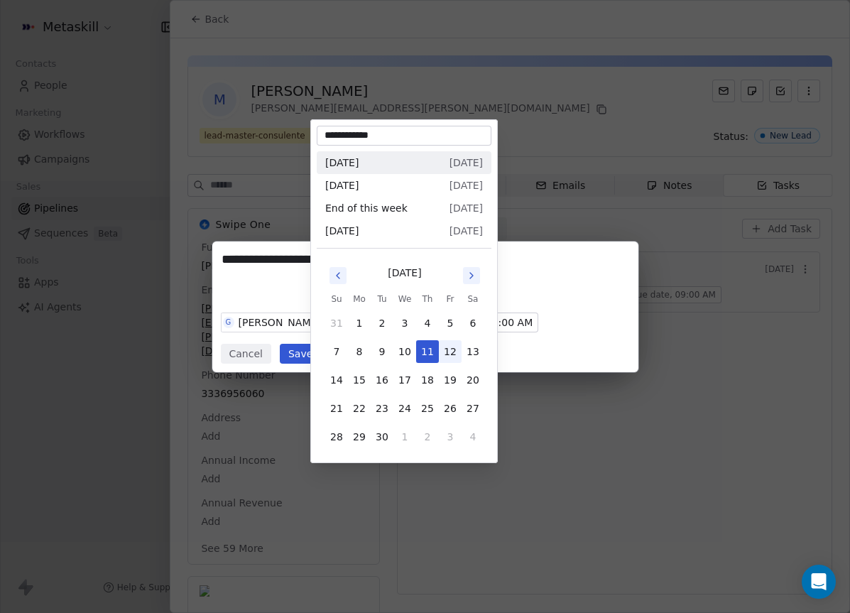
click at [444, 354] on button "12" at bounding box center [450, 351] width 23 height 23
type input "**********"
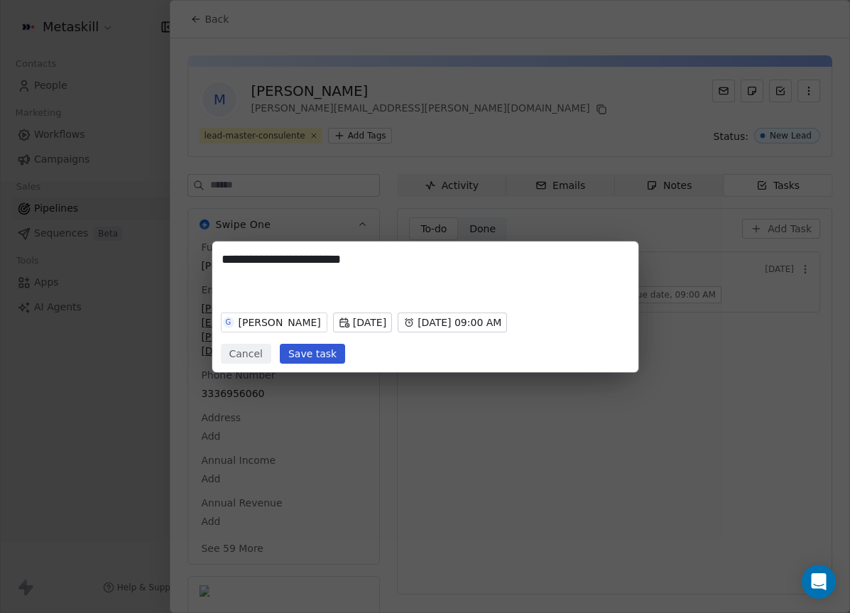
click at [444, 319] on body "Metaskill Contacts People Marketing Workflows Campaigns Sales Pipelines Sequenc…" at bounding box center [425, 306] width 850 height 613
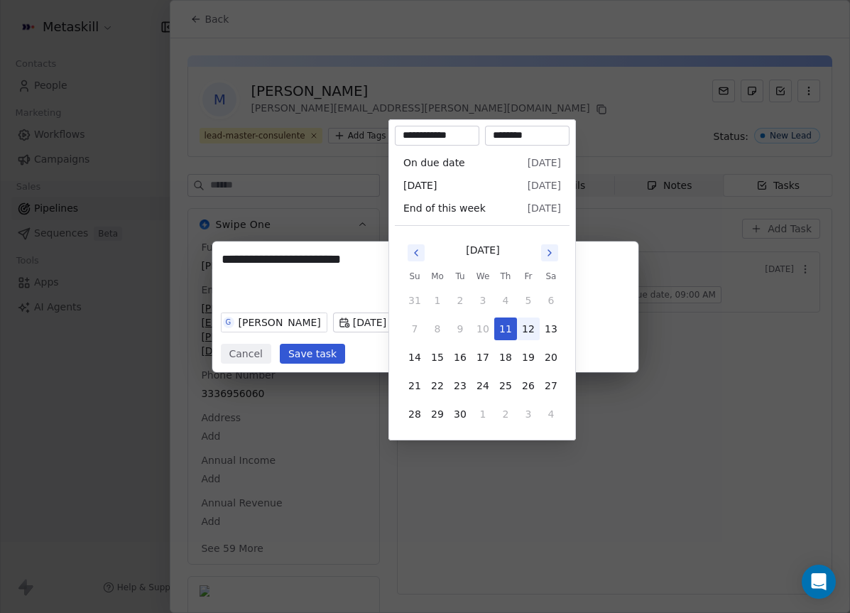
click at [526, 329] on button "12" at bounding box center [528, 328] width 23 height 23
type input "**********"
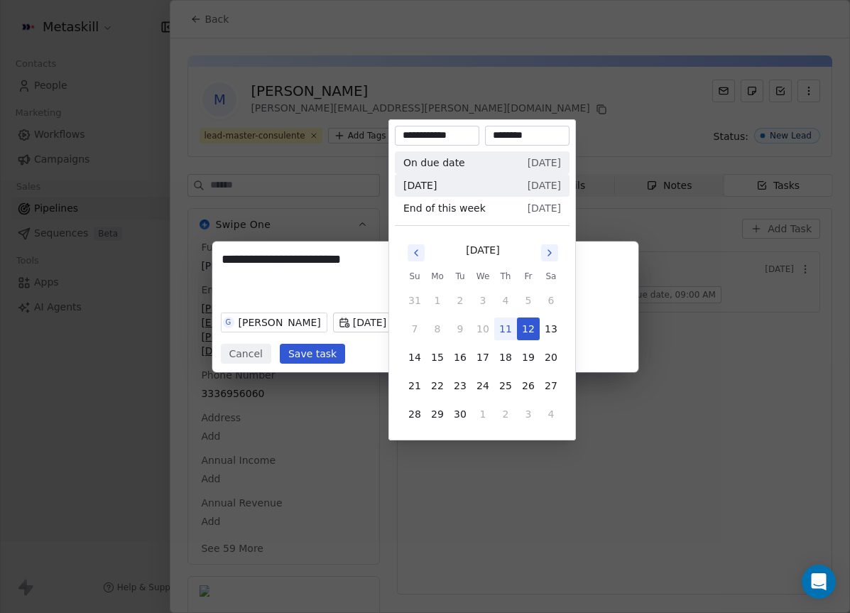
drag, startPoint x: 341, startPoint y: 356, endPoint x: 334, endPoint y: 356, distance: 7.1
click at [341, 356] on div "**********" at bounding box center [425, 306] width 850 height 131
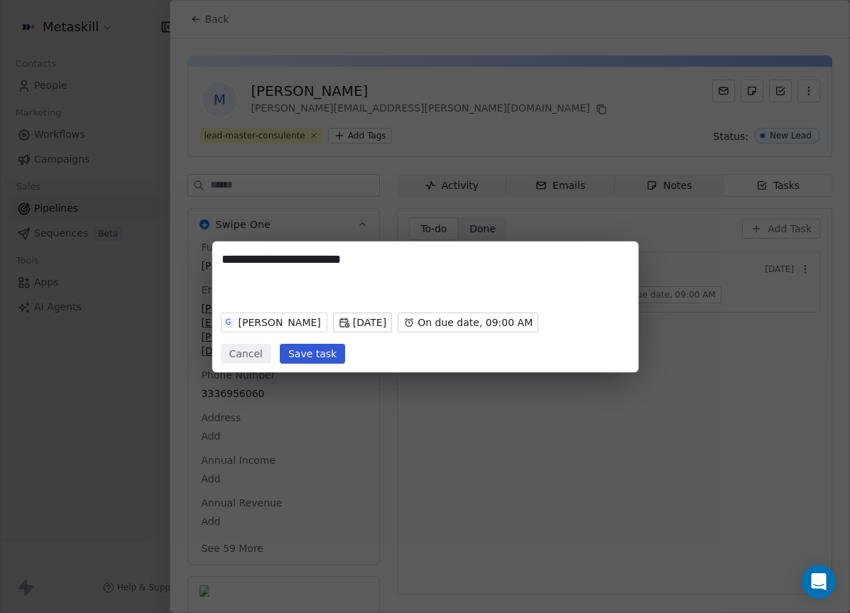
click at [334, 356] on button "Save task" at bounding box center [312, 354] width 65 height 20
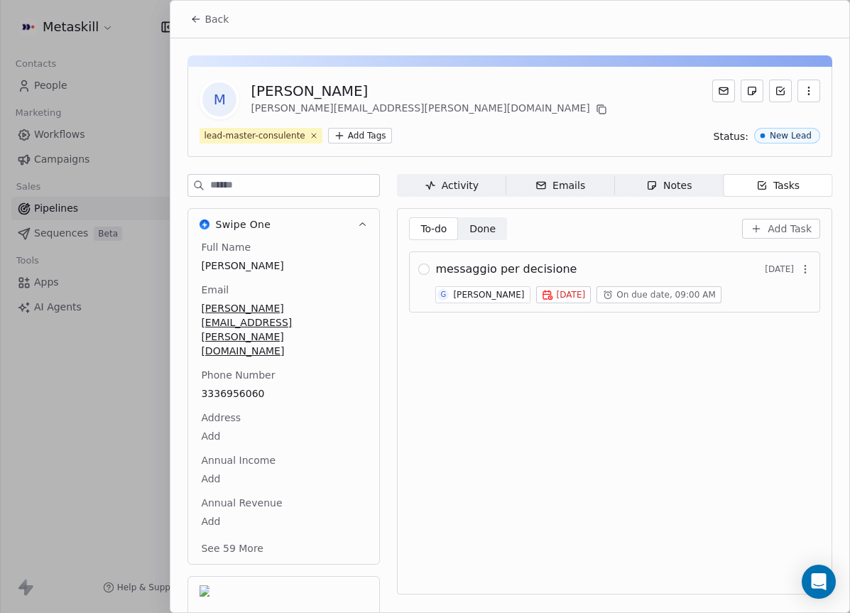
click at [202, 26] on button "Back" at bounding box center [209, 19] width 55 height 26
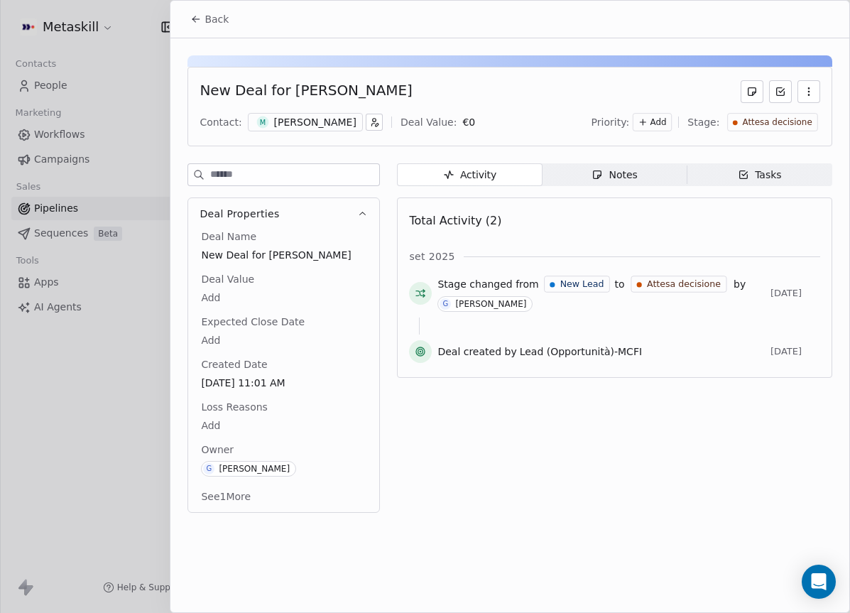
drag, startPoint x: 219, startPoint y: 25, endPoint x: 225, endPoint y: 30, distance: 8.1
click at [220, 26] on span "Back" at bounding box center [216, 19] width 24 height 14
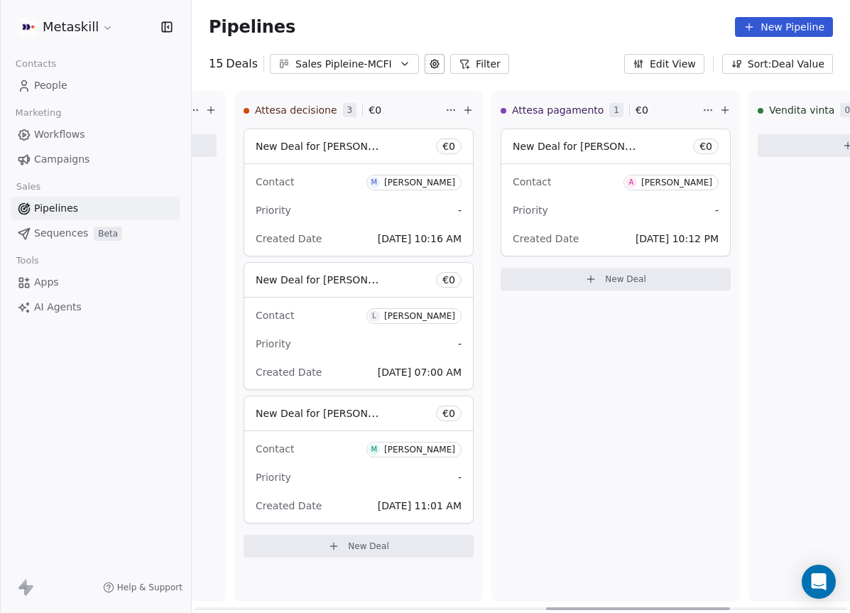
click at [346, 452] on div "Contact M Mattia Cornelli" at bounding box center [359, 448] width 206 height 23
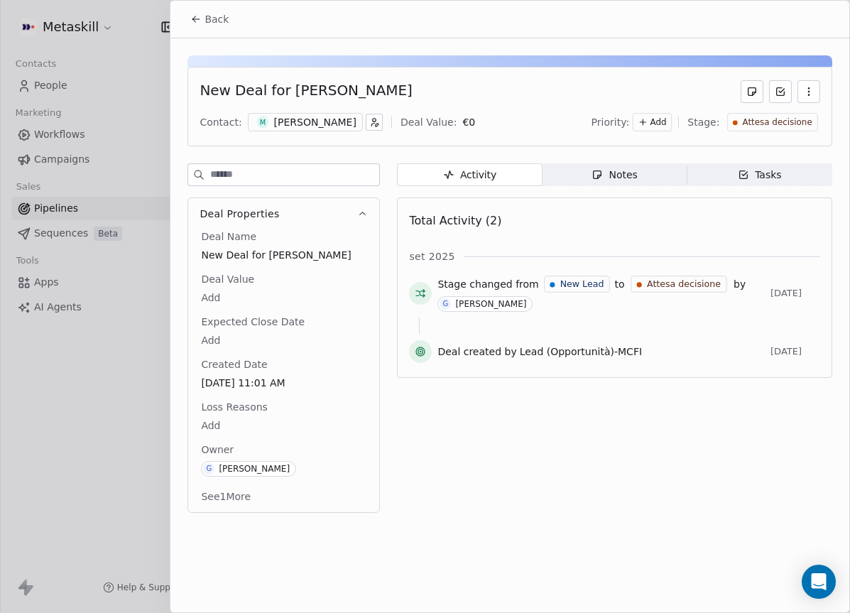
click at [608, 182] on div "Notes" at bounding box center [613, 175] width 45 height 15
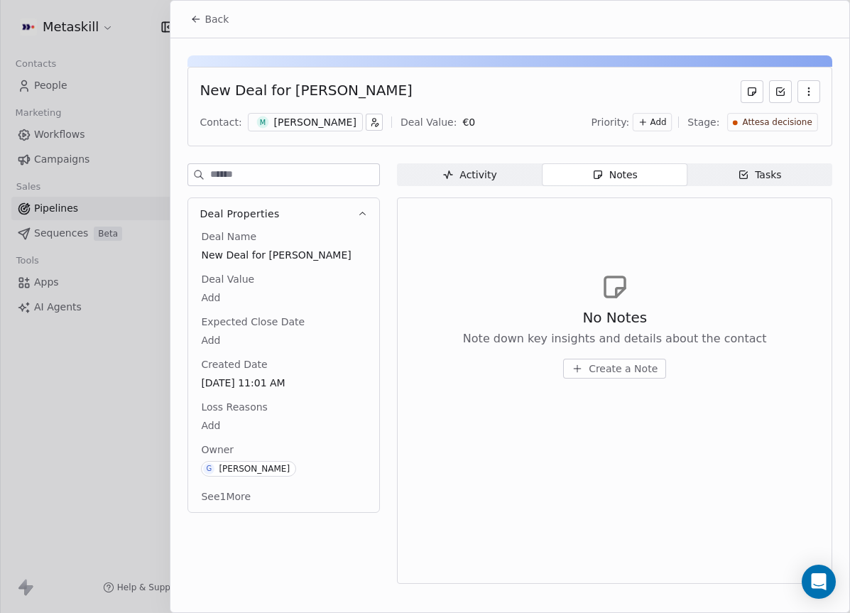
click at [716, 170] on span "Tasks Tasks" at bounding box center [759, 174] width 145 height 23
click at [320, 121] on div "[PERSON_NAME]" at bounding box center [315, 122] width 82 height 14
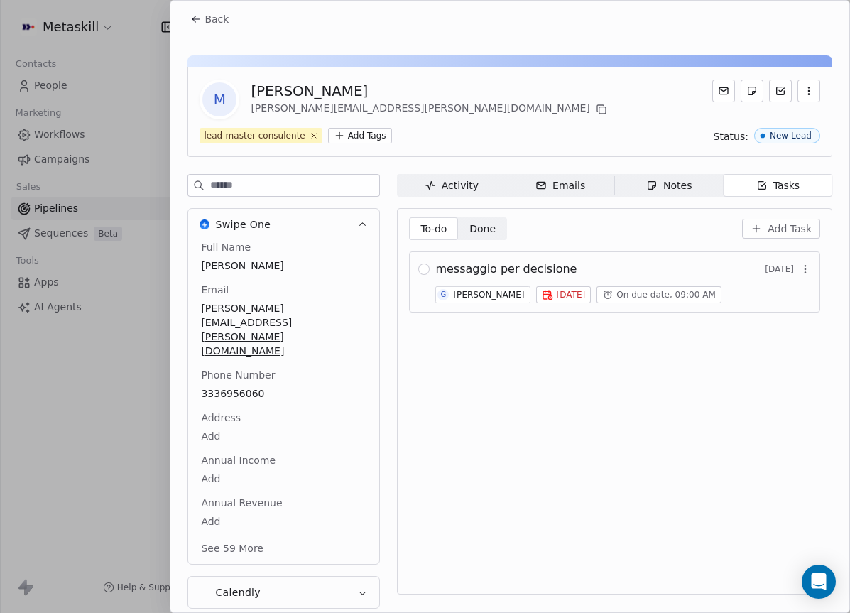
click at [689, 183] on div "Notes" at bounding box center [668, 185] width 45 height 15
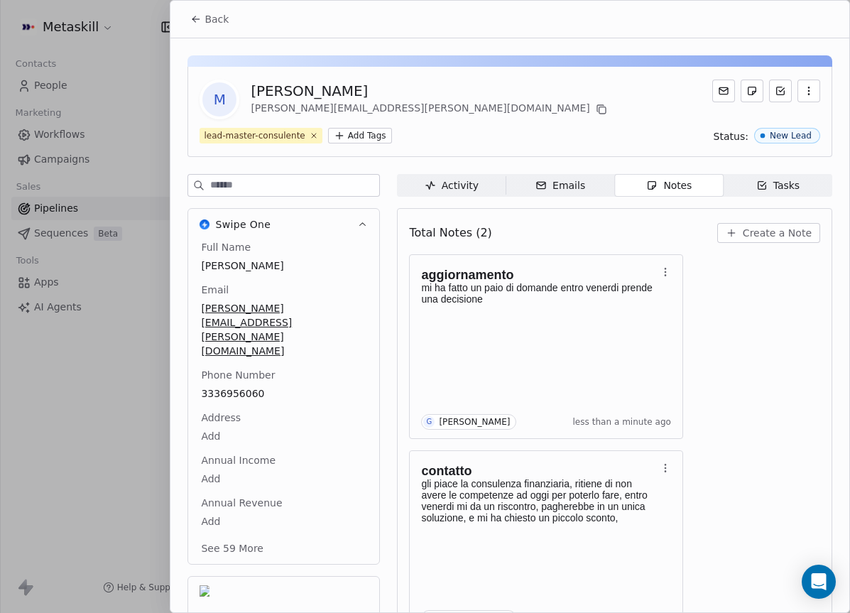
click at [196, 11] on button "Back" at bounding box center [209, 19] width 55 height 26
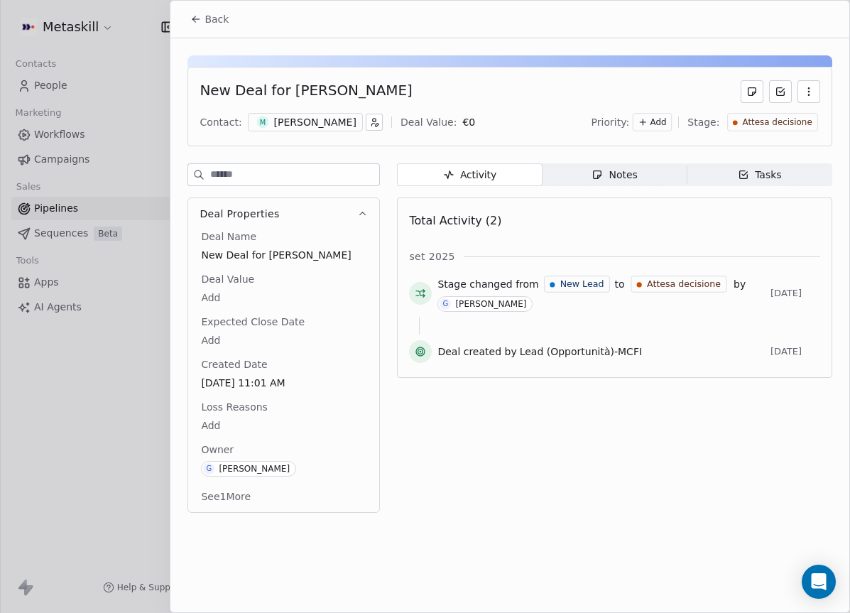
click at [195, 21] on icon at bounding box center [194, 20] width 3 height 3
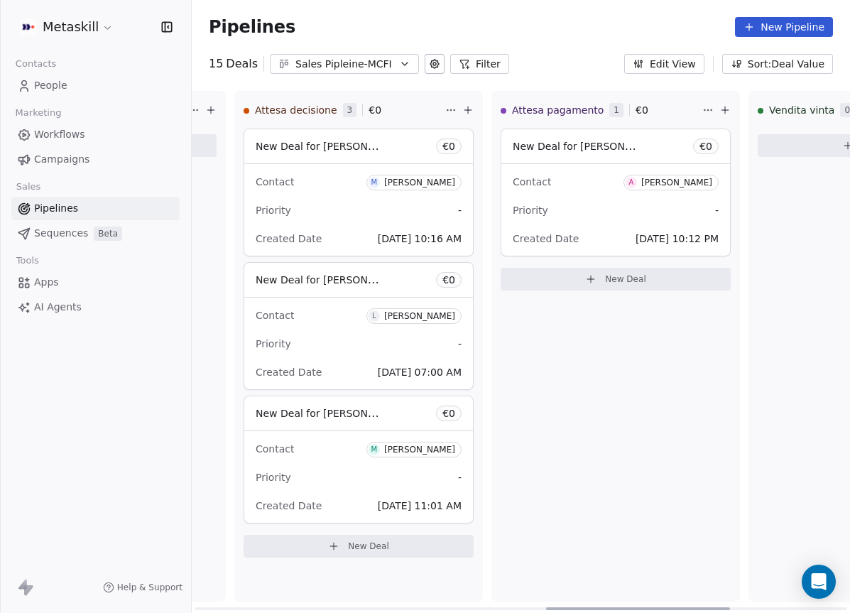
click at [569, 187] on div "Contact A Alessio Ciari" at bounding box center [616, 181] width 206 height 23
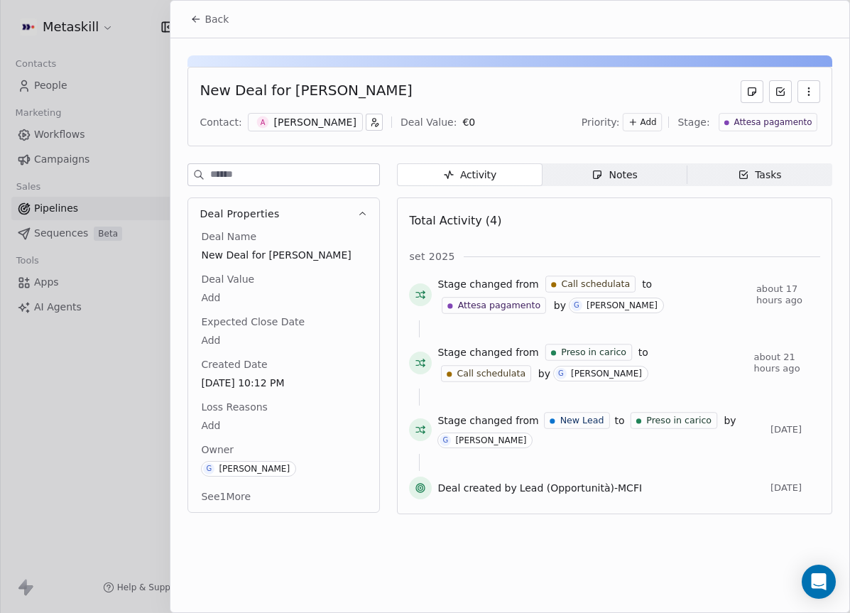
click at [626, 168] on div "Notes" at bounding box center [613, 175] width 45 height 15
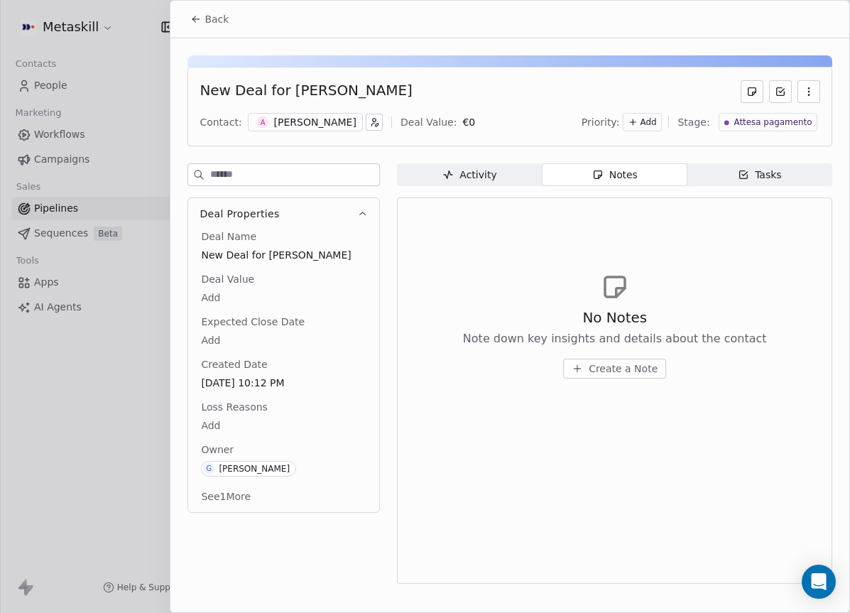
click at [766, 178] on div "Tasks" at bounding box center [760, 175] width 44 height 15
click at [280, 126] on div "[PERSON_NAME]" at bounding box center [315, 122] width 82 height 14
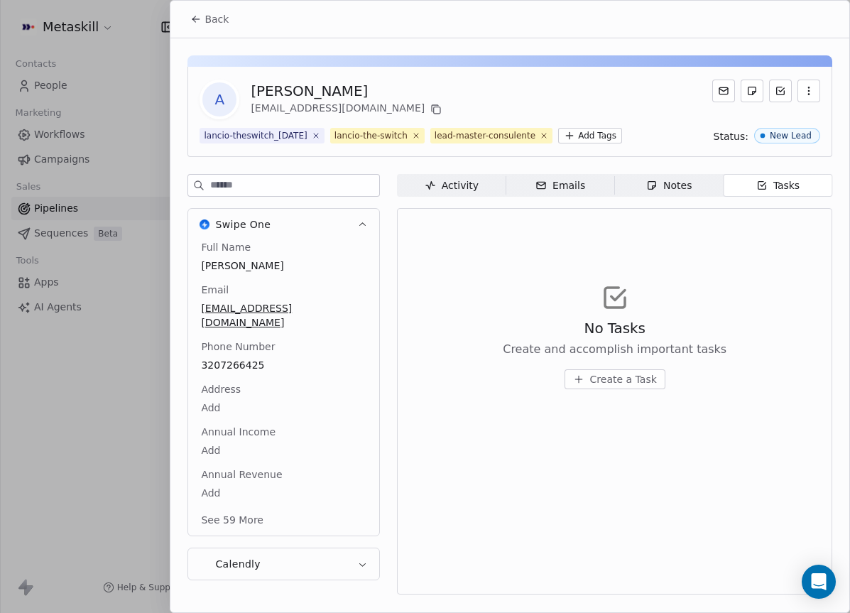
click at [700, 197] on span "Notes Notes" at bounding box center [669, 185] width 109 height 23
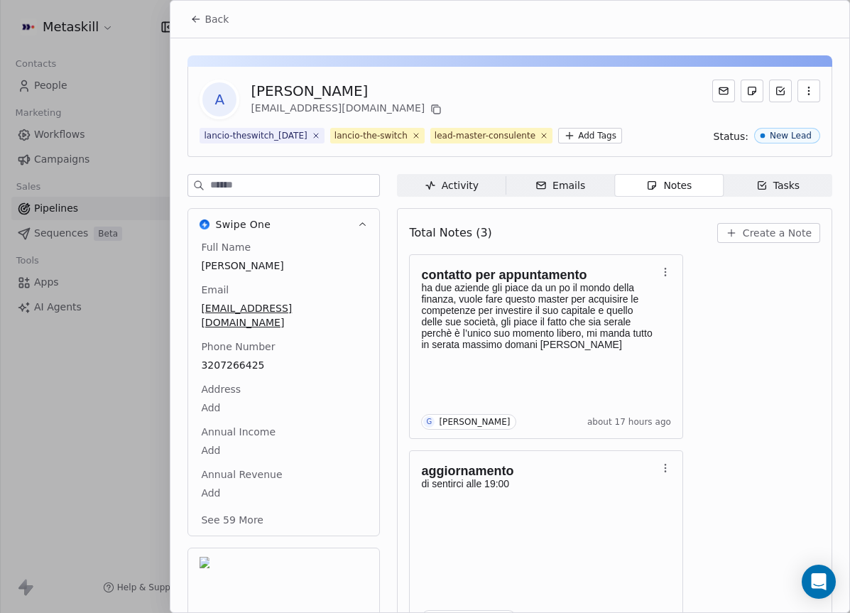
click at [192, 26] on button "Back" at bounding box center [209, 19] width 55 height 26
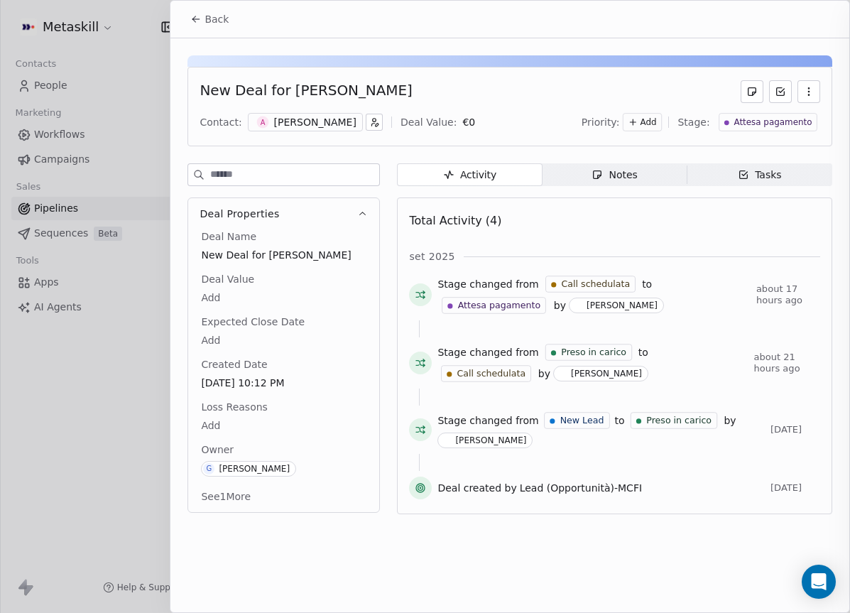
click at [207, 24] on span "Back" at bounding box center [216, 19] width 24 height 14
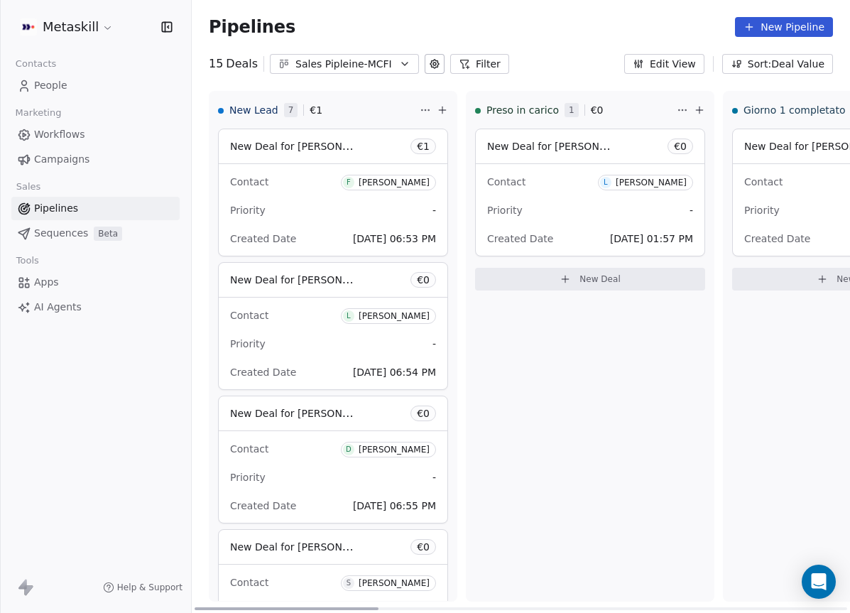
drag, startPoint x: 675, startPoint y: 607, endPoint x: 170, endPoint y: 520, distance: 512.1
click at [195, 607] on div at bounding box center [287, 608] width 184 height 3
